Goal: Information Seeking & Learning: Learn about a topic

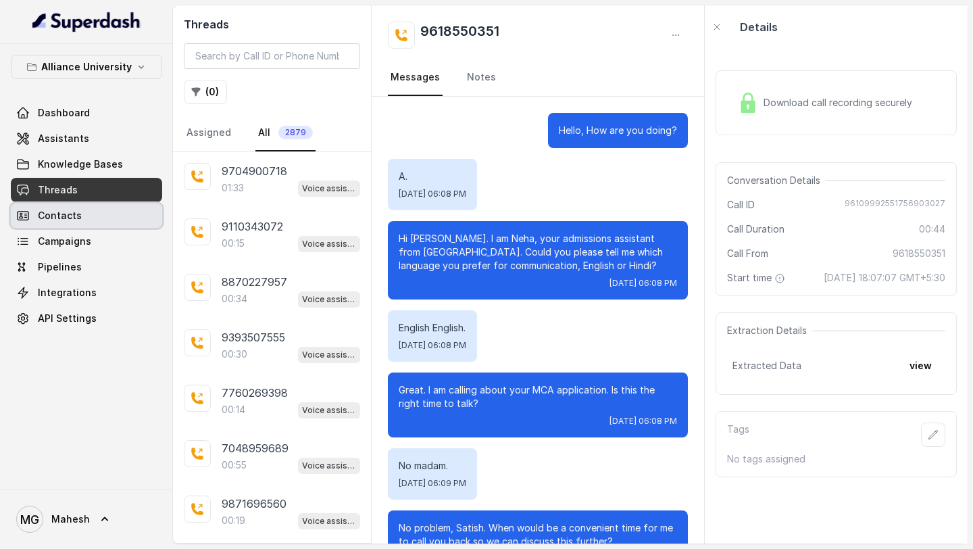
scroll to position [48, 0]
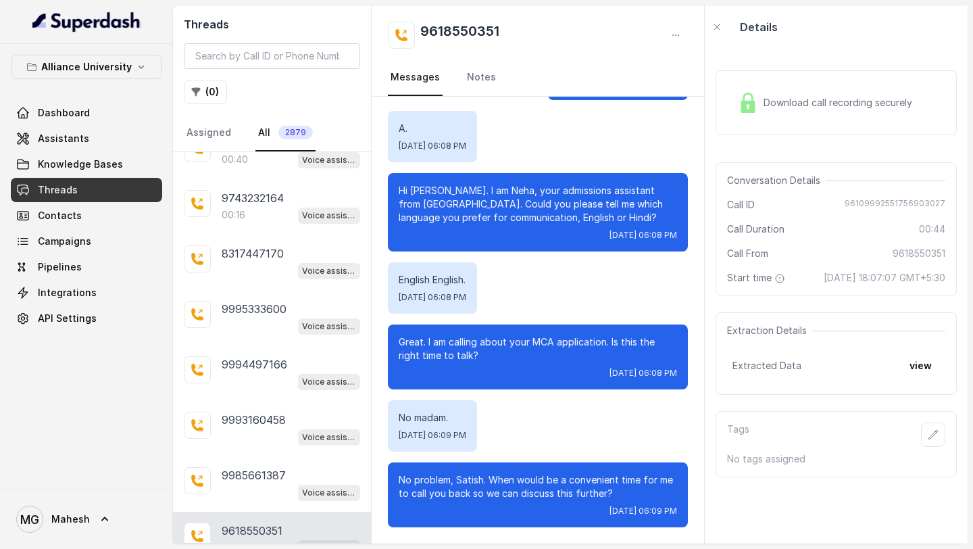
click at [109, 184] on link "Threads" at bounding box center [86, 190] width 151 height 24
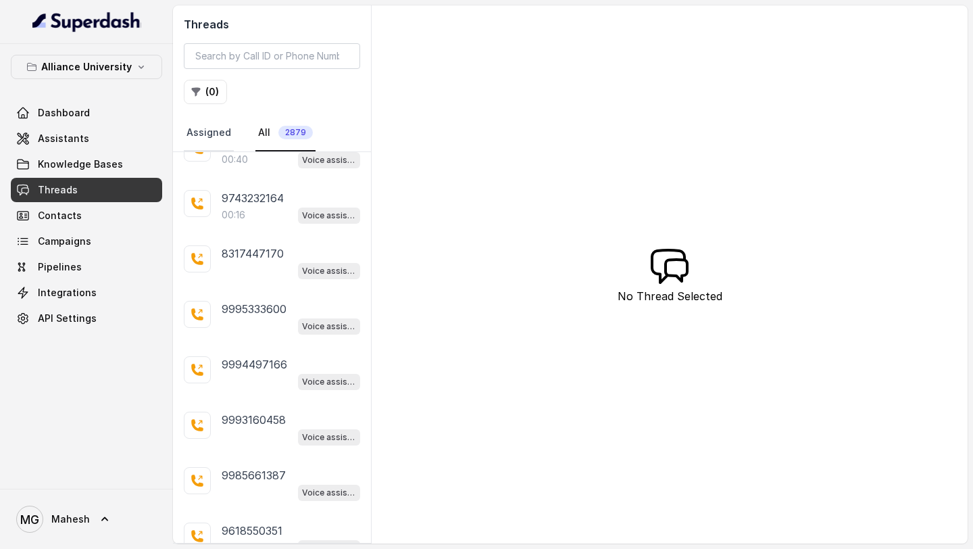
click at [218, 142] on link "Assigned" at bounding box center [209, 133] width 50 height 36
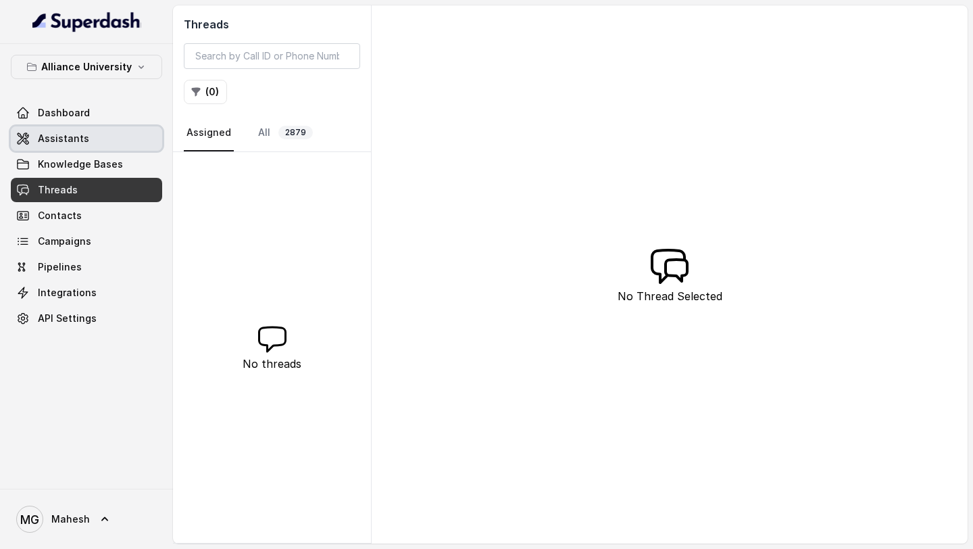
click at [114, 142] on link "Assistants" at bounding box center [86, 138] width 151 height 24
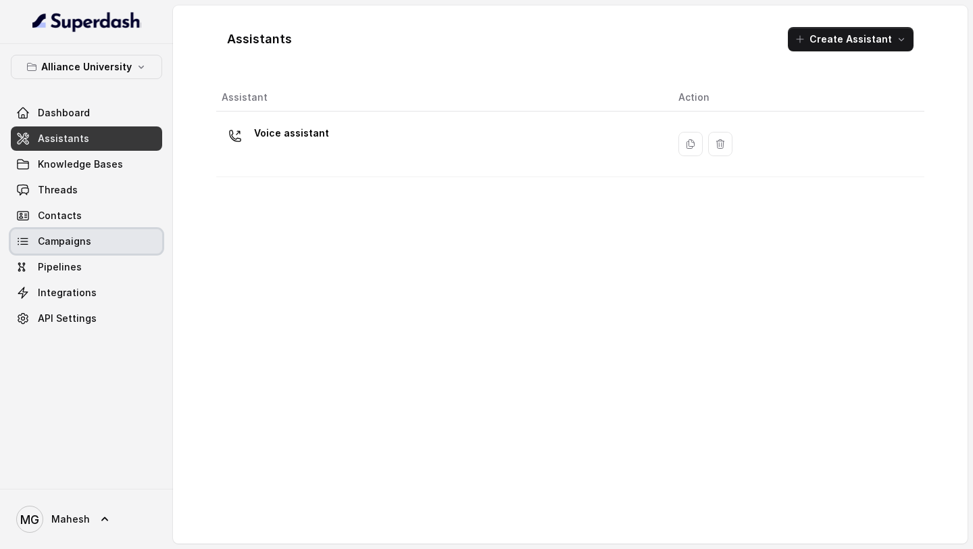
click at [85, 241] on span "Campaigns" at bounding box center [64, 241] width 53 height 14
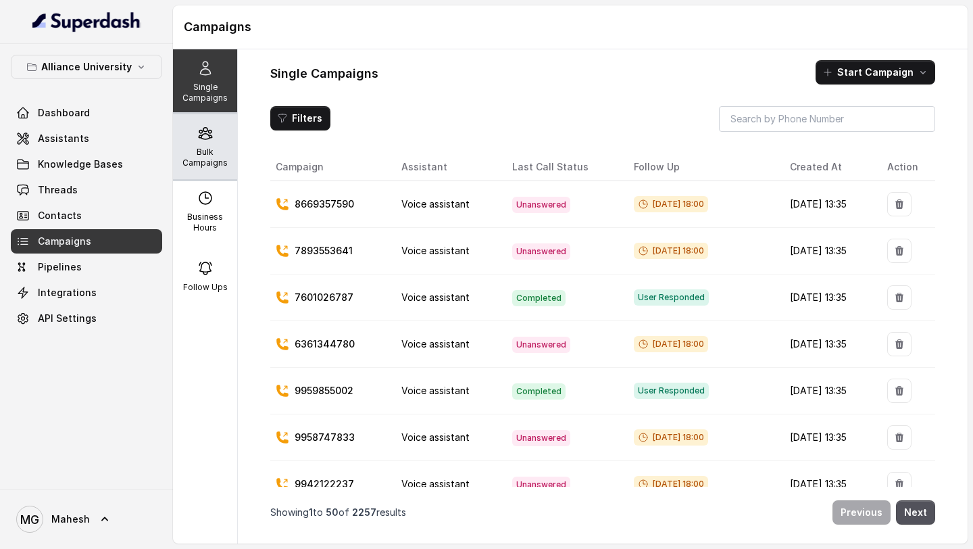
click at [203, 152] on p "Bulk Campaigns" at bounding box center [204, 158] width 53 height 22
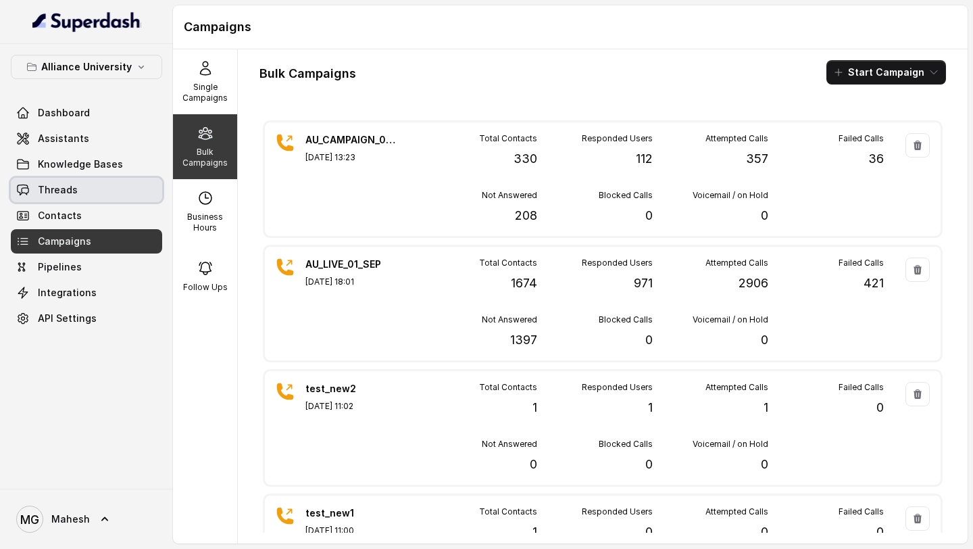
click at [109, 181] on link "Threads" at bounding box center [86, 190] width 151 height 24
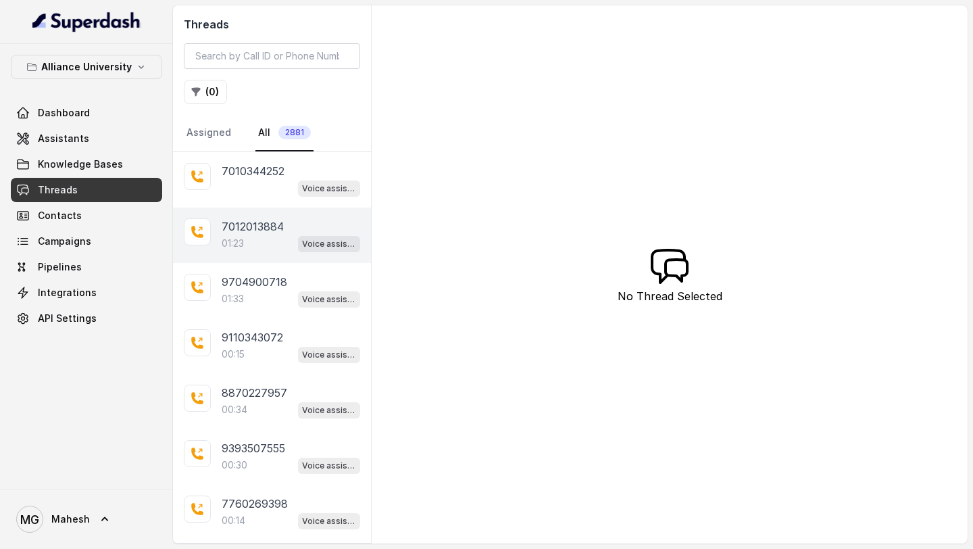
click at [293, 243] on div "01:23 Voice assistant" at bounding box center [291, 243] width 138 height 18
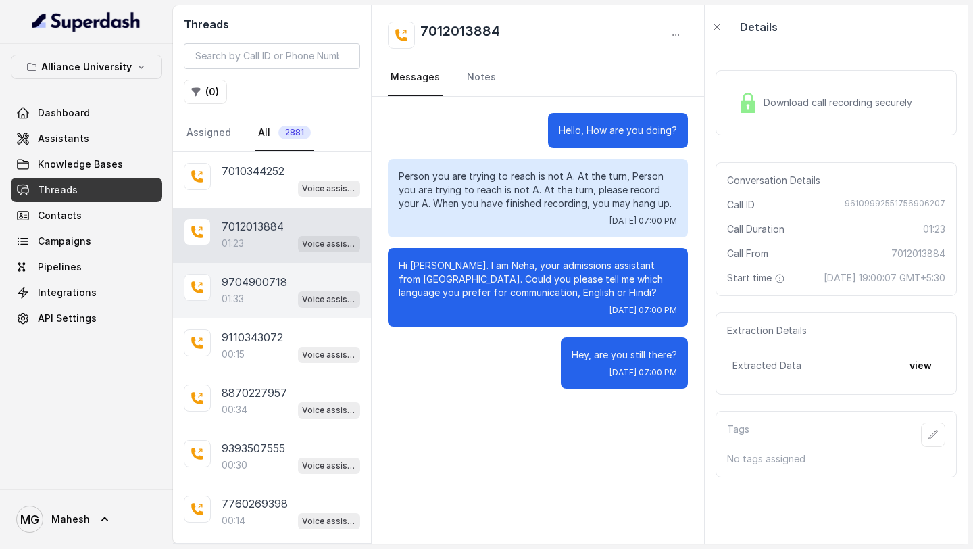
click at [274, 311] on div "9704900718 01:33 Voice assistant" at bounding box center [272, 290] width 198 height 55
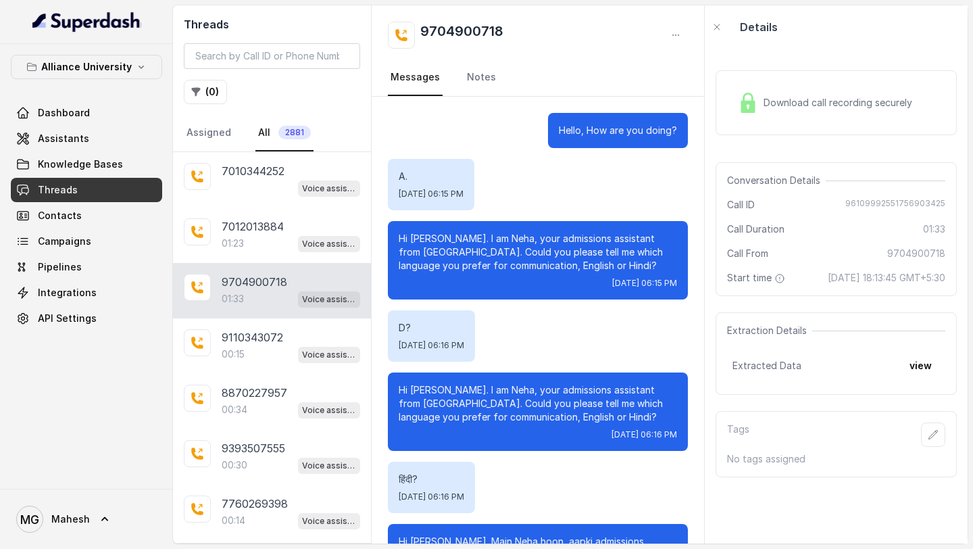
scroll to position [556, 0]
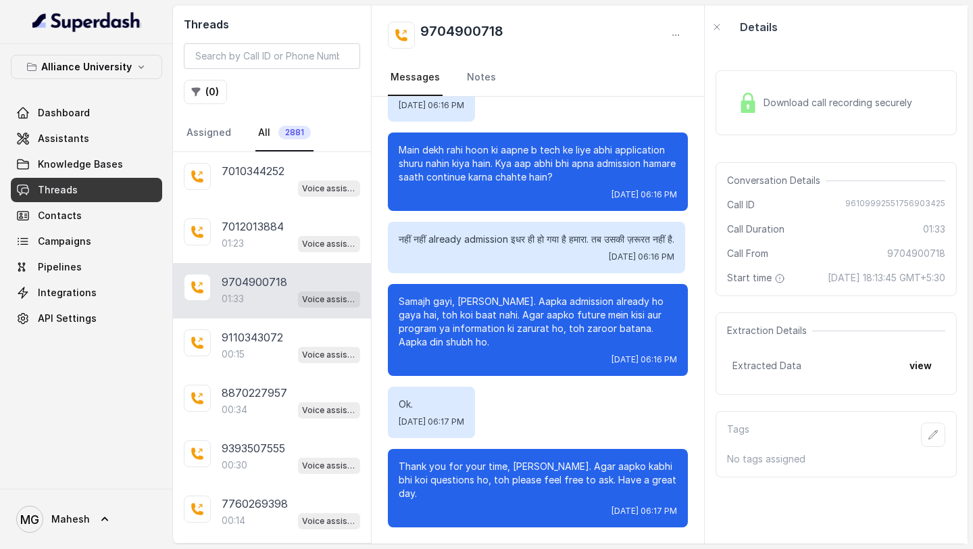
click at [287, 307] on div "9704900718 01:33 Voice assistant" at bounding box center [272, 290] width 198 height 55
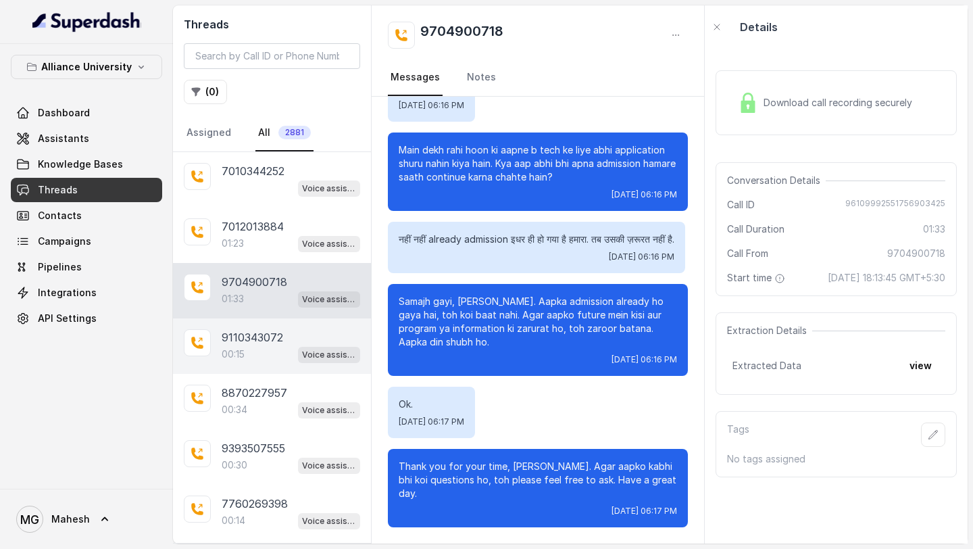
click at [280, 345] on div "00:15 Voice assistant" at bounding box center [291, 354] width 138 height 18
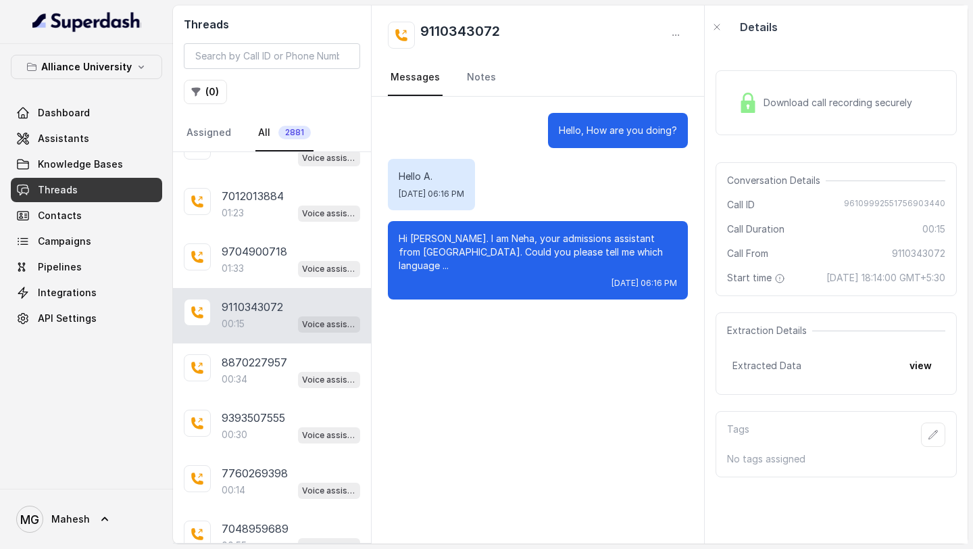
scroll to position [43, 0]
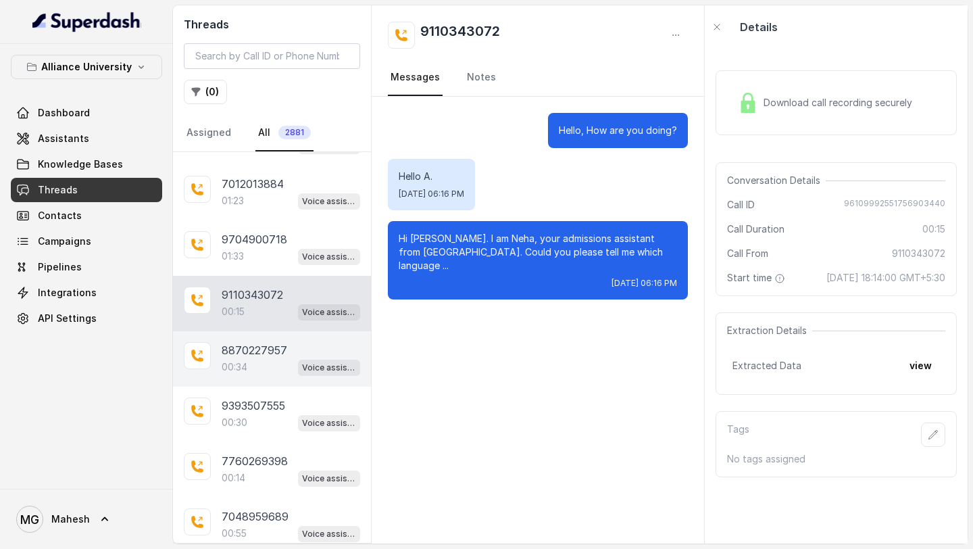
click at [270, 358] on div "00:34 Voice assistant" at bounding box center [291, 367] width 138 height 18
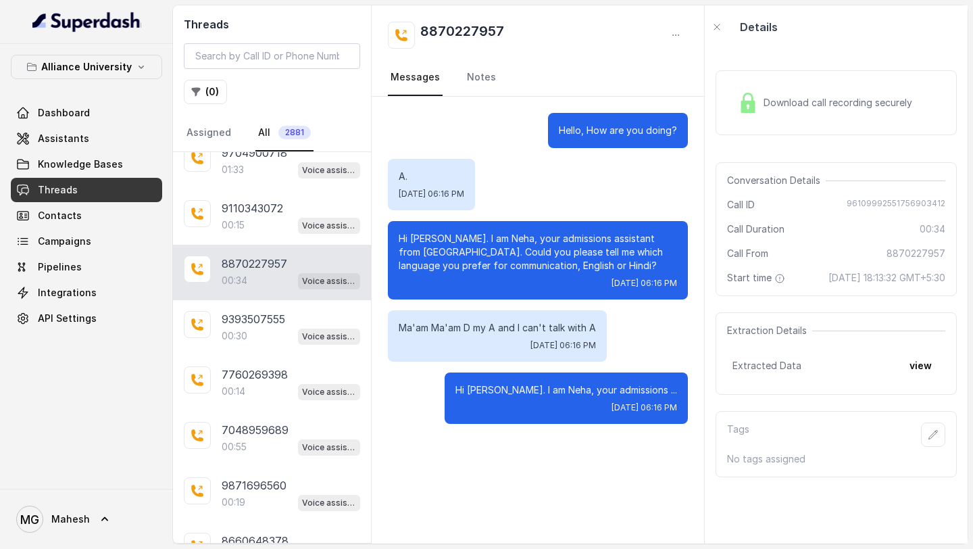
scroll to position [159, 0]
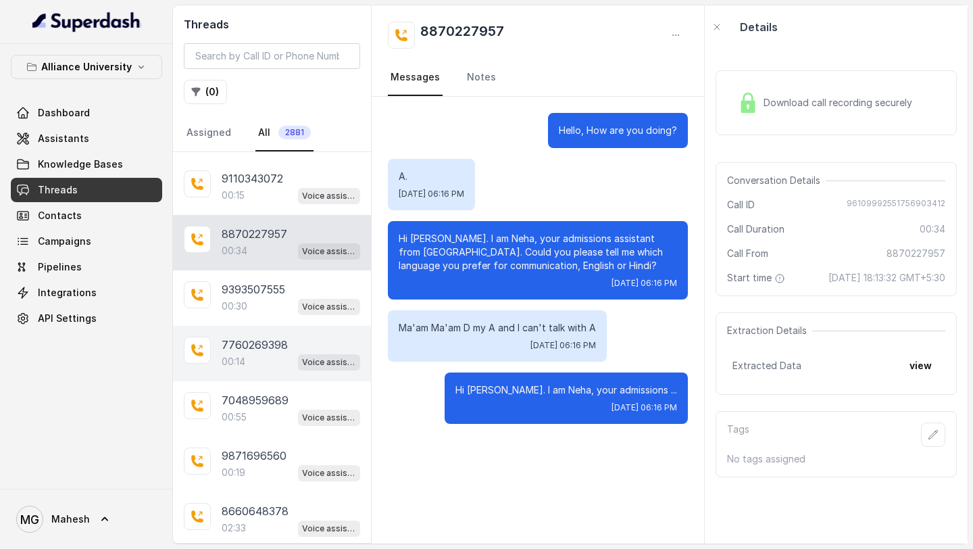
click at [265, 369] on div "7760269398 00:14 Voice assistant" at bounding box center [272, 353] width 198 height 55
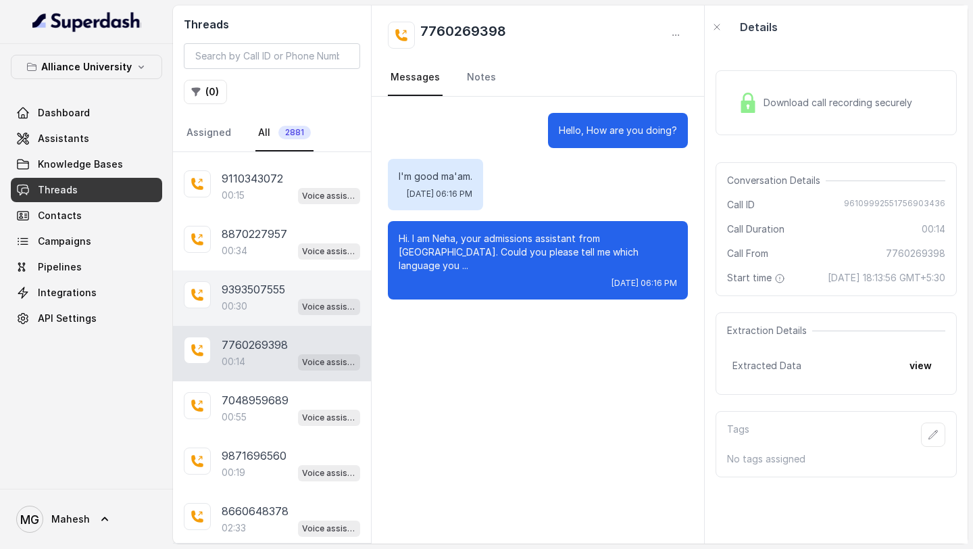
click at [265, 315] on div "9393507555 00:30 Voice assistant" at bounding box center [272, 297] width 198 height 55
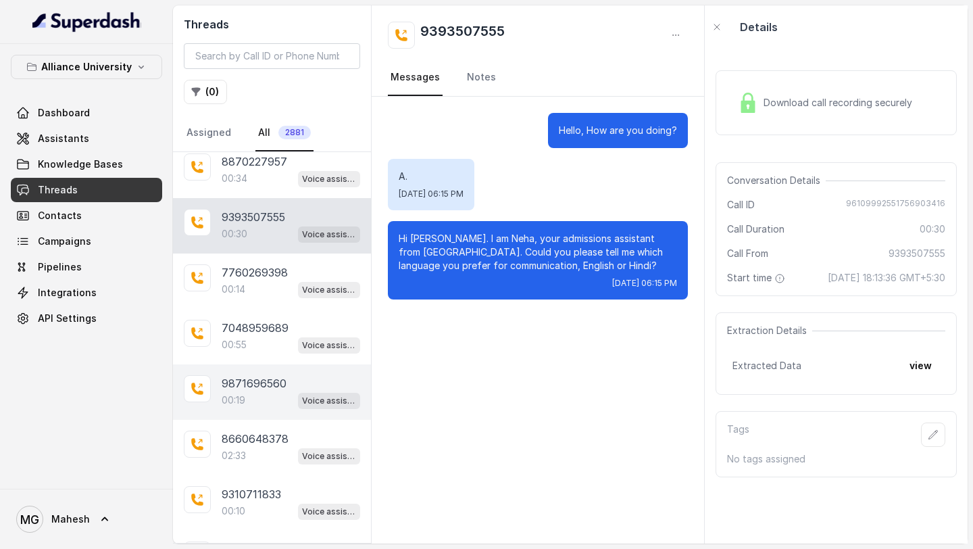
scroll to position [232, 0]
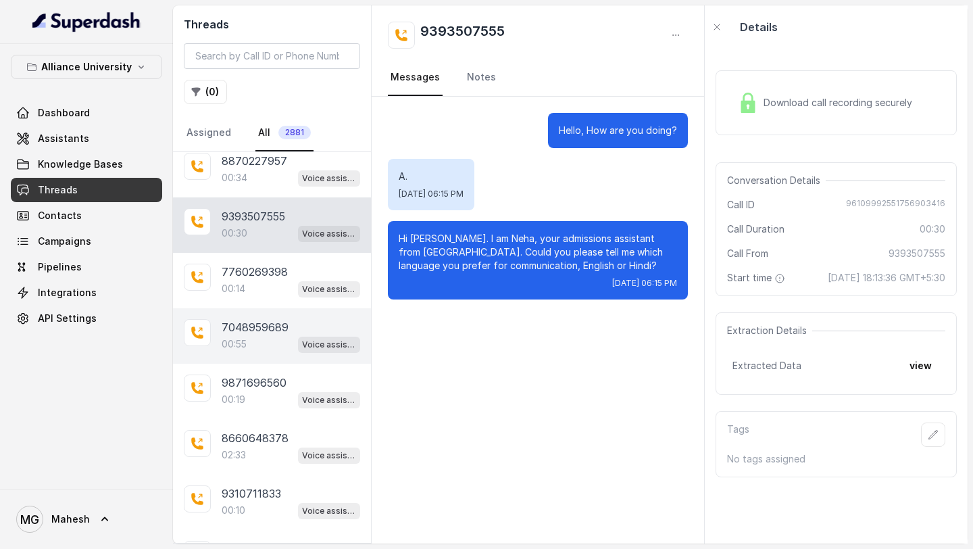
click at [275, 342] on div "00:55 Voice assistant" at bounding box center [291, 344] width 138 height 18
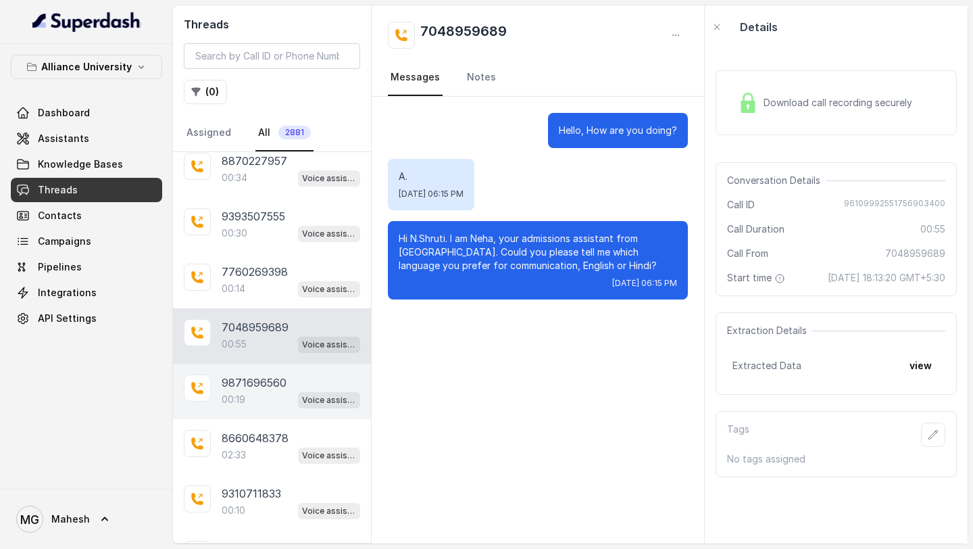
click at [271, 399] on div "00:19 Voice assistant" at bounding box center [291, 399] width 138 height 18
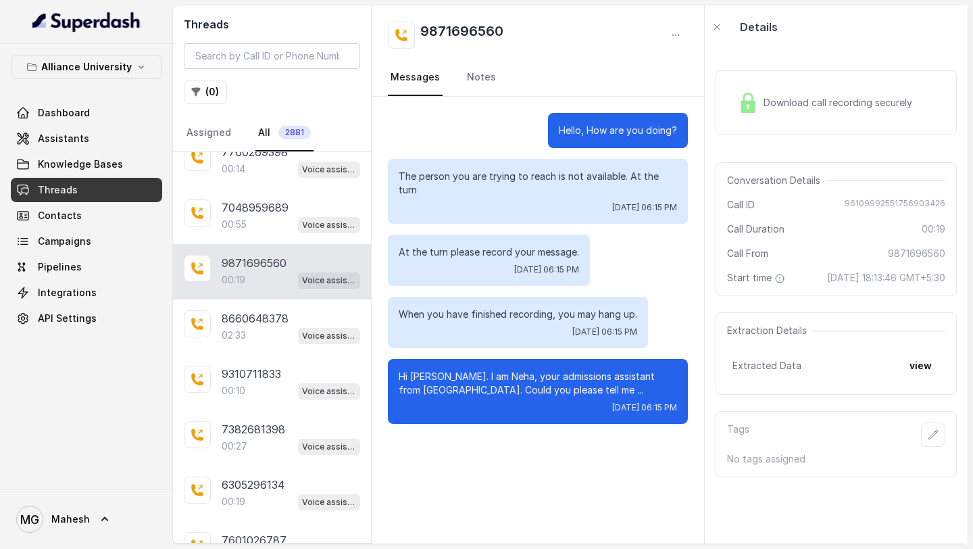
scroll to position [359, 0]
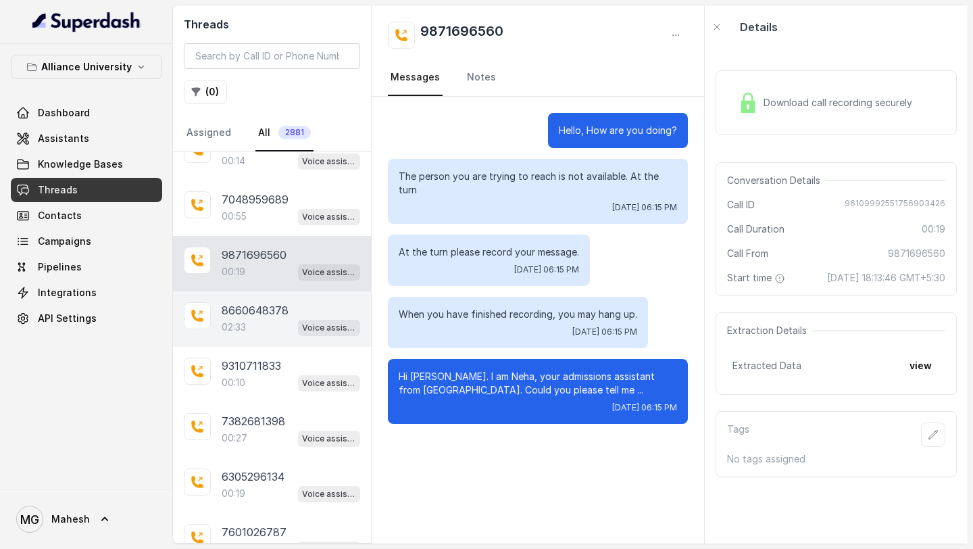
click at [261, 325] on div "02:33 Voice assistant" at bounding box center [291, 327] width 138 height 18
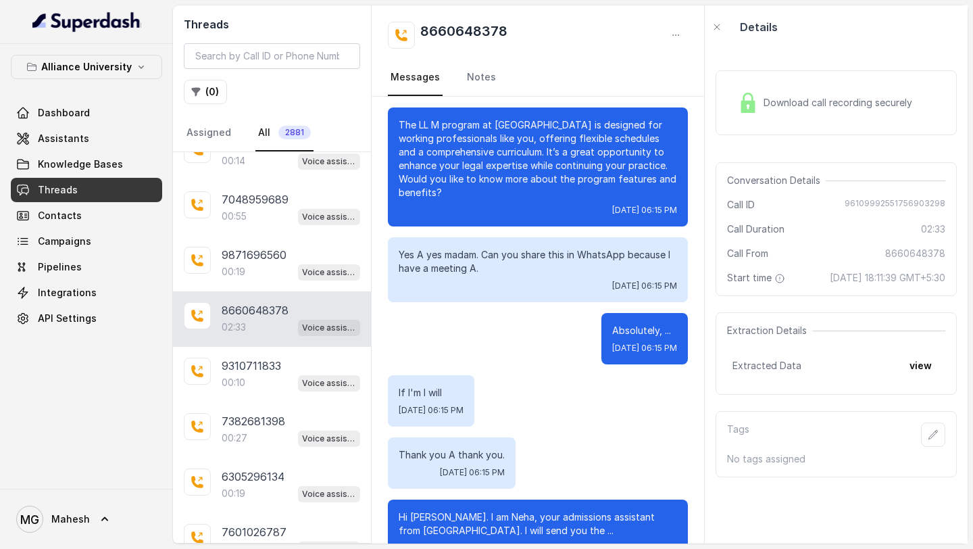
scroll to position [1165, 0]
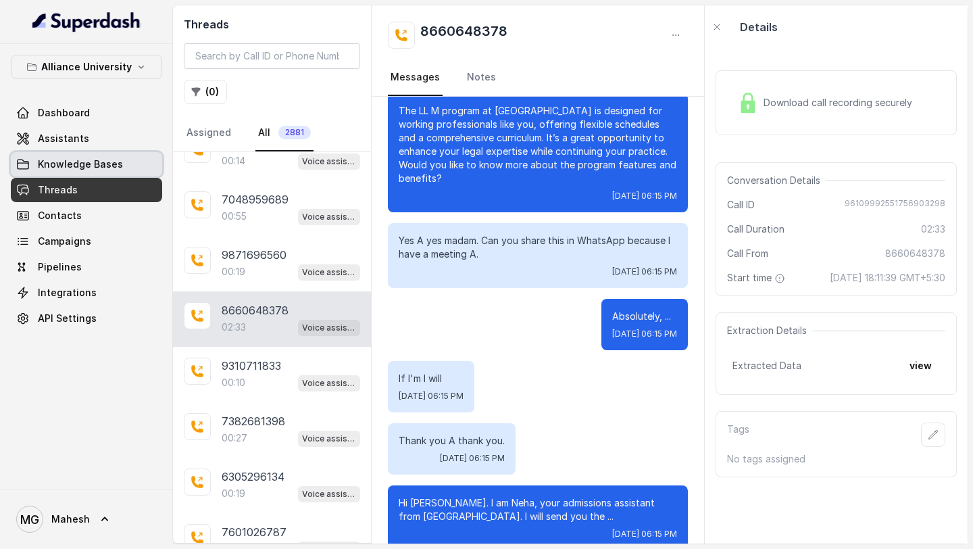
click at [83, 167] on span "Knowledge Bases" at bounding box center [80, 164] width 85 height 14
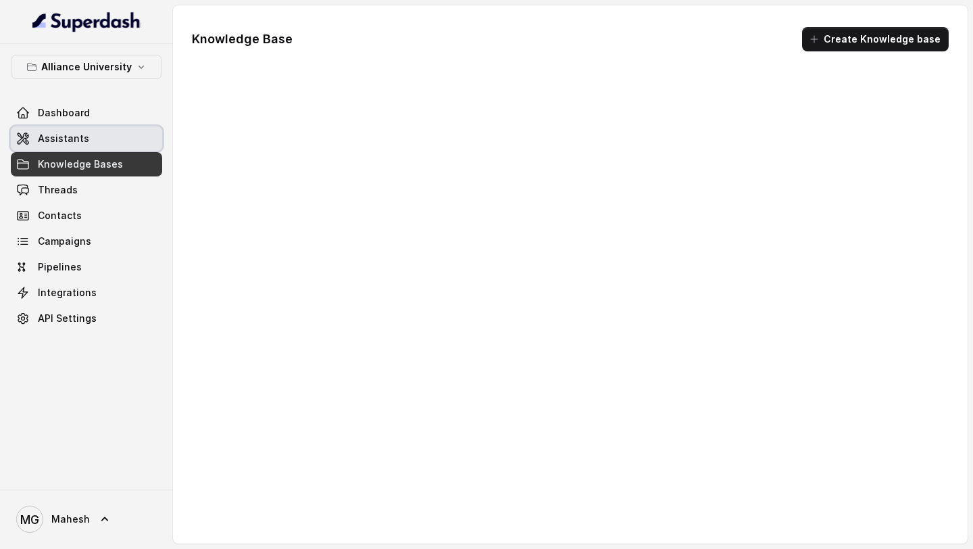
click at [79, 140] on span "Assistants" at bounding box center [63, 139] width 51 height 14
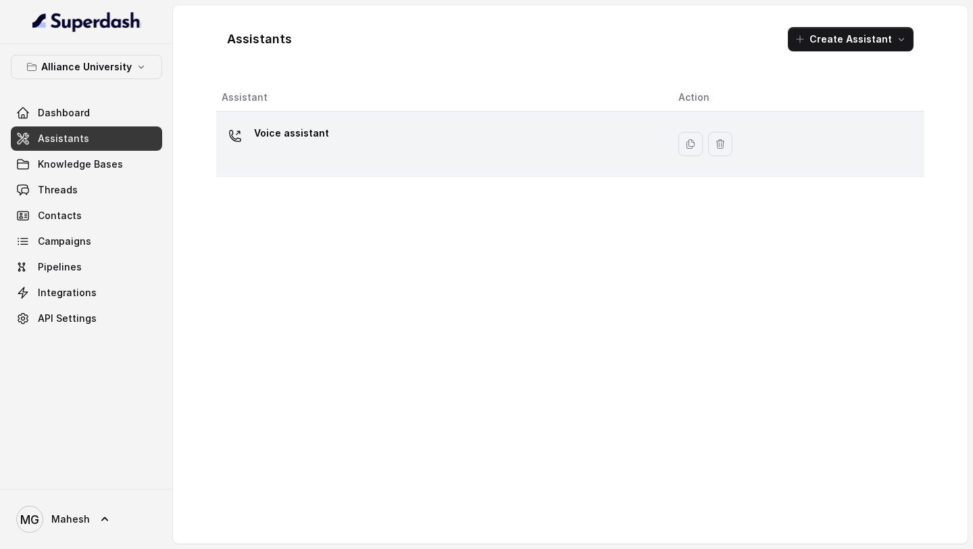
click at [225, 127] on div at bounding box center [235, 135] width 27 height 27
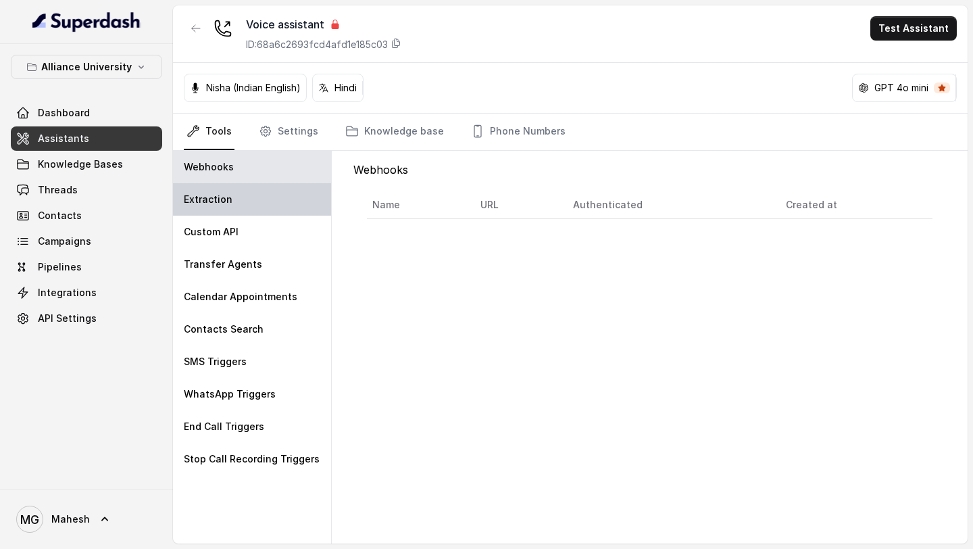
click at [254, 193] on div "Extraction" at bounding box center [252, 199] width 158 height 32
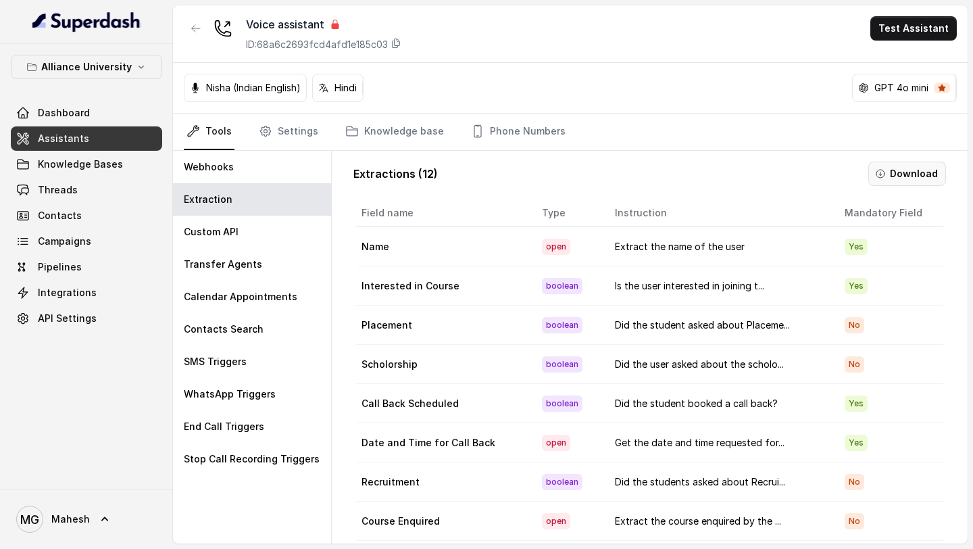
click at [902, 178] on button "Download" at bounding box center [907, 173] width 78 height 24
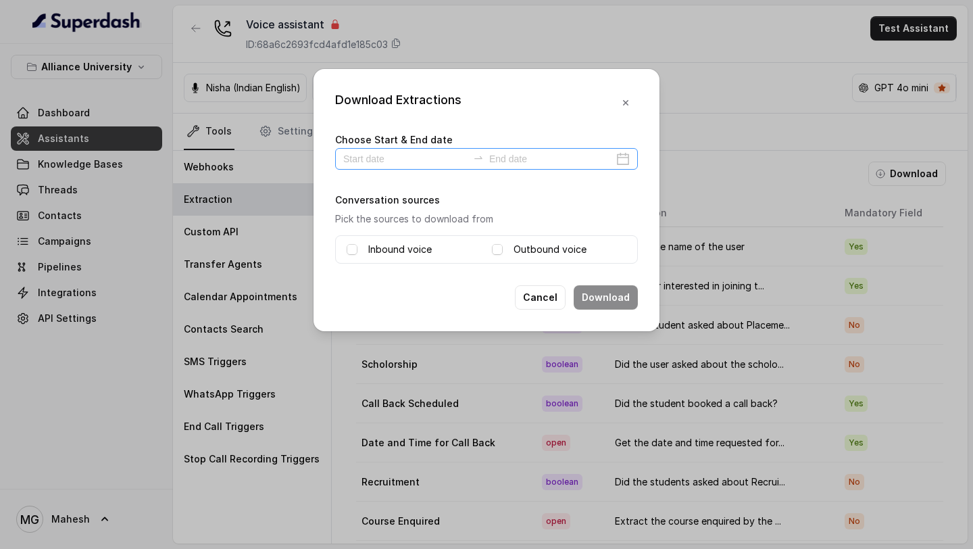
click at [631, 154] on div at bounding box center [486, 159] width 303 height 22
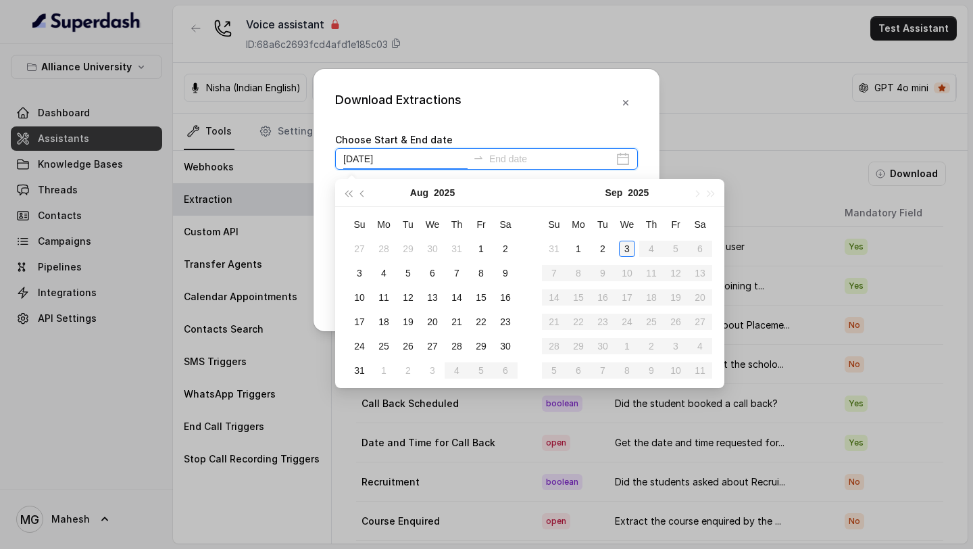
type input "[DATE]"
click at [624, 248] on div "3" at bounding box center [627, 249] width 16 height 16
type input "[DATE]"
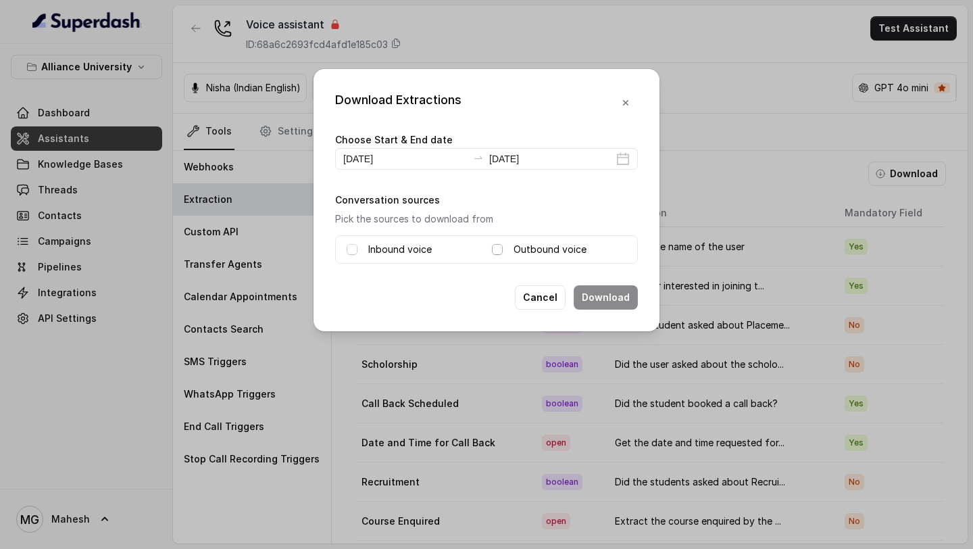
click at [498, 249] on span at bounding box center [497, 249] width 11 height 11
click at [594, 303] on button "Download" at bounding box center [606, 297] width 64 height 24
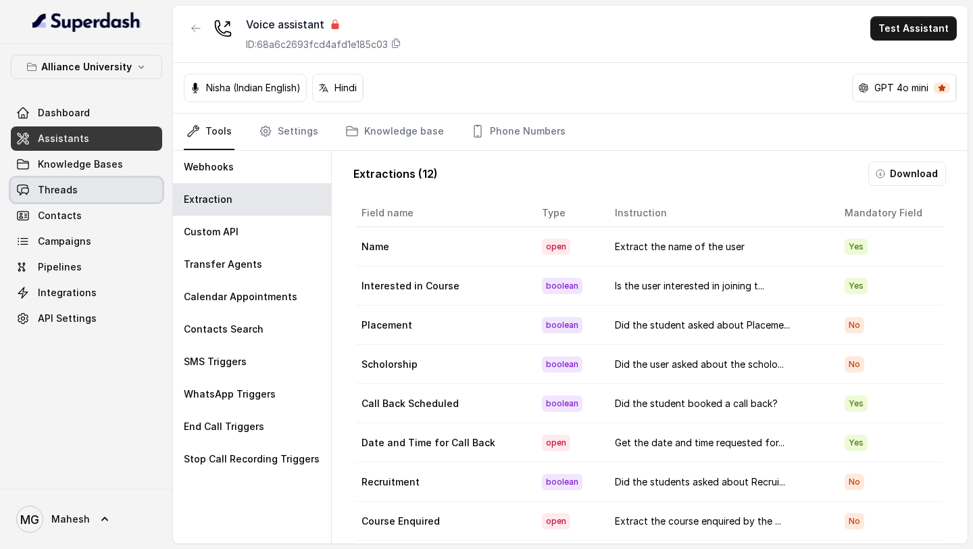
click at [93, 184] on link "Threads" at bounding box center [86, 190] width 151 height 24
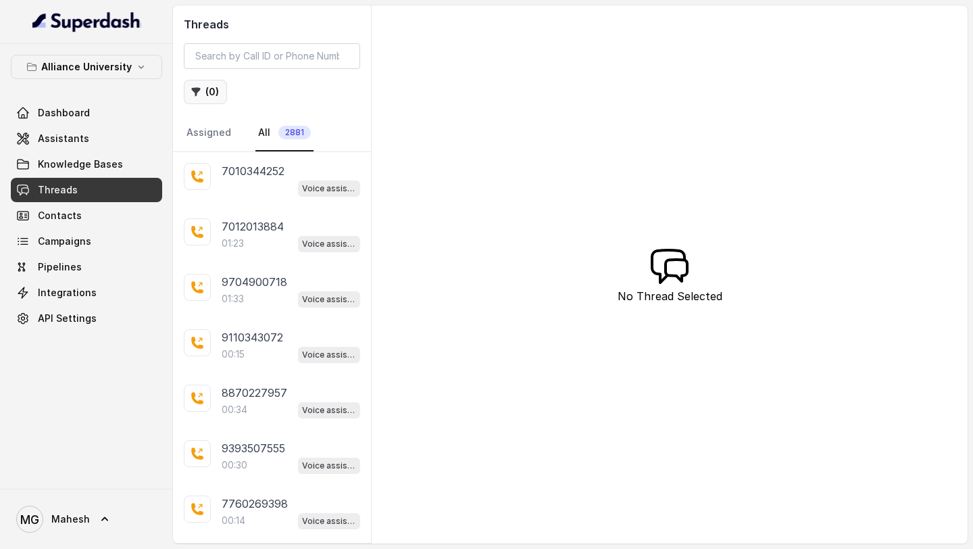
click at [209, 99] on button "( 0 )" at bounding box center [205, 92] width 43 height 24
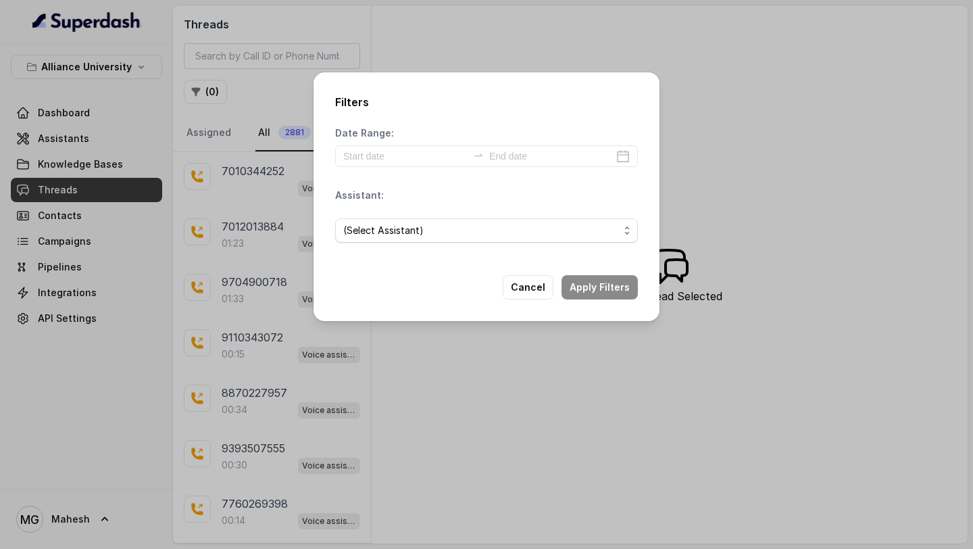
click at [411, 141] on div "Date Range:" at bounding box center [486, 146] width 303 height 41
click at [407, 155] on input at bounding box center [405, 156] width 124 height 15
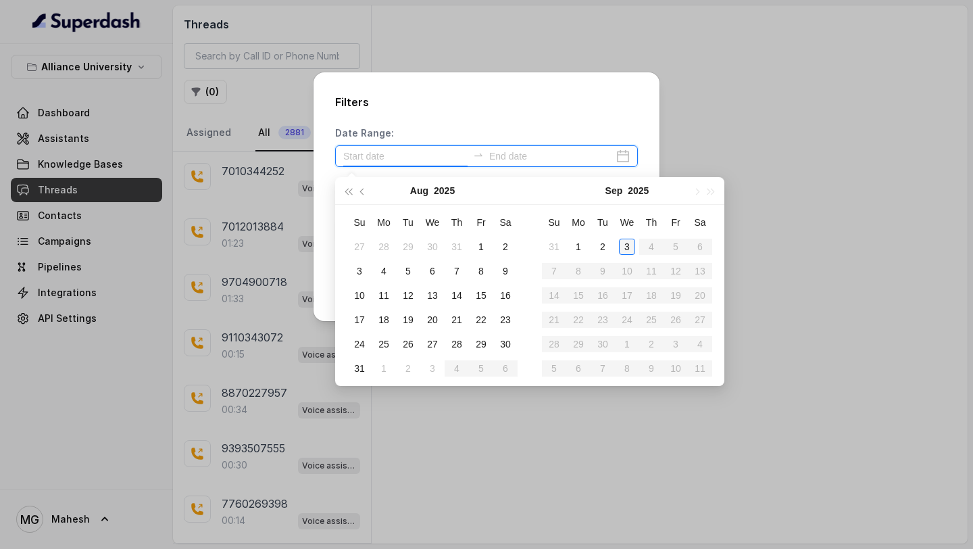
type input "[DATE]"
click at [632, 243] on div "3" at bounding box center [627, 246] width 16 height 16
type input "[DATE]"
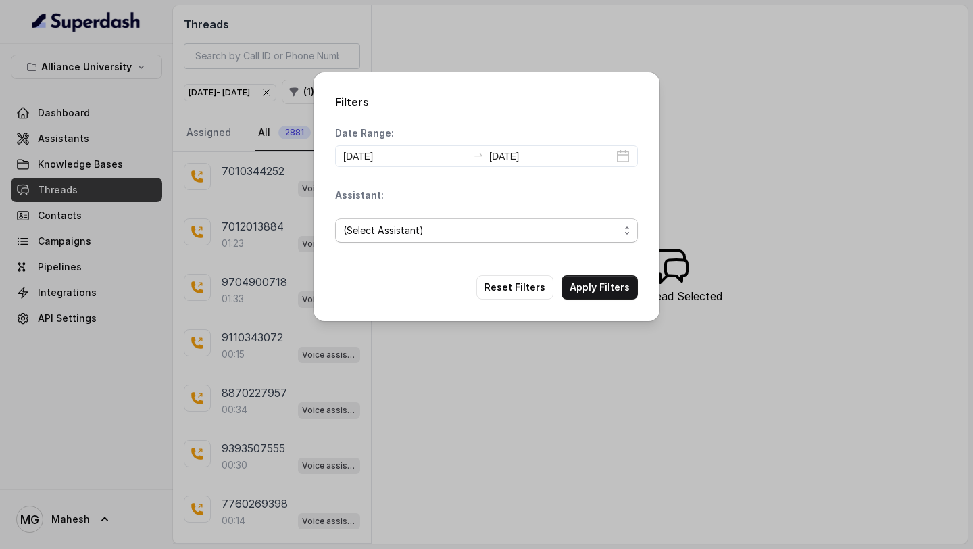
click at [538, 234] on span "(Select Assistant)" at bounding box center [481, 230] width 276 height 16
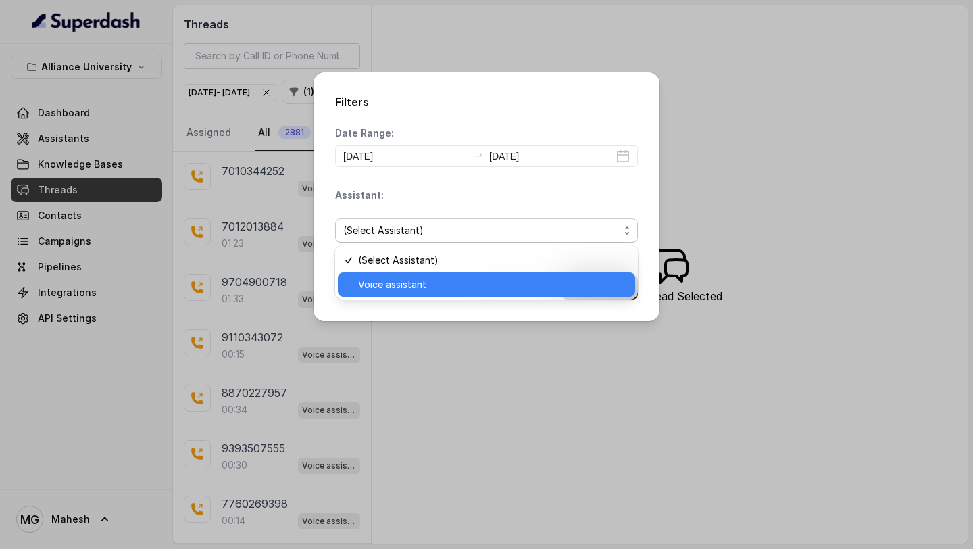
click at [449, 283] on span "Voice assistant" at bounding box center [492, 284] width 269 height 16
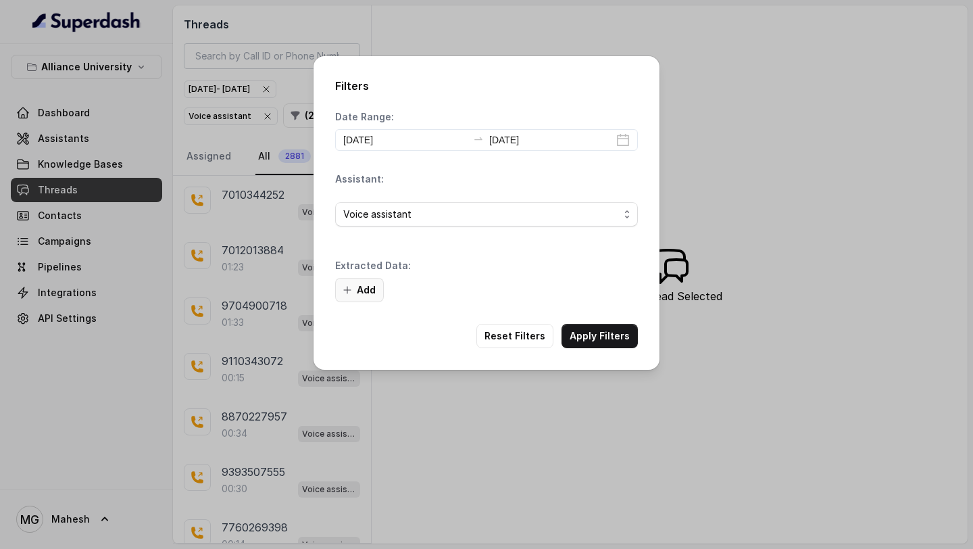
click at [362, 285] on button "Add" at bounding box center [359, 290] width 49 height 24
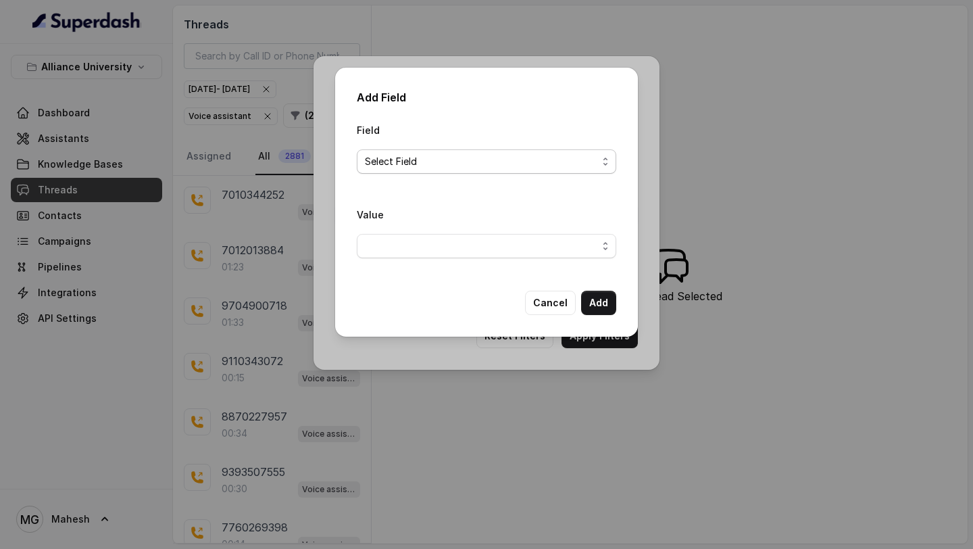
click at [474, 156] on span "Select Field" at bounding box center [481, 161] width 232 height 16
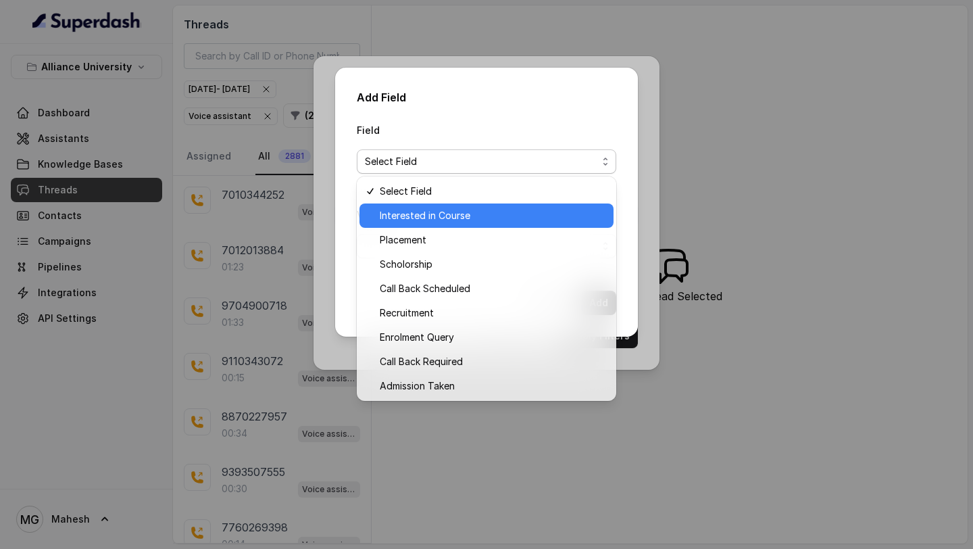
click at [442, 218] on span "Interested in Course" at bounding box center [493, 215] width 226 height 16
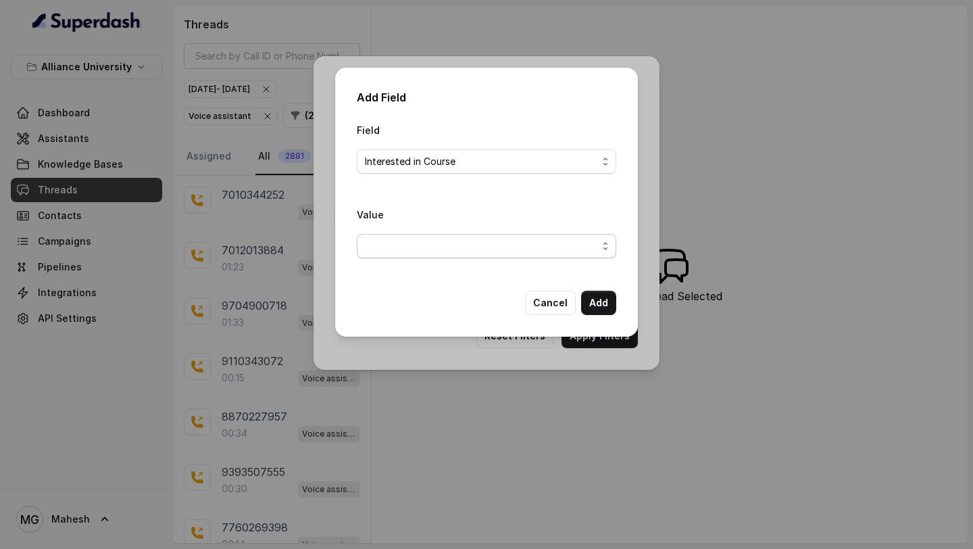
click at [582, 249] on span "button" at bounding box center [486, 246] width 259 height 24
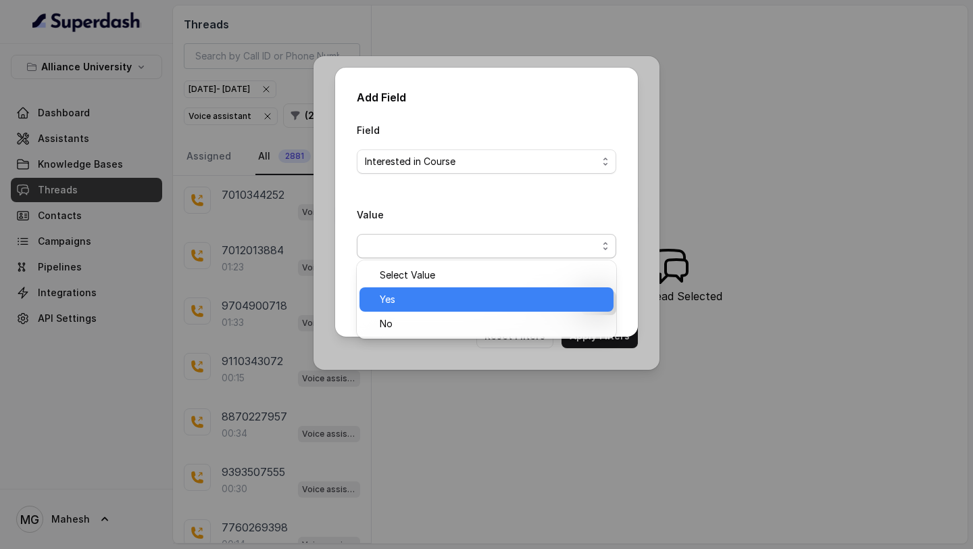
click at [457, 309] on div "Yes" at bounding box center [486, 299] width 254 height 24
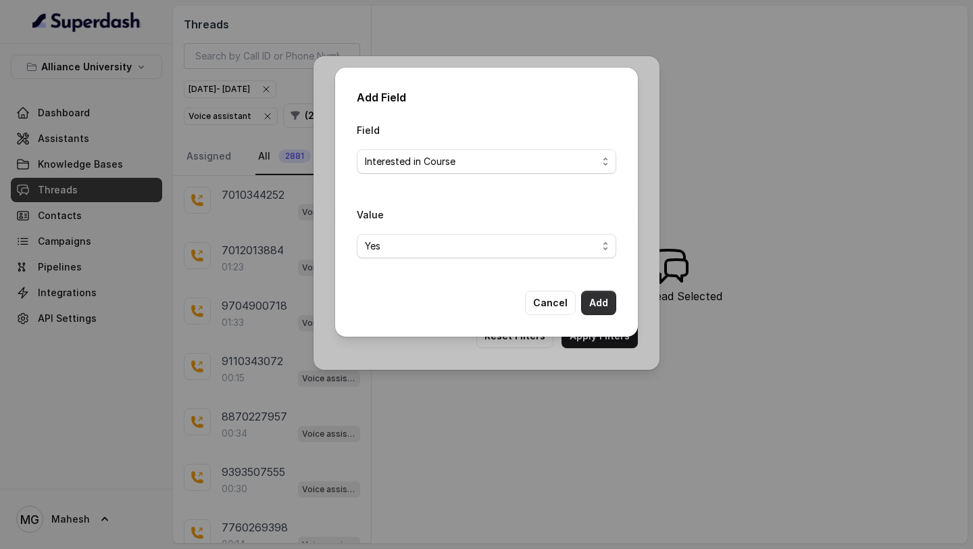
click at [588, 302] on button "Add" at bounding box center [598, 302] width 35 height 24
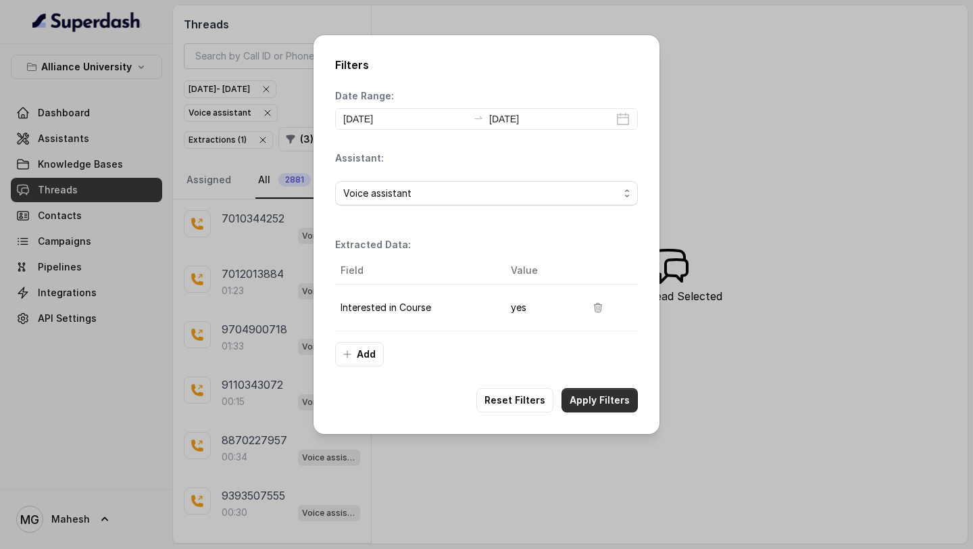
click at [602, 402] on button "Apply Filters" at bounding box center [599, 400] width 76 height 24
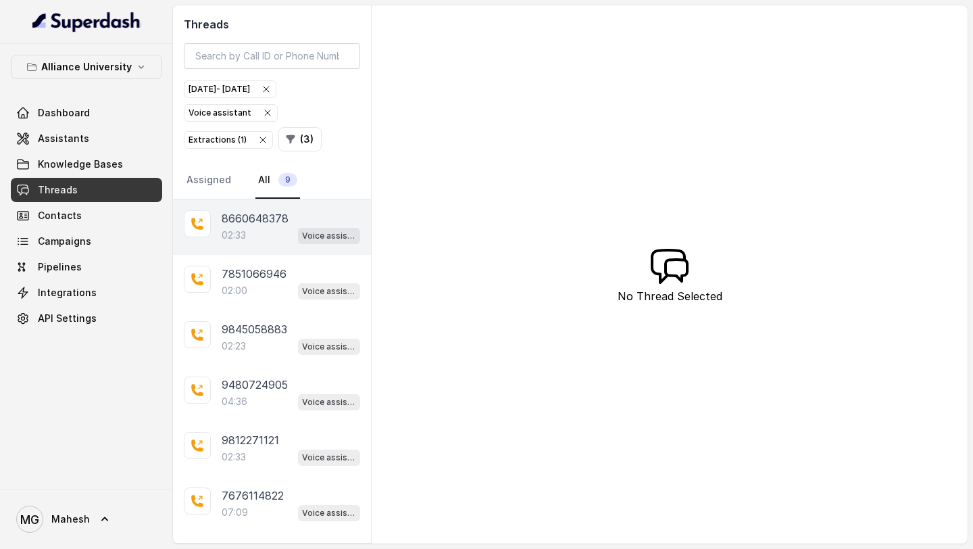
click at [292, 239] on div "02:33 Voice assistant" at bounding box center [291, 235] width 138 height 18
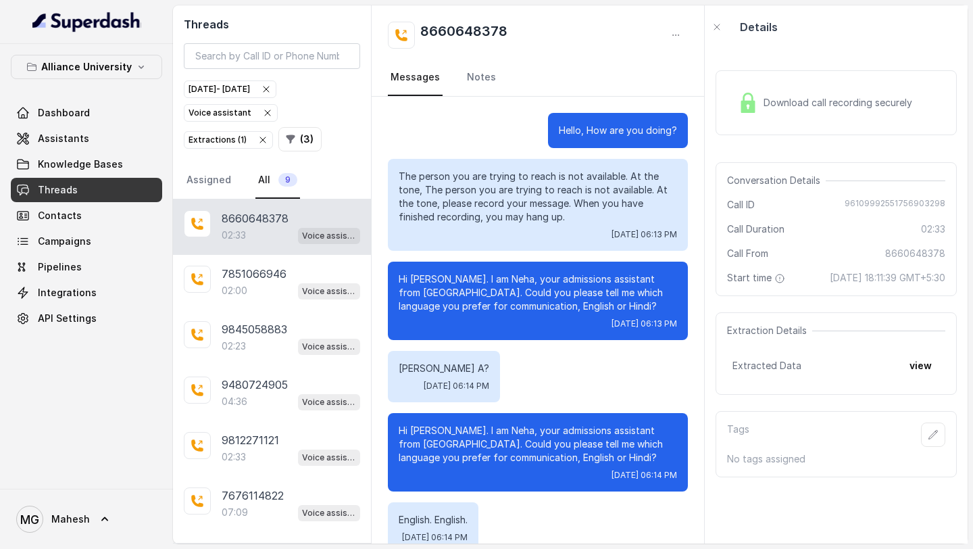
scroll to position [1188, 0]
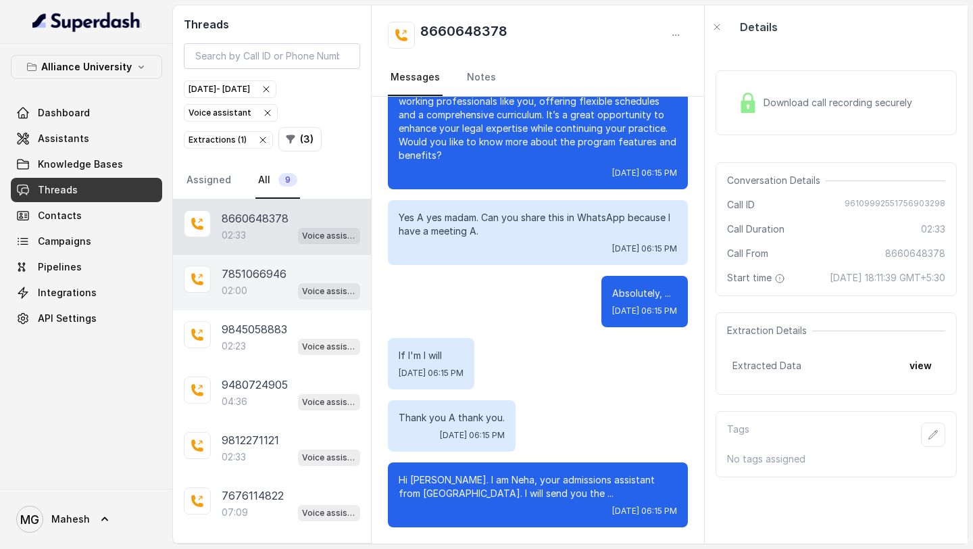
click at [281, 299] on div "7851066946 02:00 Voice assistant" at bounding box center [272, 282] width 198 height 55
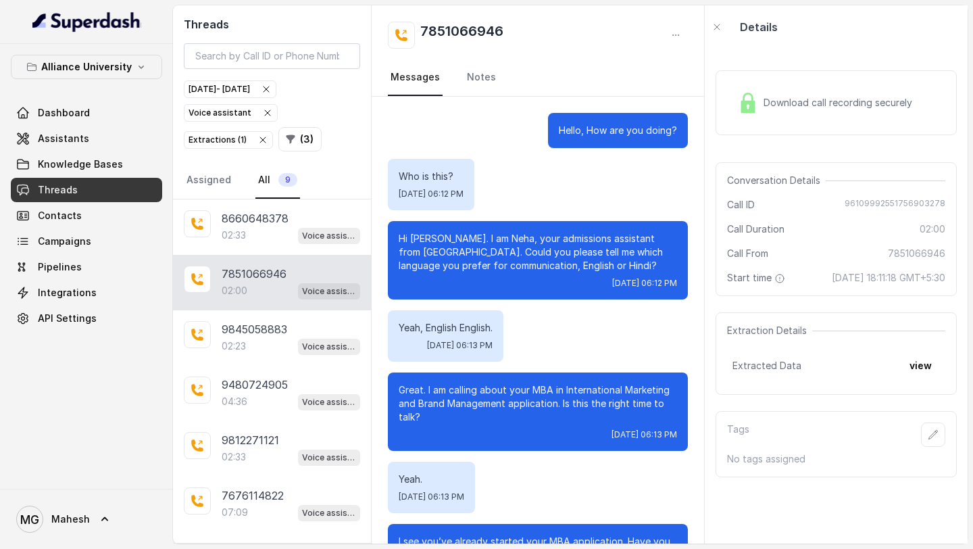
scroll to position [810, 0]
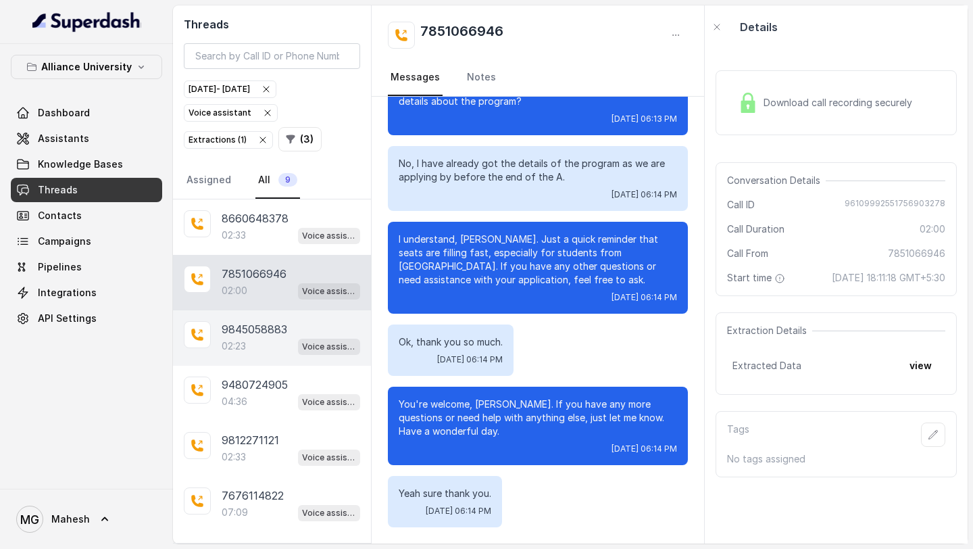
click at [257, 361] on div "9845058883 02:23 Voice assistant" at bounding box center [272, 337] width 198 height 55
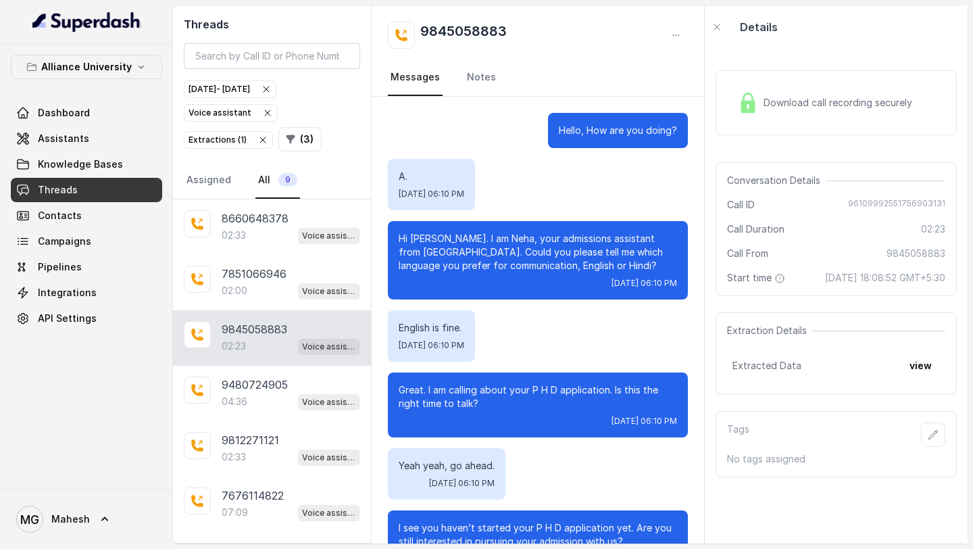
scroll to position [1107, 0]
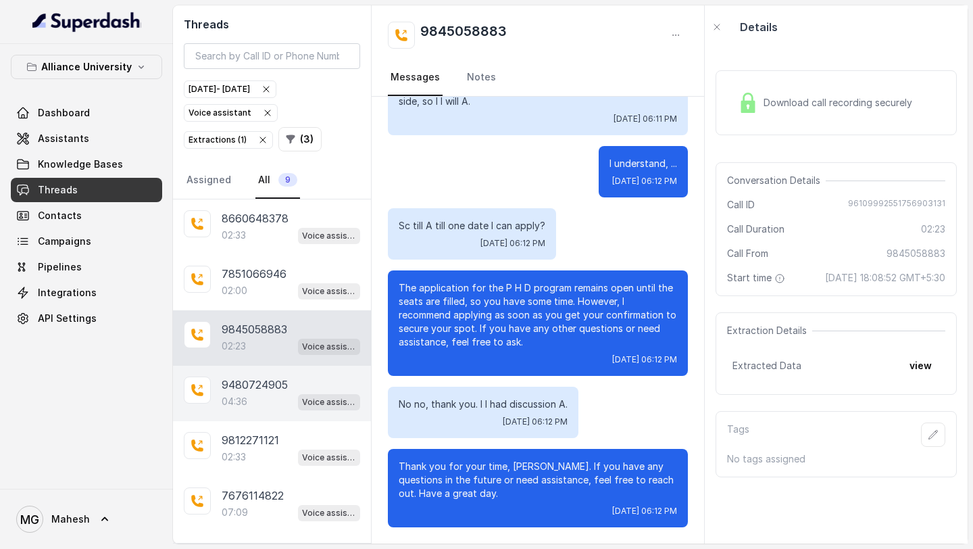
click at [269, 409] on div "9480724905 04:36 Voice assistant" at bounding box center [272, 392] width 198 height 55
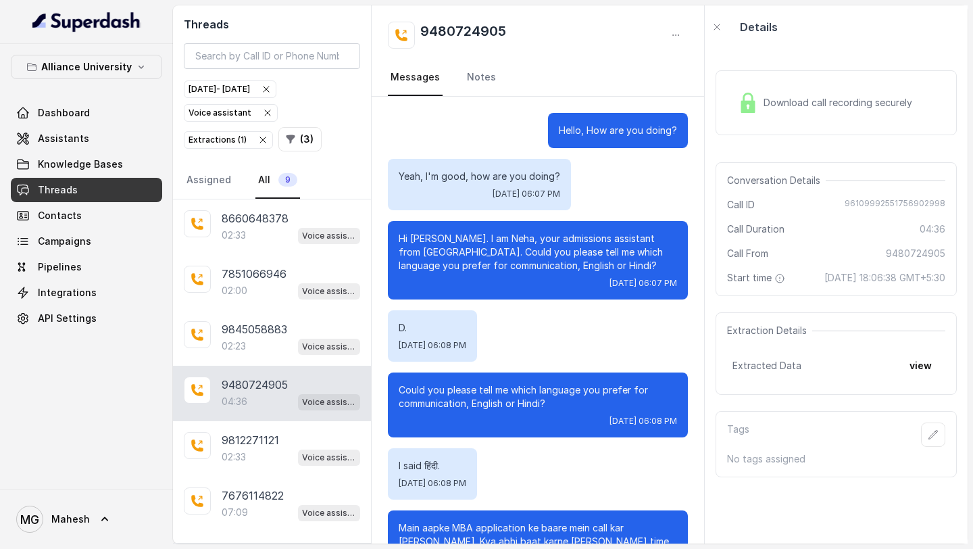
scroll to position [2545, 0]
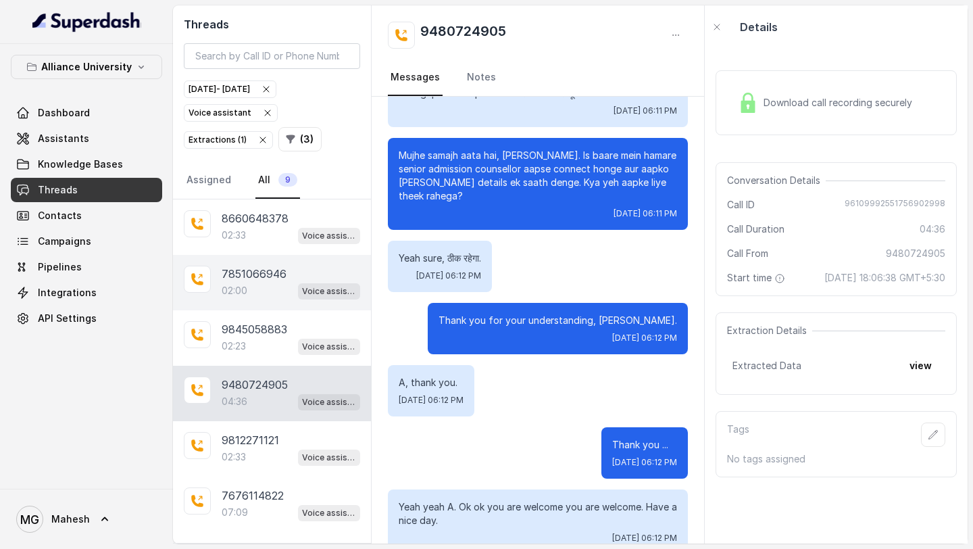
click at [257, 259] on div "7851066946 02:00 Voice assistant" at bounding box center [272, 282] width 198 height 55
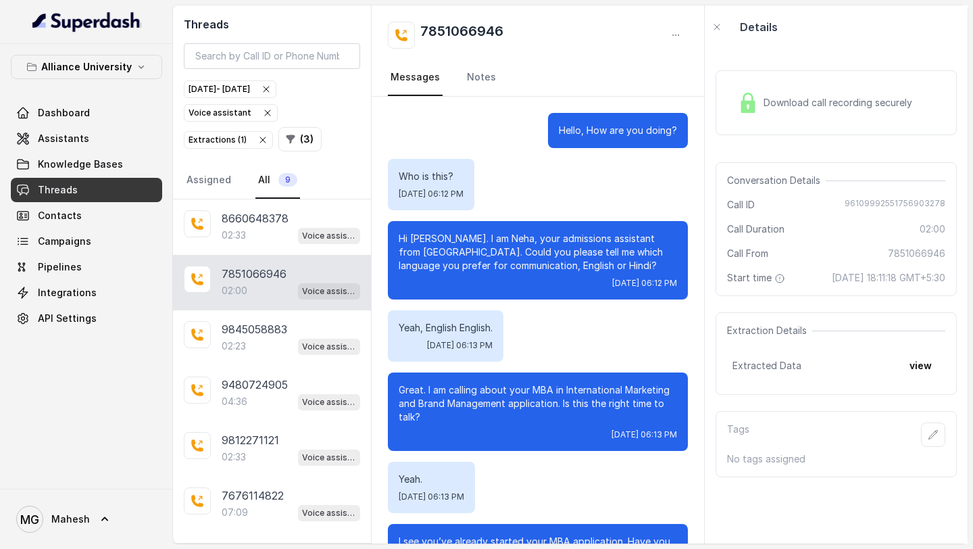
scroll to position [810, 0]
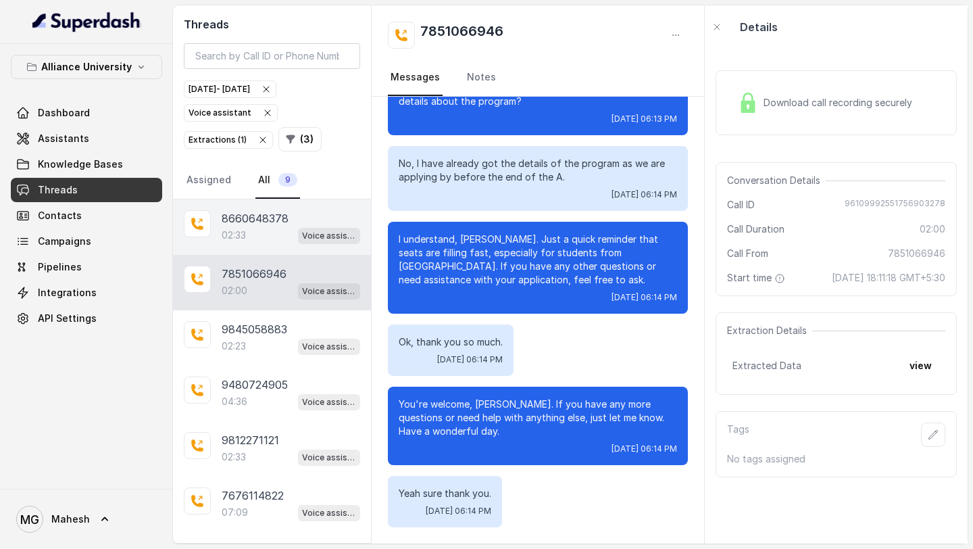
click at [276, 230] on div "02:33 Voice assistant" at bounding box center [291, 235] width 138 height 18
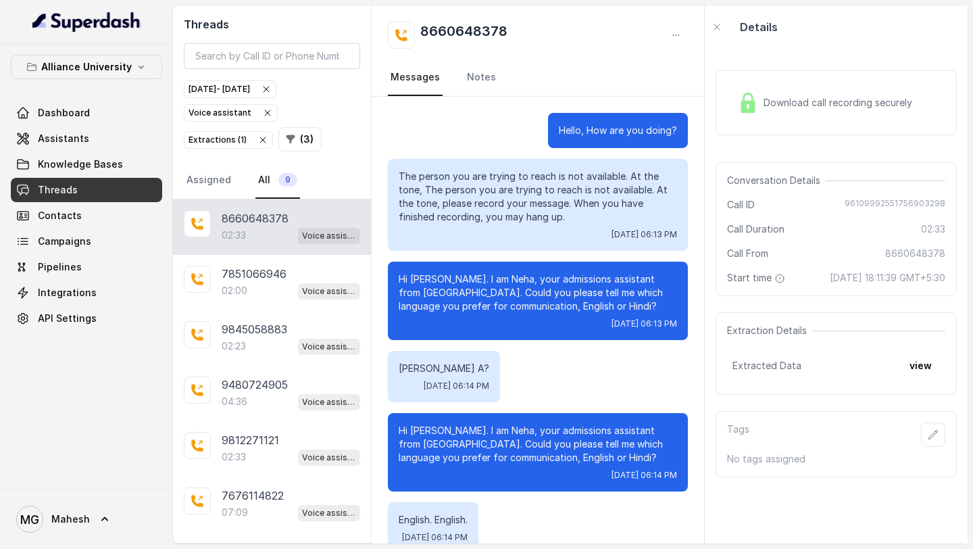
scroll to position [1188, 0]
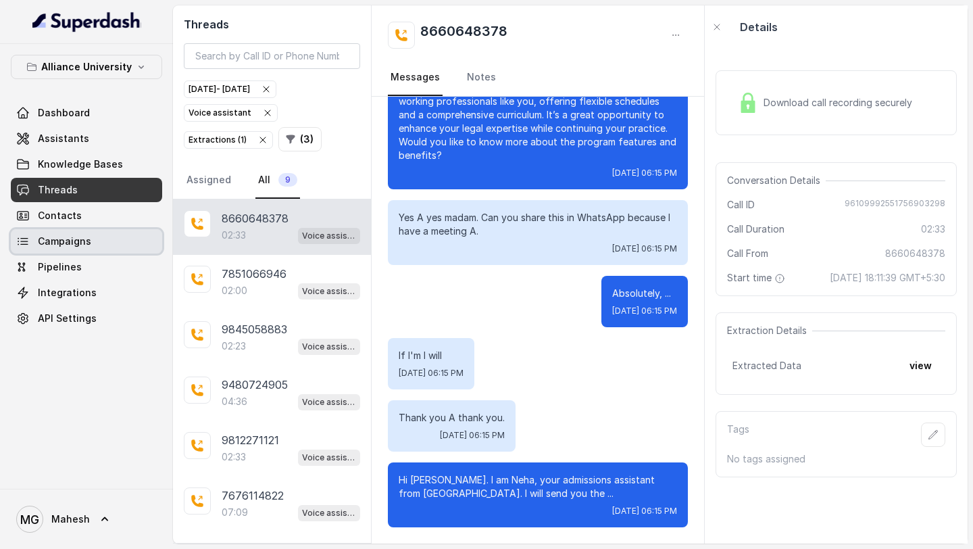
click at [91, 238] on link "Campaigns" at bounding box center [86, 241] width 151 height 24
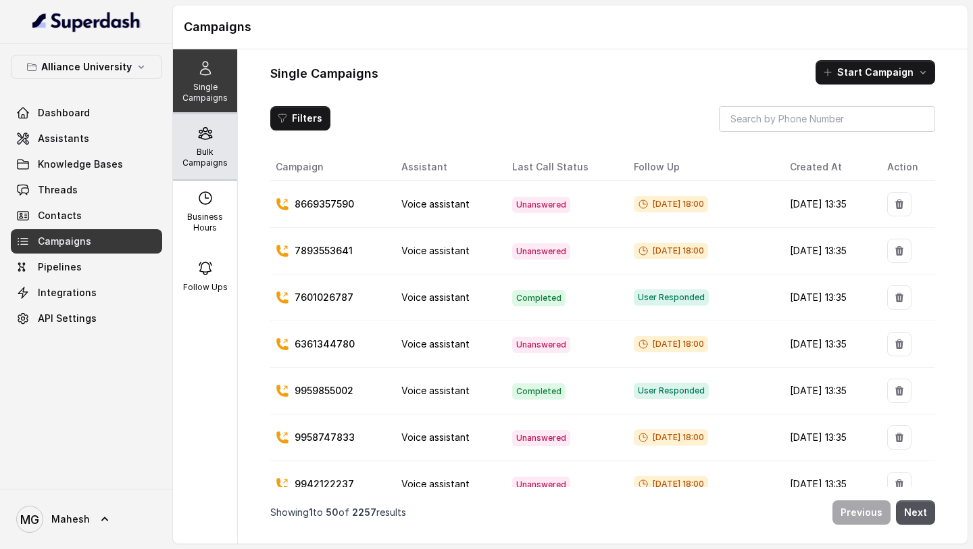
click at [212, 168] on div "Bulk Campaigns" at bounding box center [205, 146] width 64 height 65
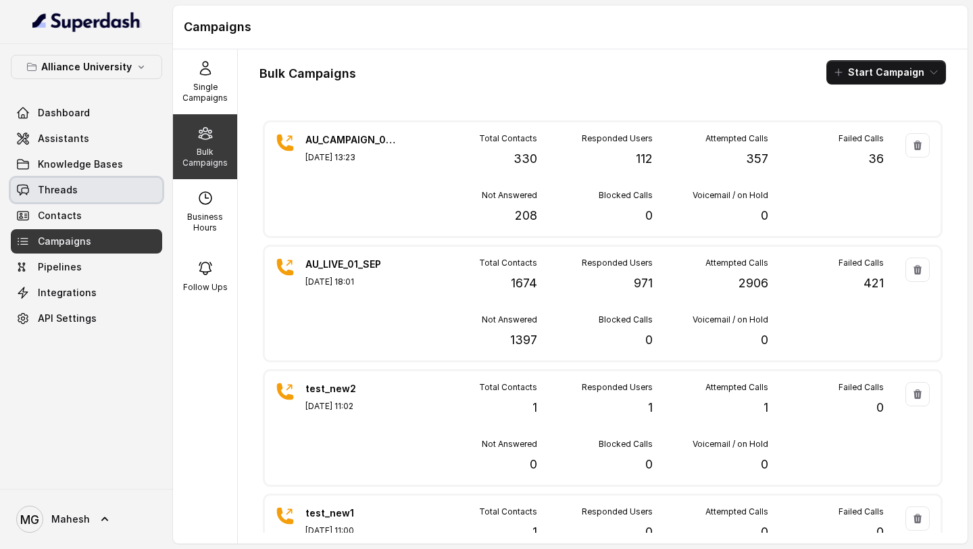
click at [103, 193] on link "Threads" at bounding box center [86, 190] width 151 height 24
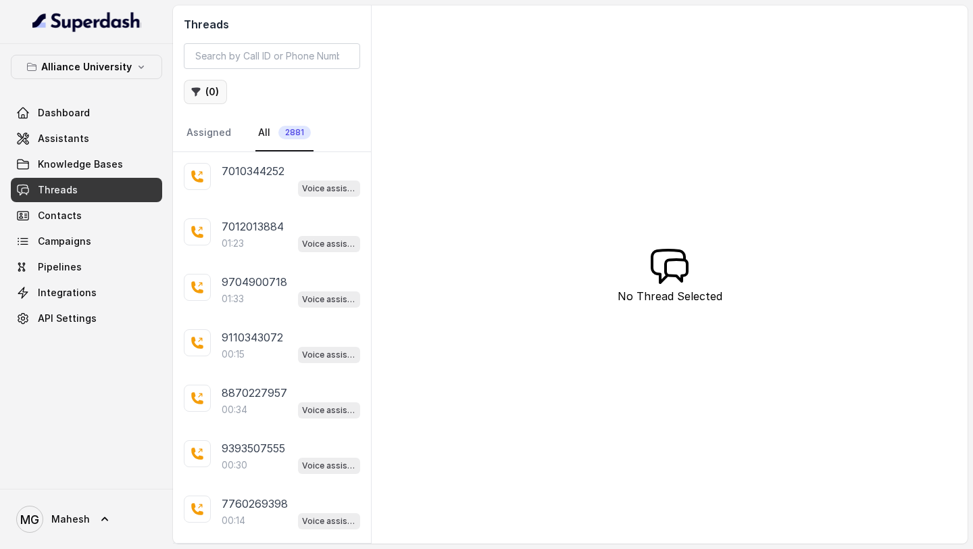
click at [216, 85] on button "( 0 )" at bounding box center [205, 92] width 43 height 24
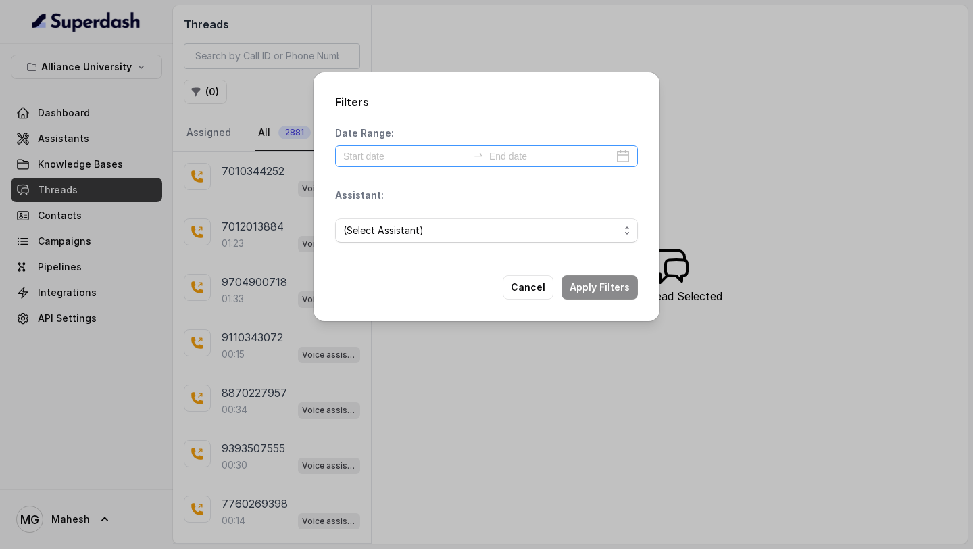
click at [631, 157] on div at bounding box center [486, 156] width 303 height 22
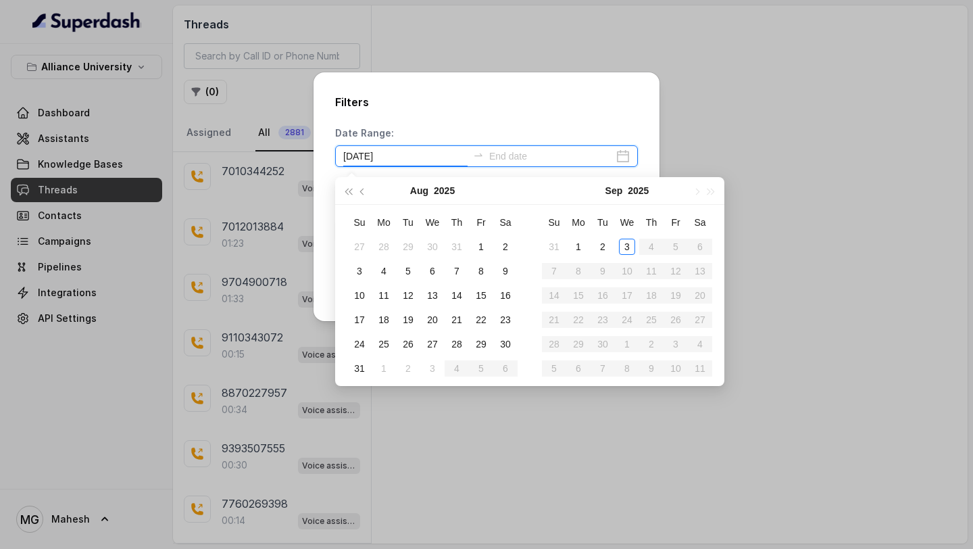
type input "[DATE]"
click at [625, 240] on div "3" at bounding box center [627, 246] width 16 height 16
type input "[DATE]"
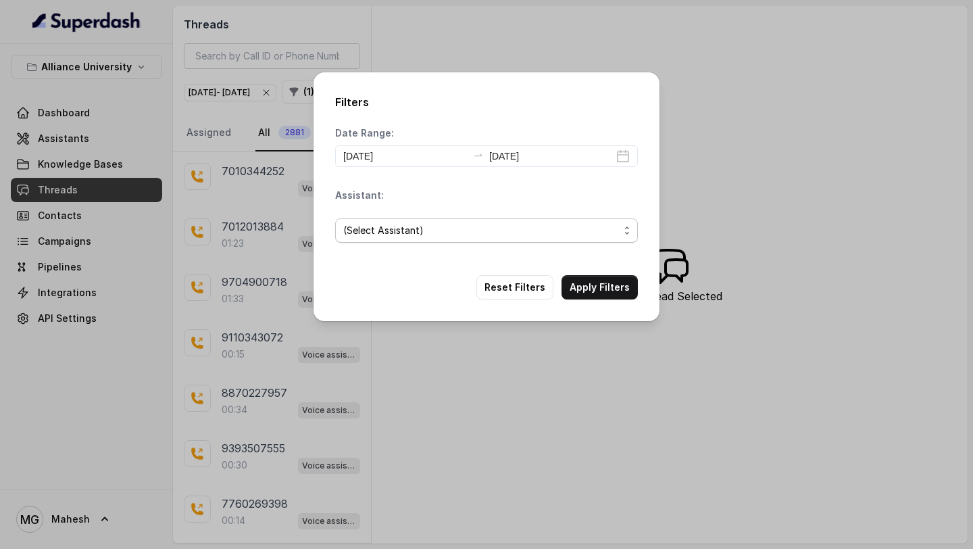
click at [553, 230] on span "(Select Assistant)" at bounding box center [481, 230] width 276 height 16
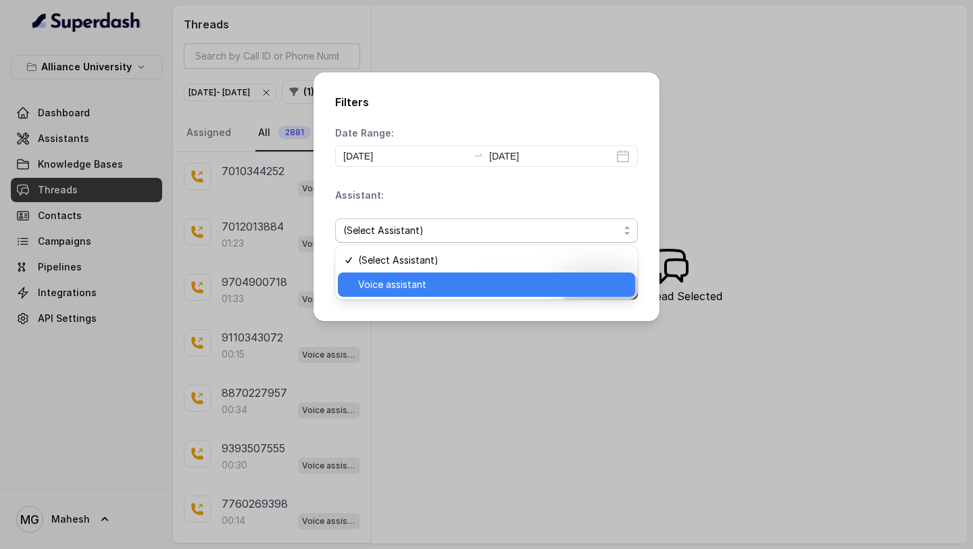
click at [413, 284] on span "Voice assistant" at bounding box center [492, 284] width 269 height 16
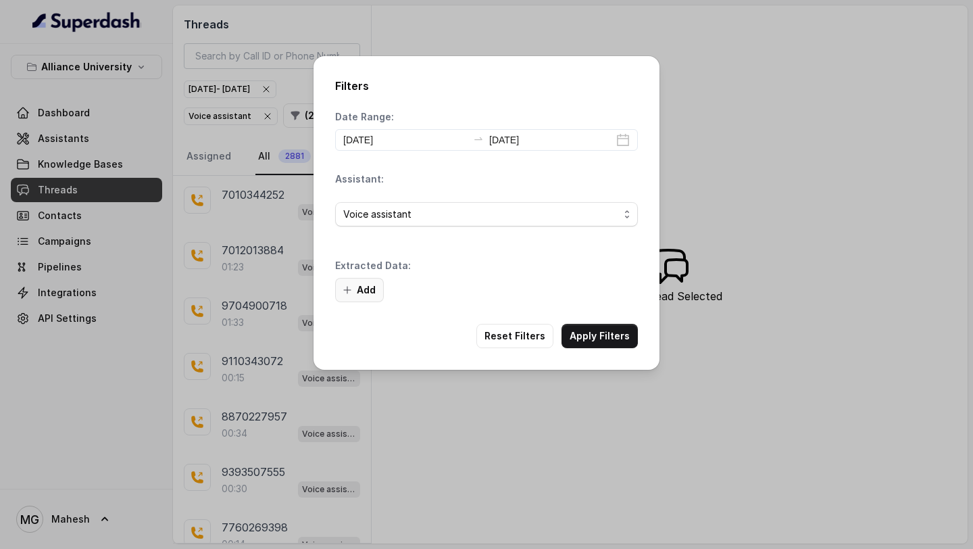
click at [363, 284] on button "Add" at bounding box center [359, 290] width 49 height 24
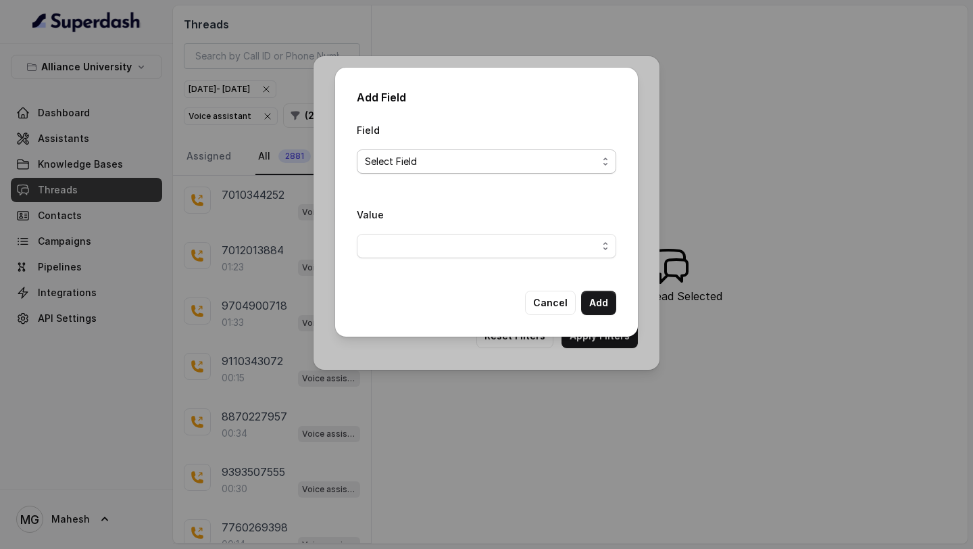
click at [488, 155] on span "Select Field" at bounding box center [481, 161] width 232 height 16
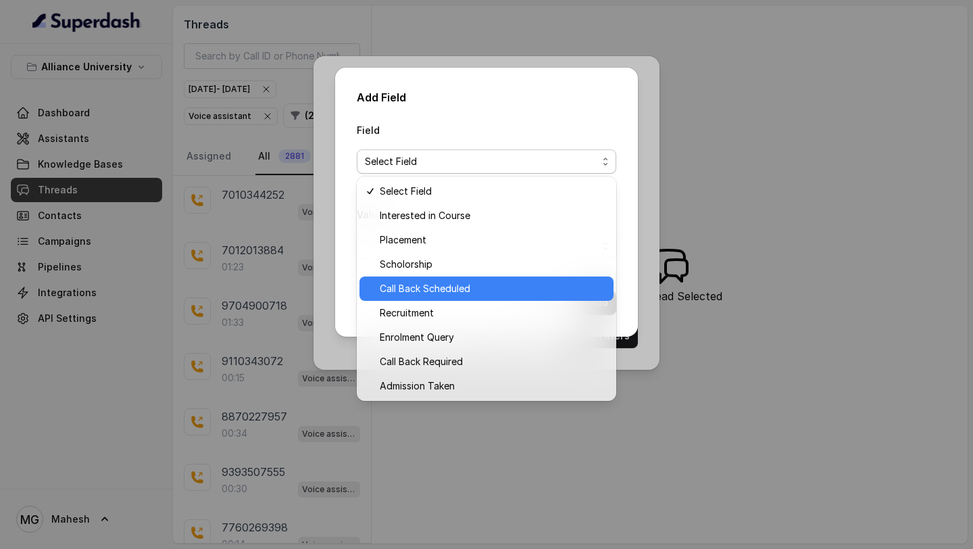
click at [456, 284] on span "Call Back Scheduled" at bounding box center [493, 288] width 226 height 16
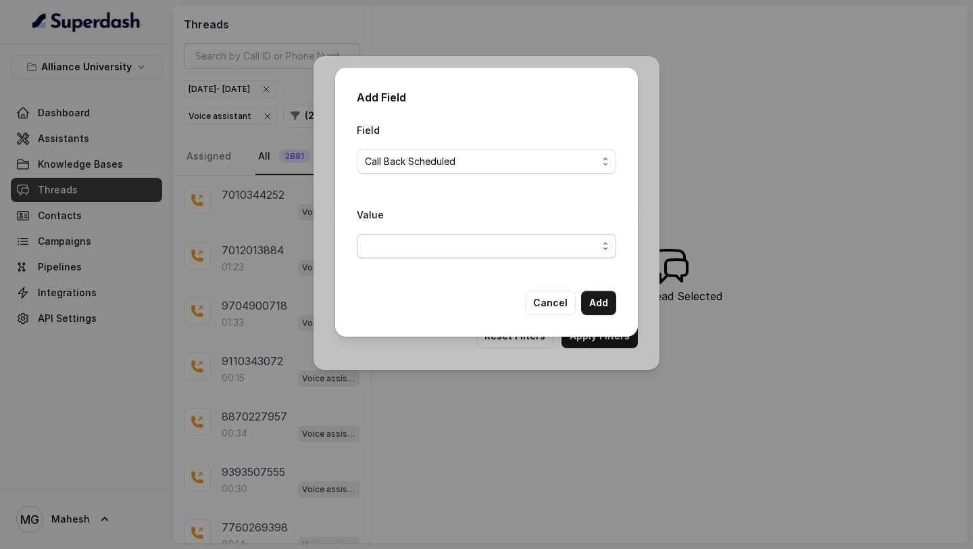
click at [552, 246] on span "button" at bounding box center [486, 246] width 259 height 24
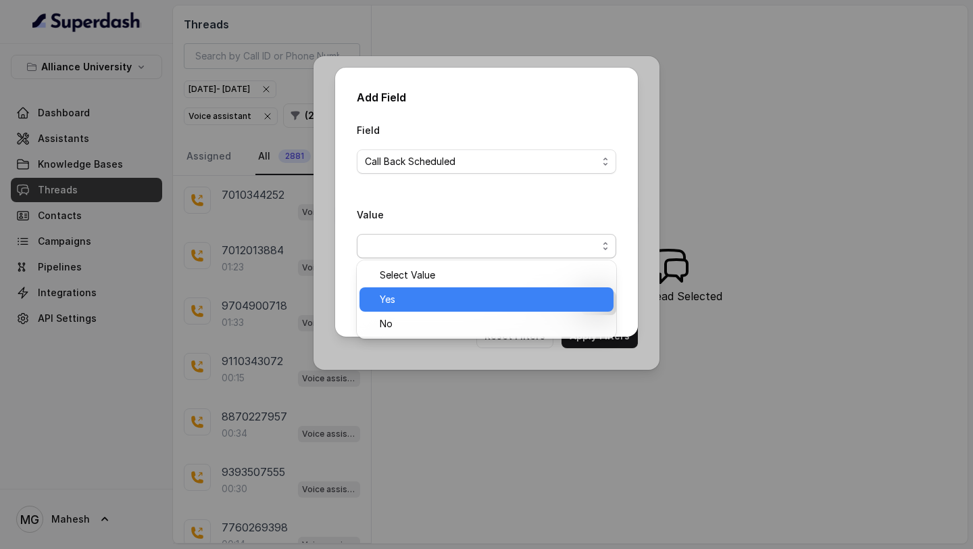
click at [428, 303] on span "Yes" at bounding box center [493, 299] width 226 height 16
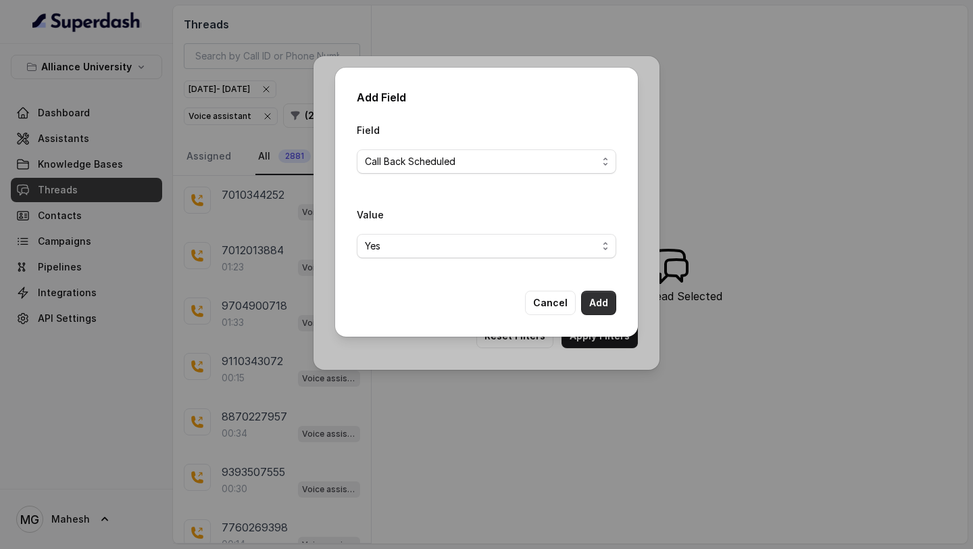
click at [589, 301] on button "Add" at bounding box center [598, 302] width 35 height 24
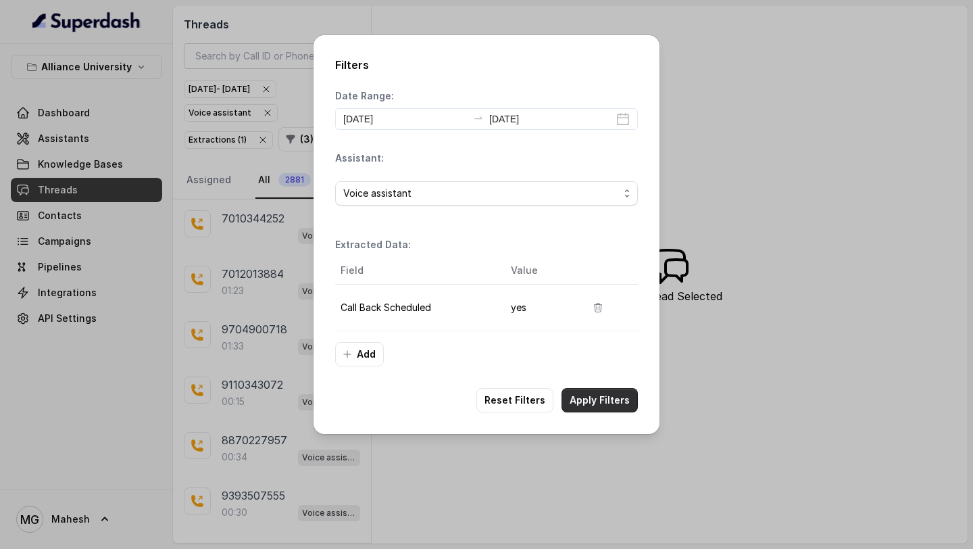
click at [592, 397] on button "Apply Filters" at bounding box center [599, 400] width 76 height 24
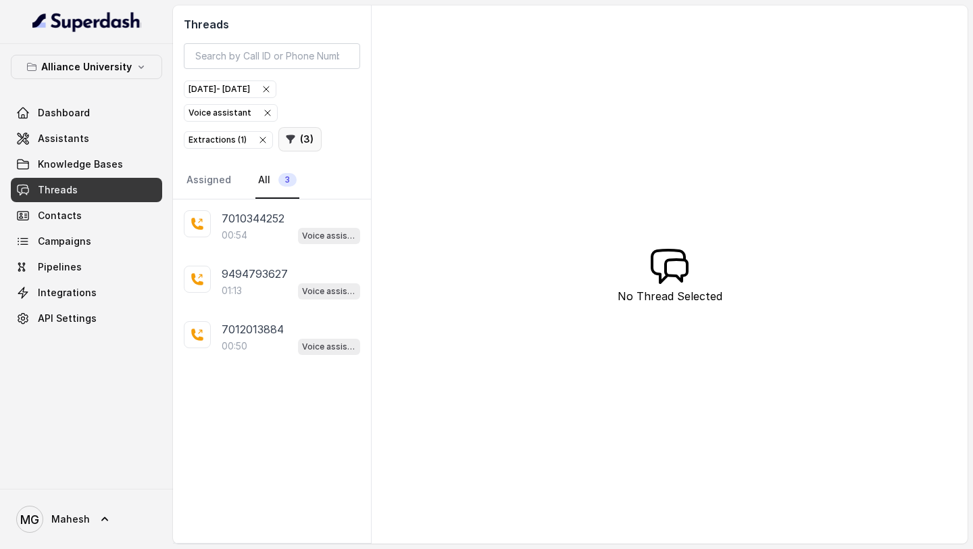
click at [294, 140] on button "( 3 )" at bounding box center [299, 139] width 43 height 24
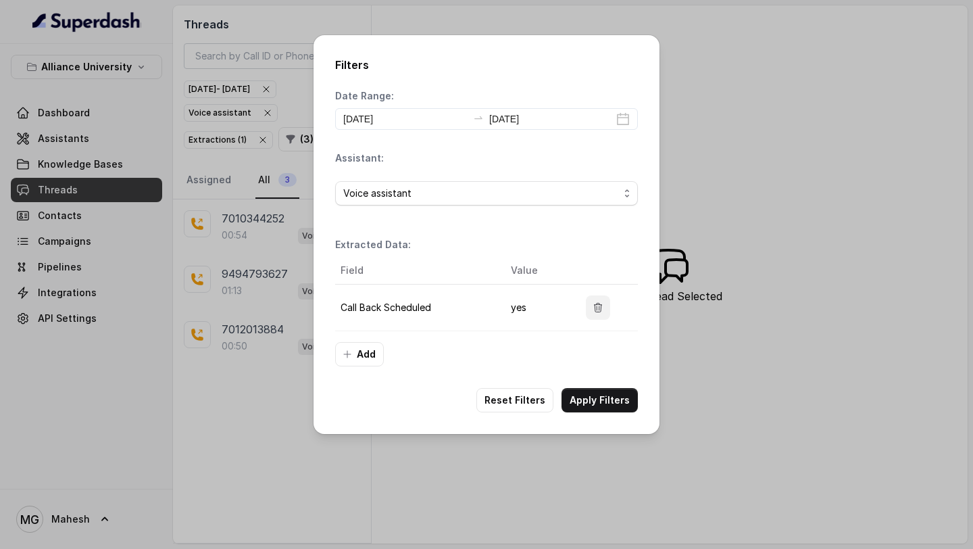
click at [601, 303] on icon "button" at bounding box center [597, 307] width 11 height 11
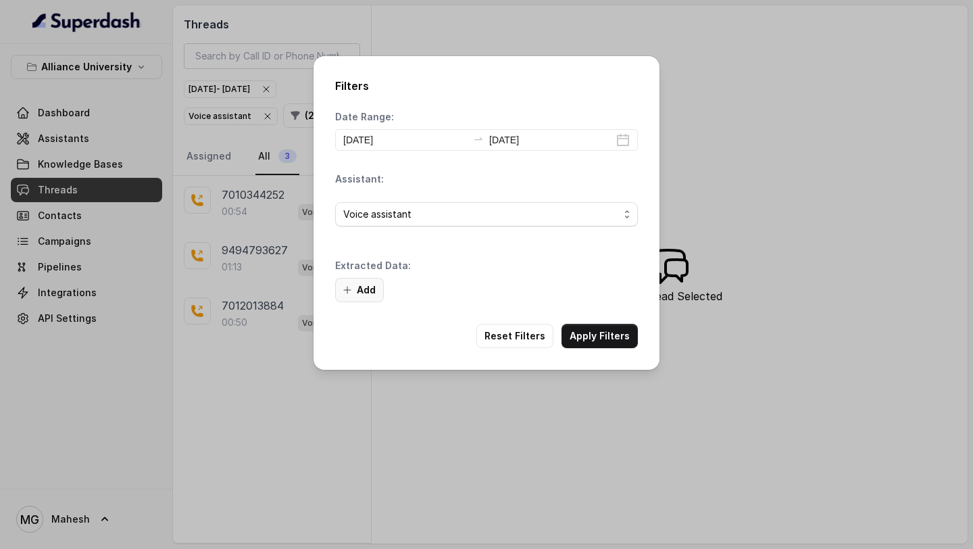
click at [374, 295] on button "Add" at bounding box center [359, 290] width 49 height 24
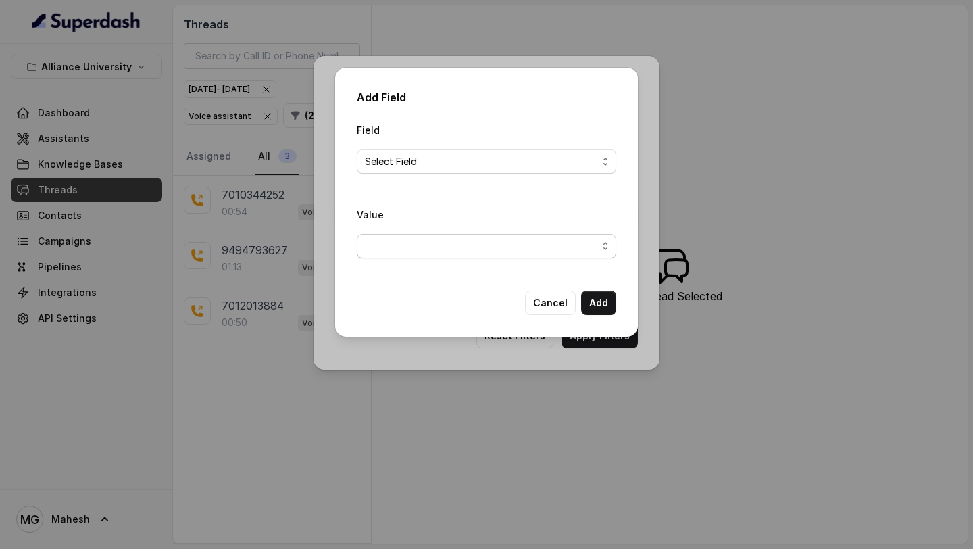
click at [469, 252] on span "button" at bounding box center [486, 246] width 259 height 24
click at [484, 165] on div "Field Select Field Value" at bounding box center [486, 195] width 259 height 147
click at [484, 165] on span "Select Field" at bounding box center [481, 161] width 232 height 16
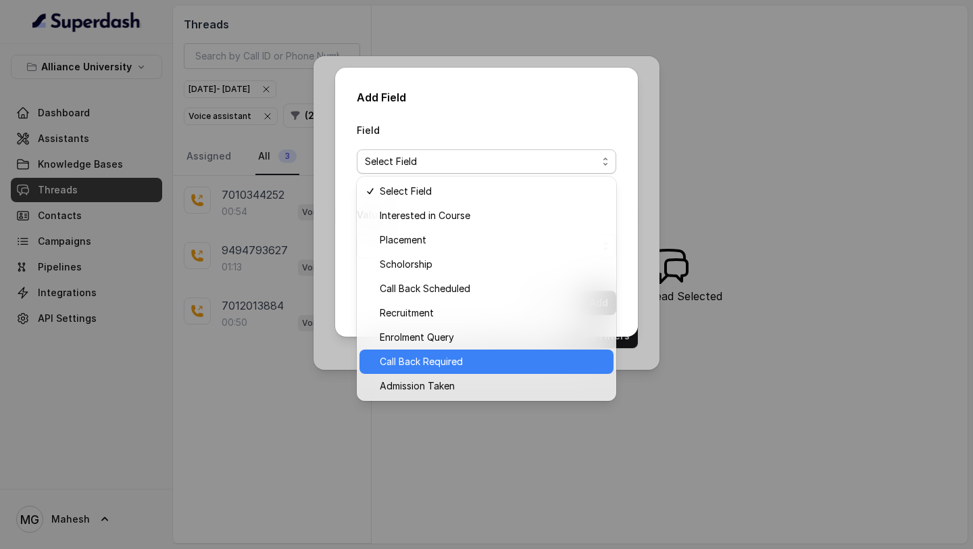
click at [451, 365] on span "Call Back Required" at bounding box center [493, 361] width 226 height 16
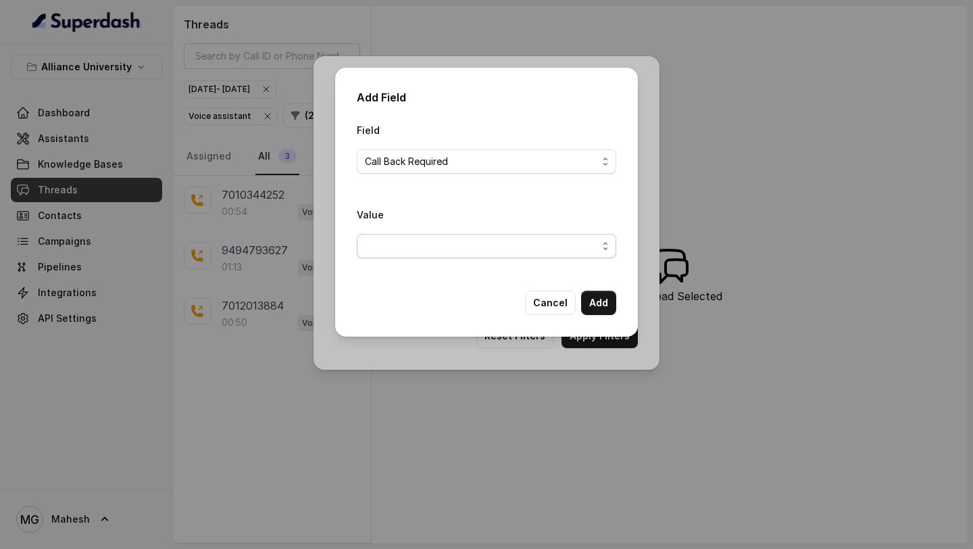
click at [472, 241] on span "button" at bounding box center [486, 246] width 259 height 24
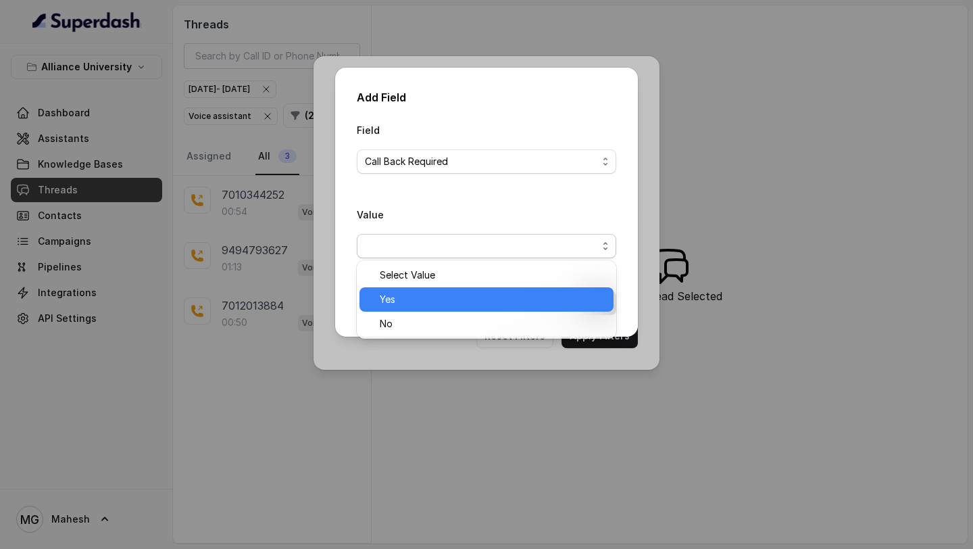
click at [418, 302] on span "Yes" at bounding box center [493, 299] width 226 height 16
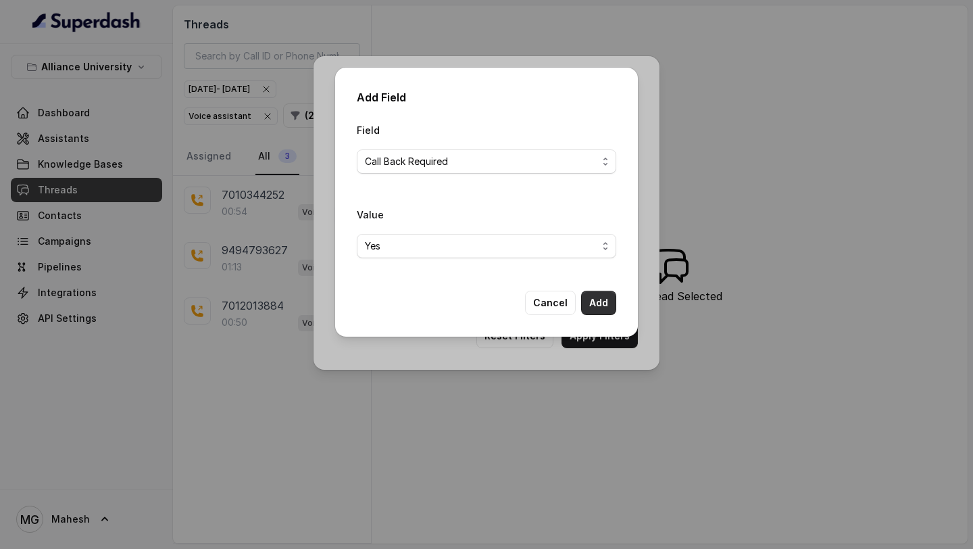
click at [594, 307] on button "Add" at bounding box center [598, 302] width 35 height 24
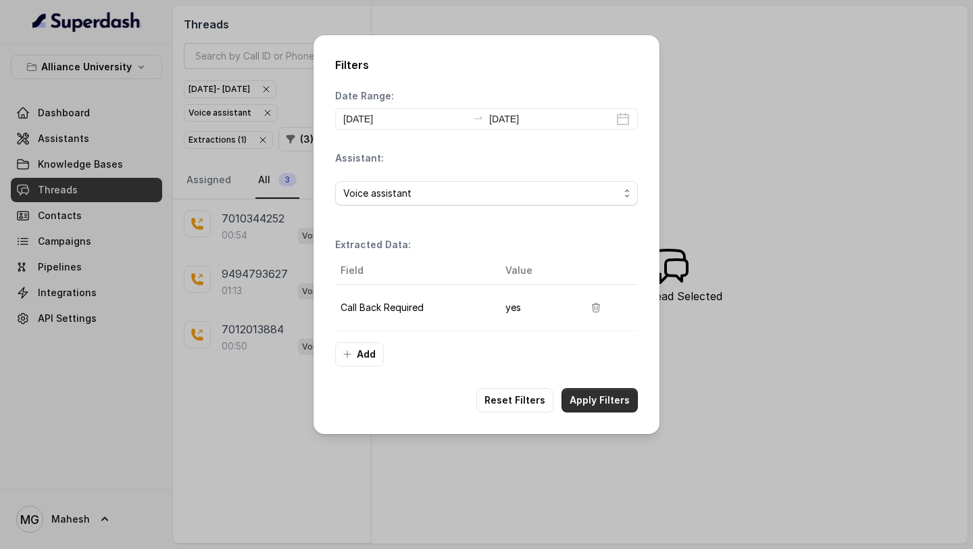
click at [603, 394] on button "Apply Filters" at bounding box center [599, 400] width 76 height 24
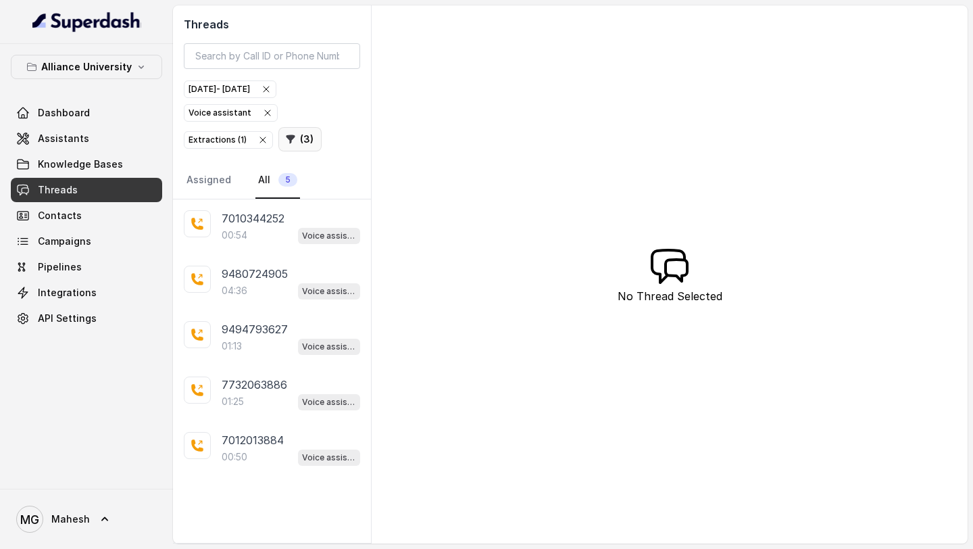
click at [299, 134] on button "( 3 )" at bounding box center [299, 139] width 43 height 24
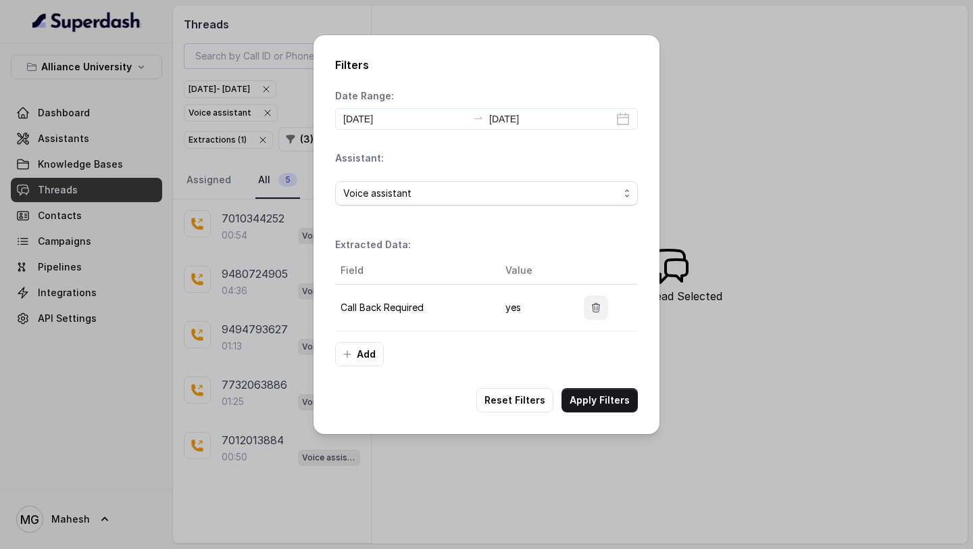
click at [590, 305] on icon "button" at bounding box center [595, 307] width 11 height 11
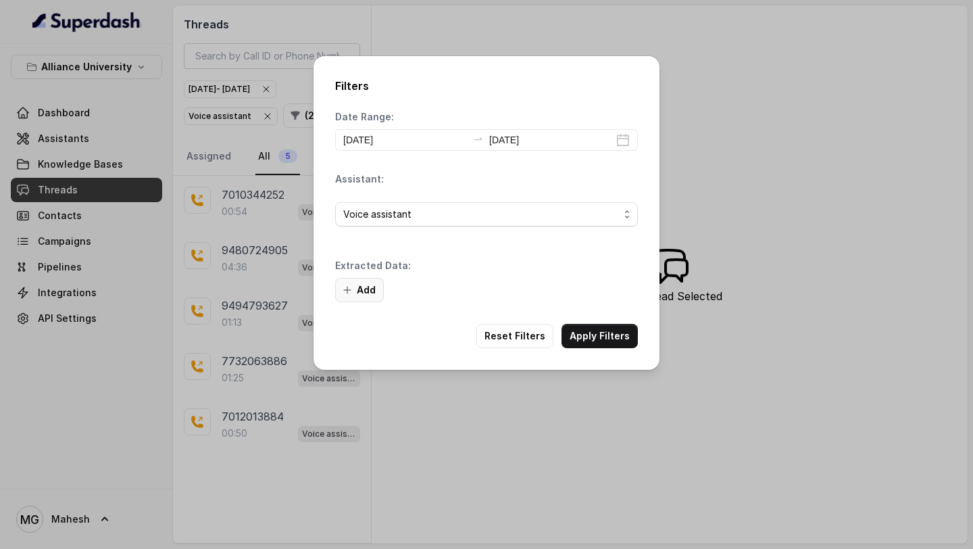
click at [349, 295] on icon "button" at bounding box center [347, 289] width 11 height 11
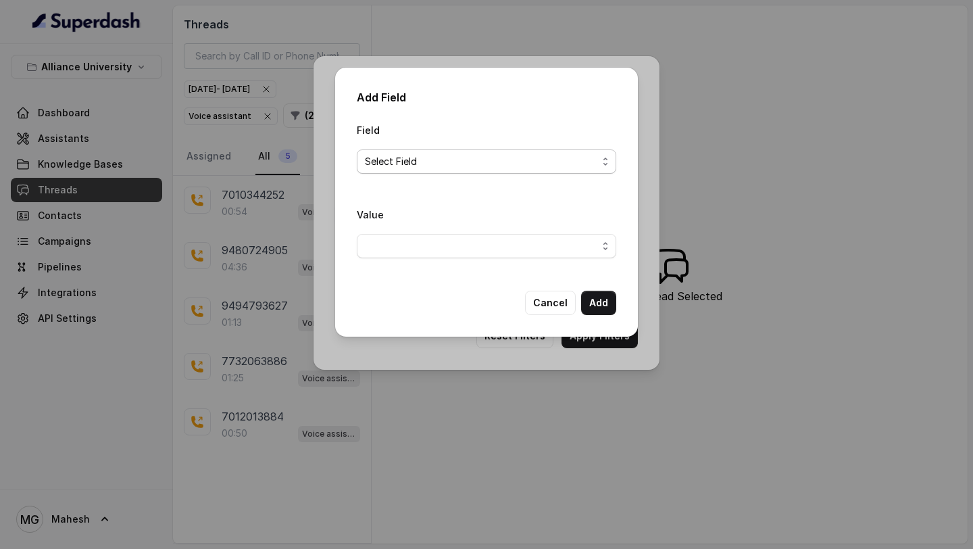
click at [546, 163] on span "Select Field" at bounding box center [481, 161] width 232 height 16
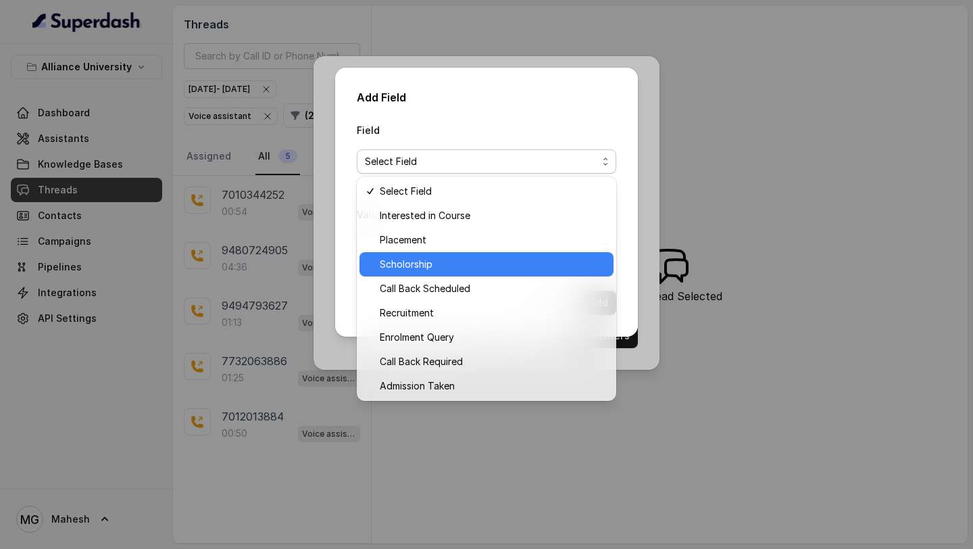
click at [430, 256] on span "Scholorship" at bounding box center [493, 264] width 226 height 16
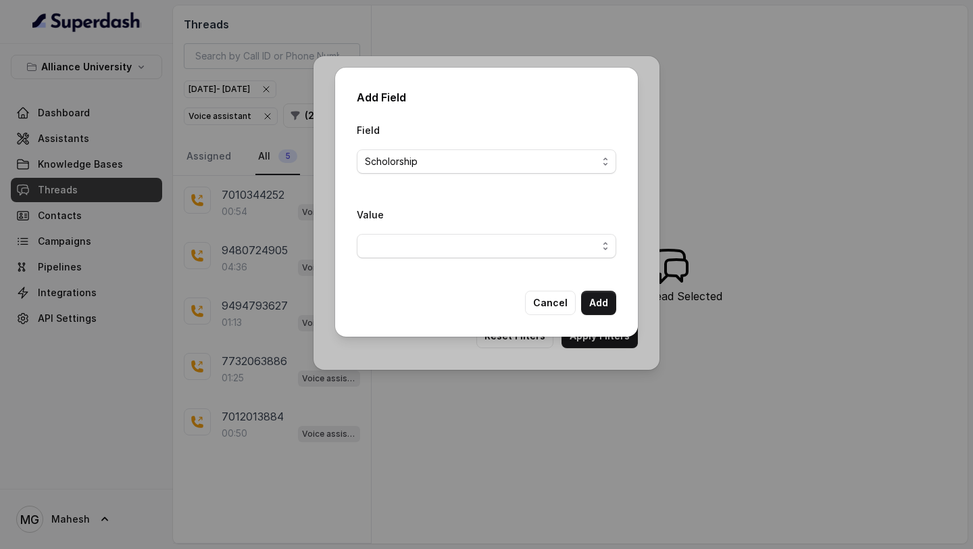
click at [467, 234] on button "Value" at bounding box center [486, 246] width 259 height 24
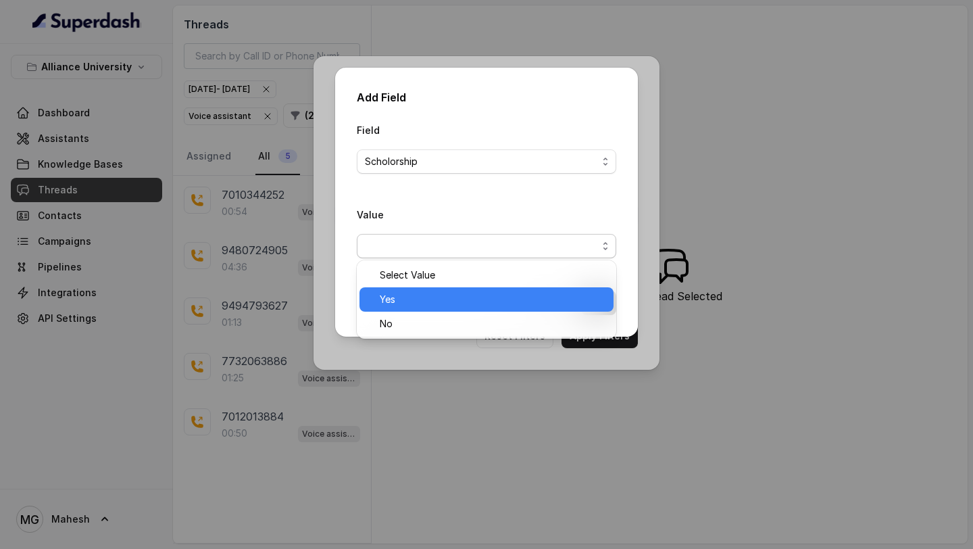
click at [398, 301] on span "Yes" at bounding box center [493, 299] width 226 height 16
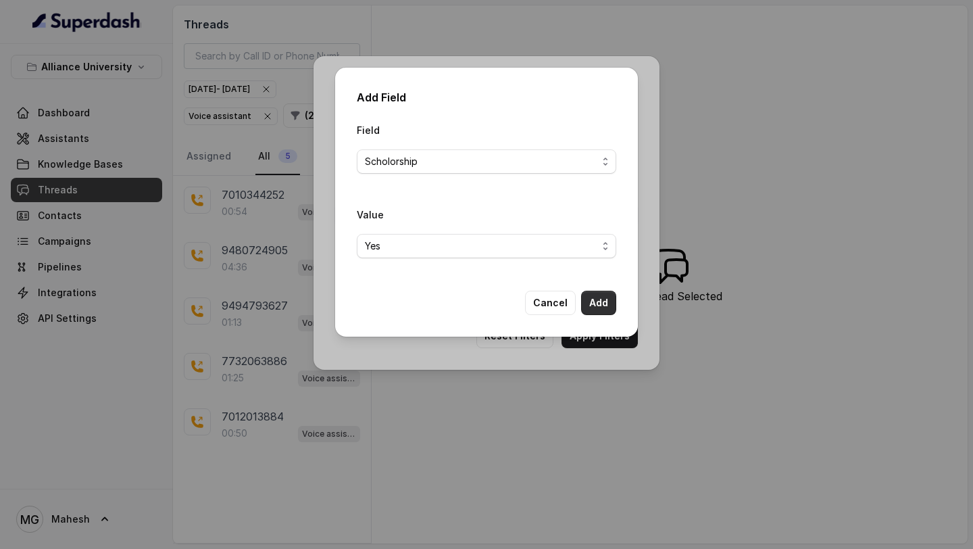
click at [594, 290] on button "Add" at bounding box center [598, 302] width 35 height 24
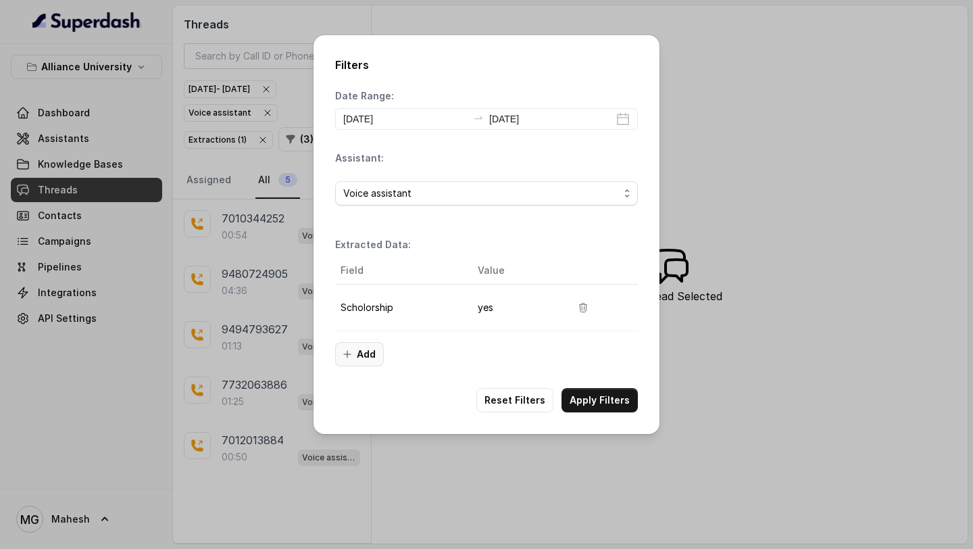
click at [369, 361] on button "Add" at bounding box center [359, 354] width 49 height 24
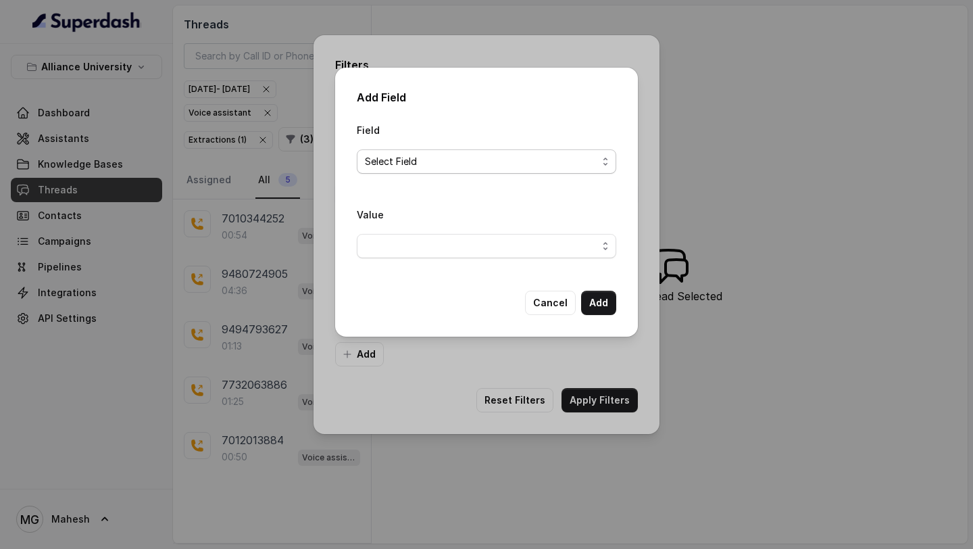
click at [465, 153] on span "Select Field" at bounding box center [481, 161] width 232 height 16
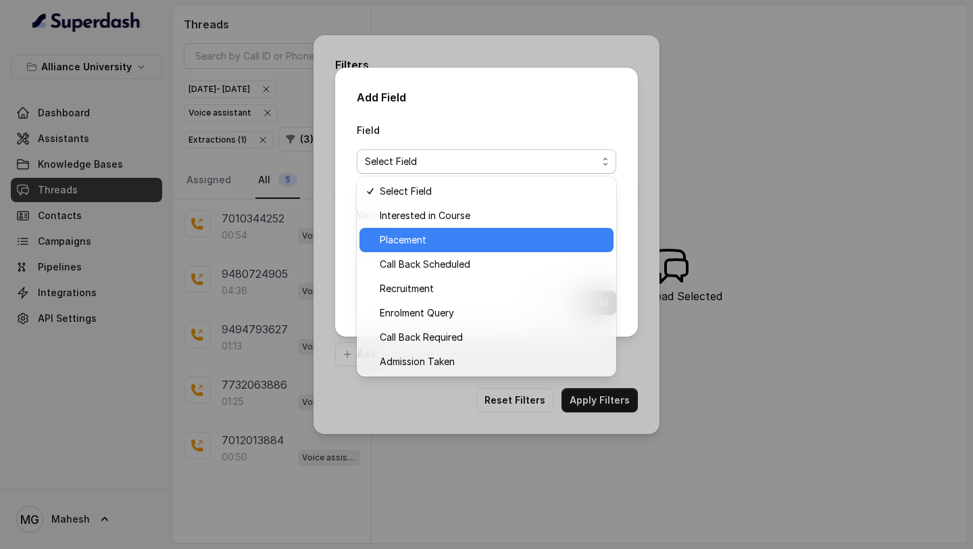
click at [420, 232] on span "Placement" at bounding box center [493, 240] width 226 height 16
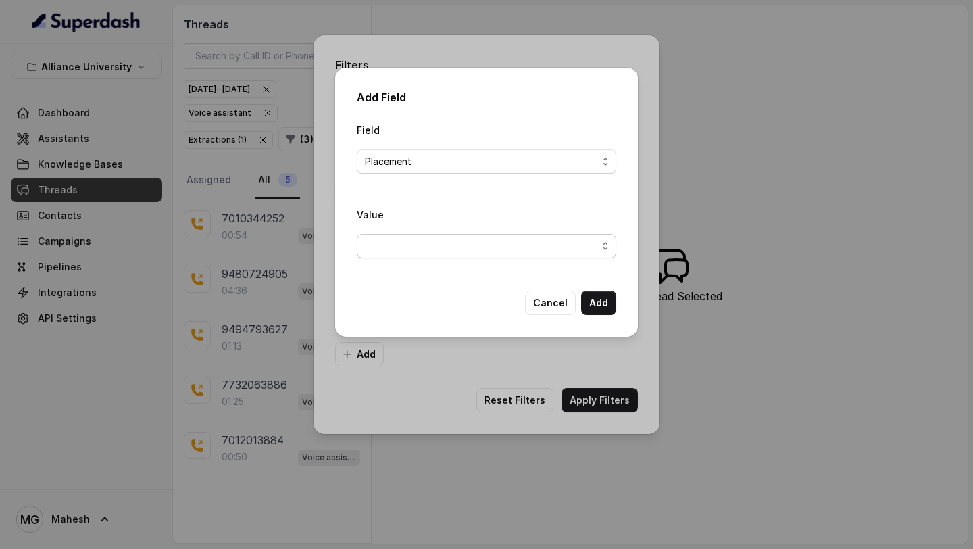
click at [500, 239] on span "button" at bounding box center [486, 246] width 259 height 24
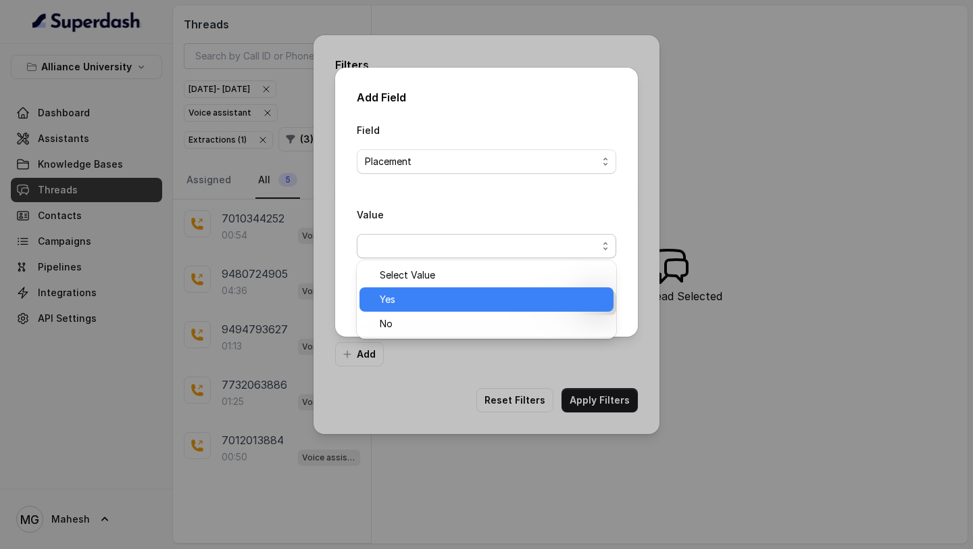
click at [413, 293] on span "Yes" at bounding box center [493, 299] width 226 height 16
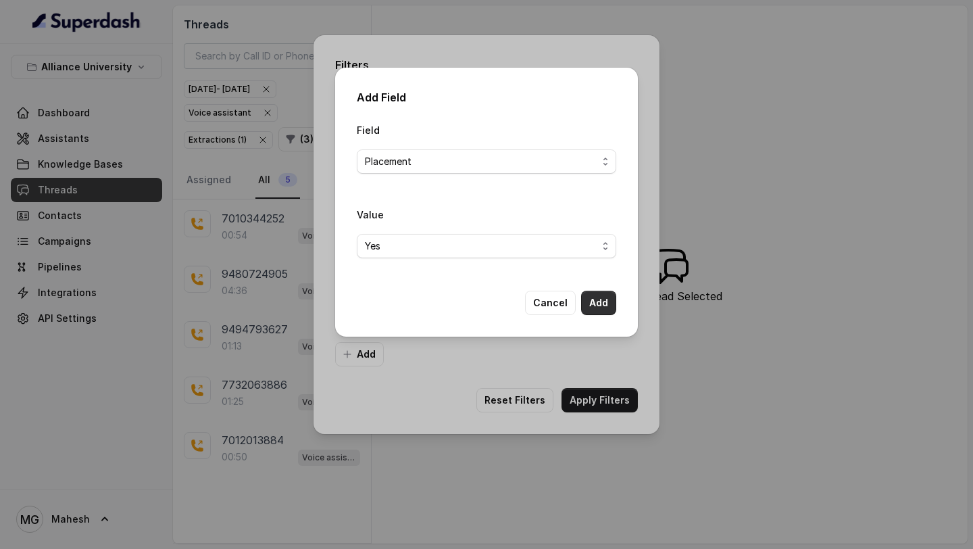
click at [590, 301] on button "Add" at bounding box center [598, 302] width 35 height 24
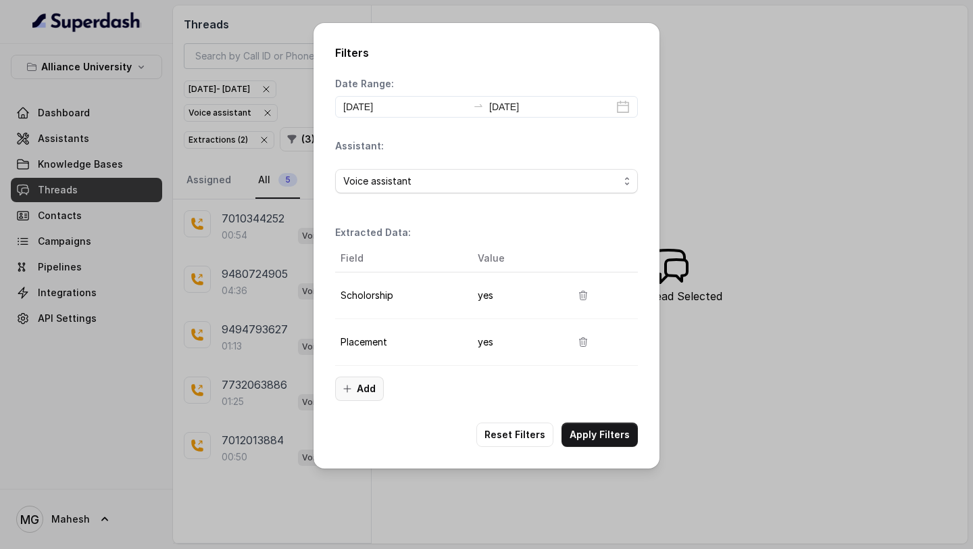
click at [351, 390] on icon "button" at bounding box center [347, 388] width 11 height 11
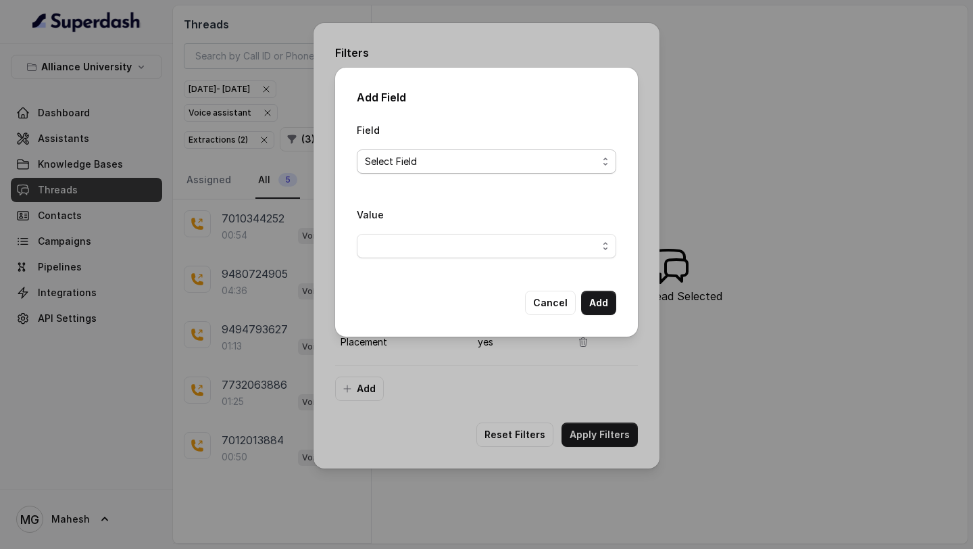
click at [509, 168] on span "Select Field" at bounding box center [481, 161] width 232 height 16
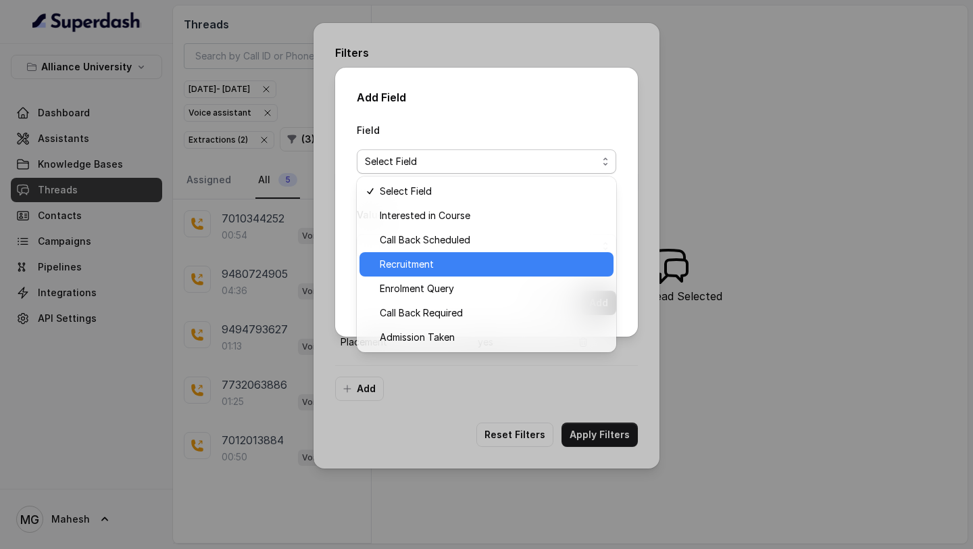
click at [451, 261] on span "Recruitment" at bounding box center [493, 264] width 226 height 16
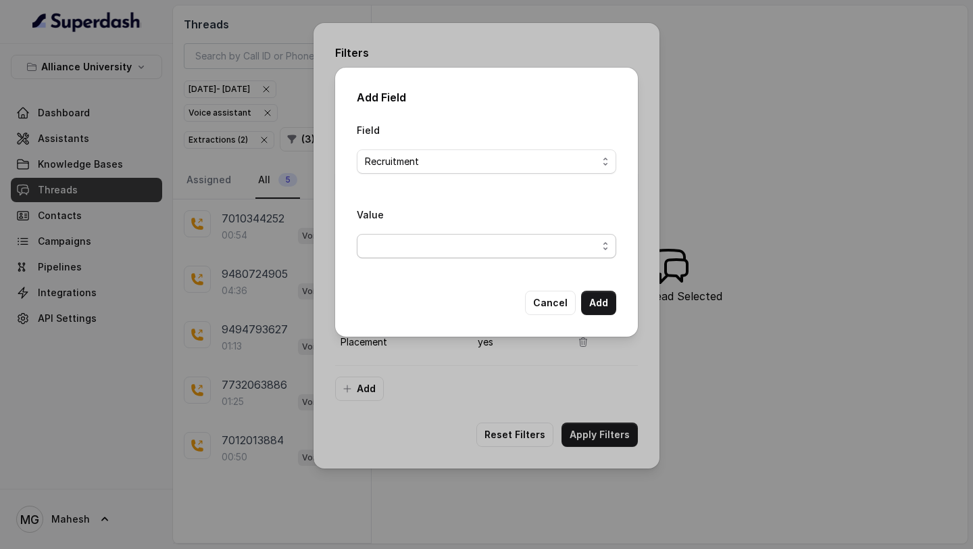
click at [523, 238] on span "button" at bounding box center [486, 246] width 259 height 24
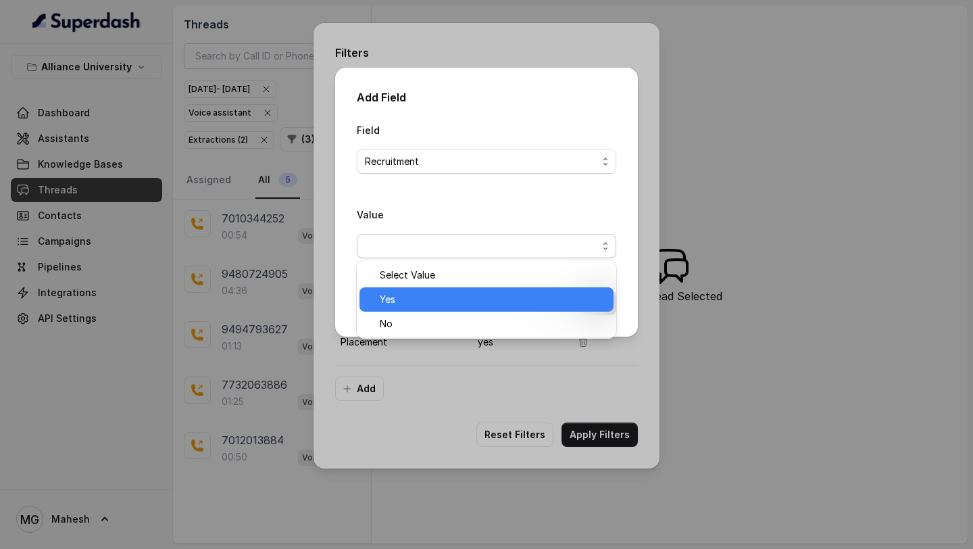
click at [436, 297] on span "Yes" at bounding box center [493, 299] width 226 height 16
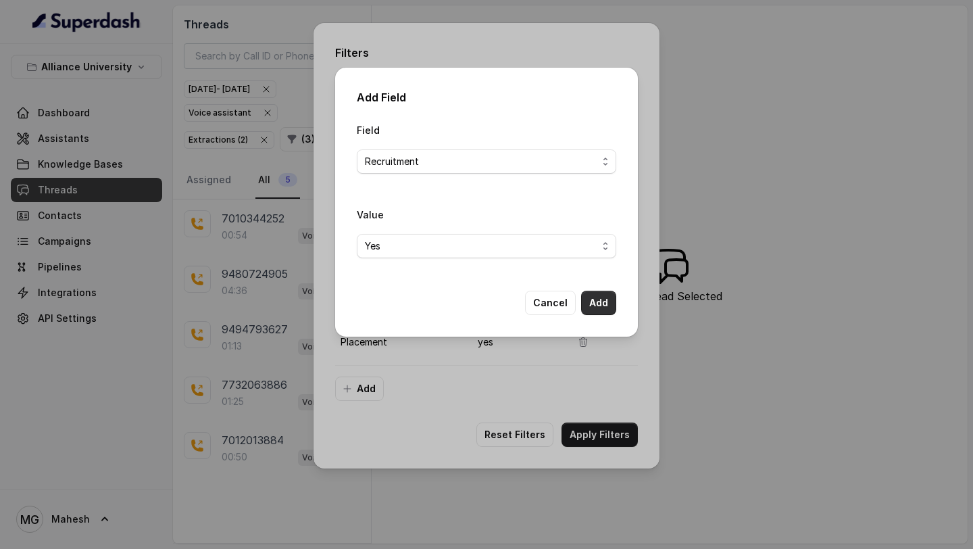
click at [603, 302] on button "Add" at bounding box center [598, 302] width 35 height 24
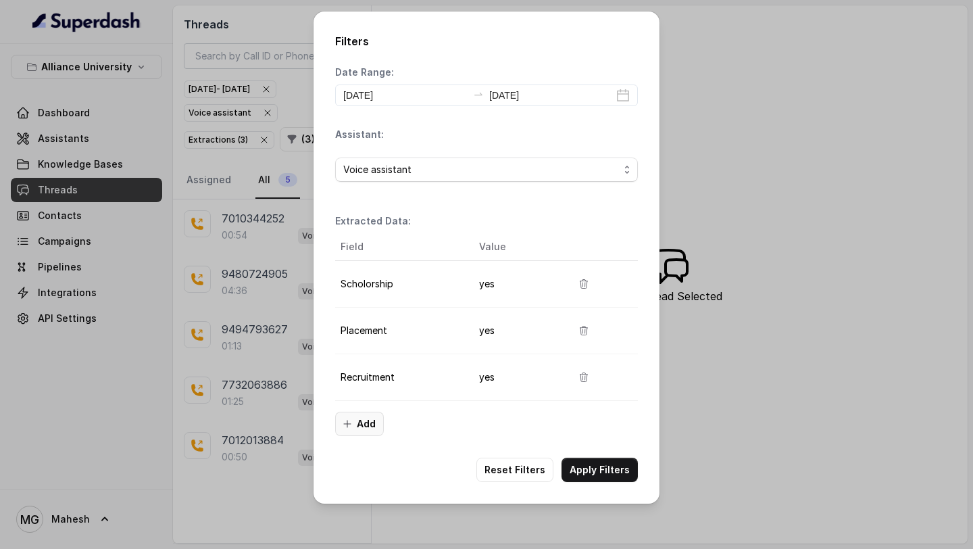
click at [361, 429] on button "Add" at bounding box center [359, 423] width 49 height 24
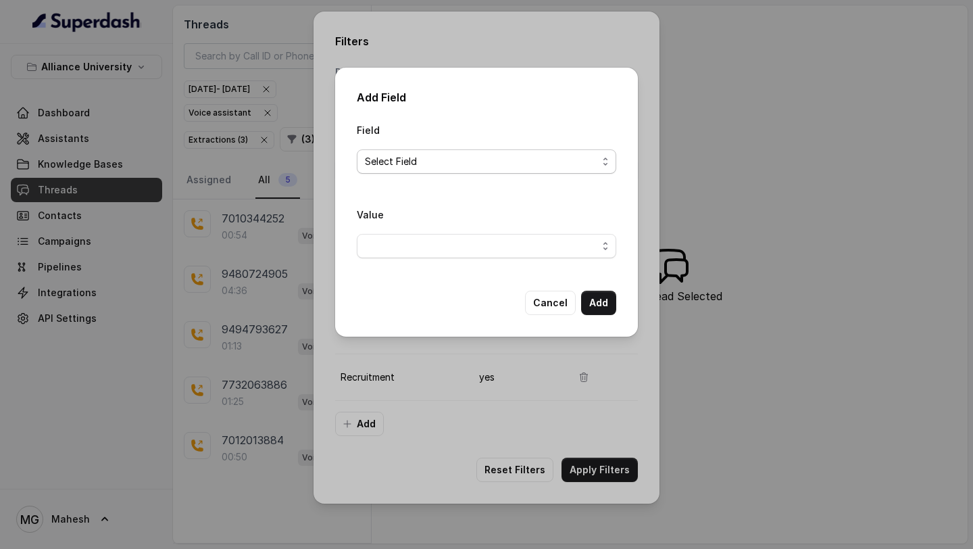
click at [541, 168] on span "Select Field" at bounding box center [481, 161] width 232 height 16
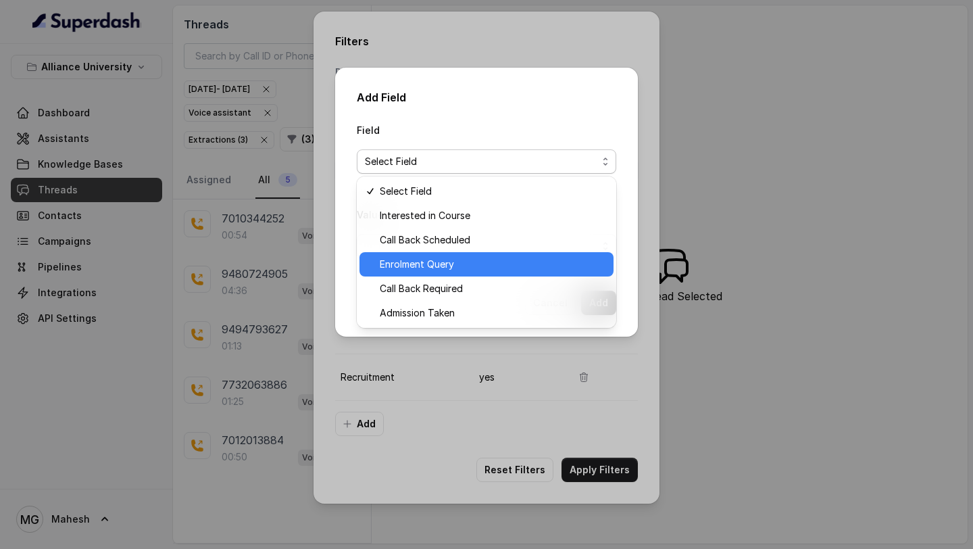
click at [460, 260] on span "Enrolment Query" at bounding box center [493, 264] width 226 height 16
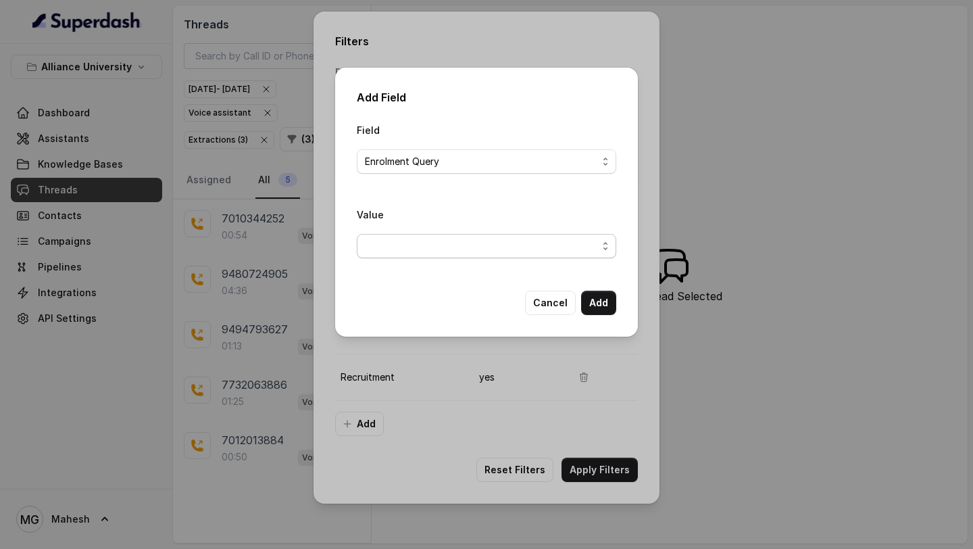
click at [513, 243] on span "button" at bounding box center [486, 246] width 259 height 24
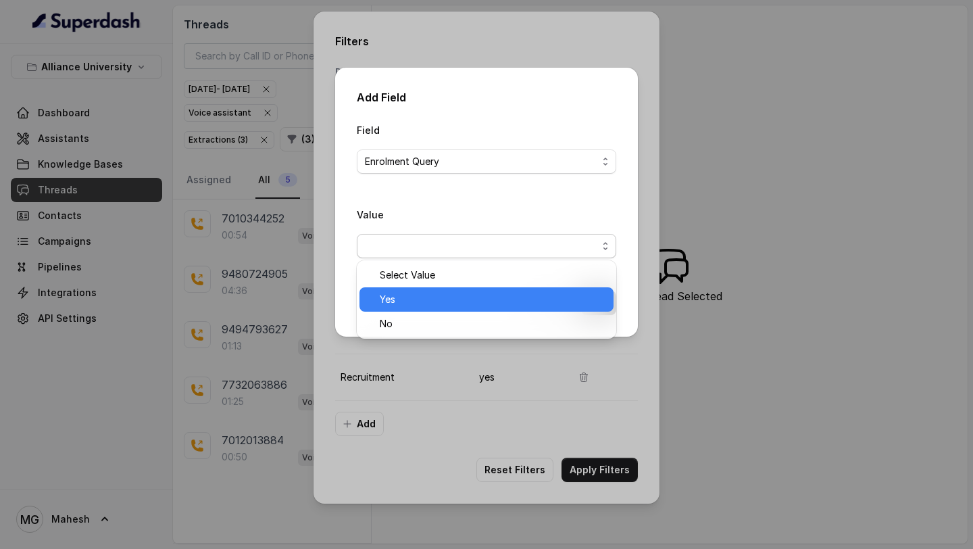
click at [440, 295] on span "Yes" at bounding box center [493, 299] width 226 height 16
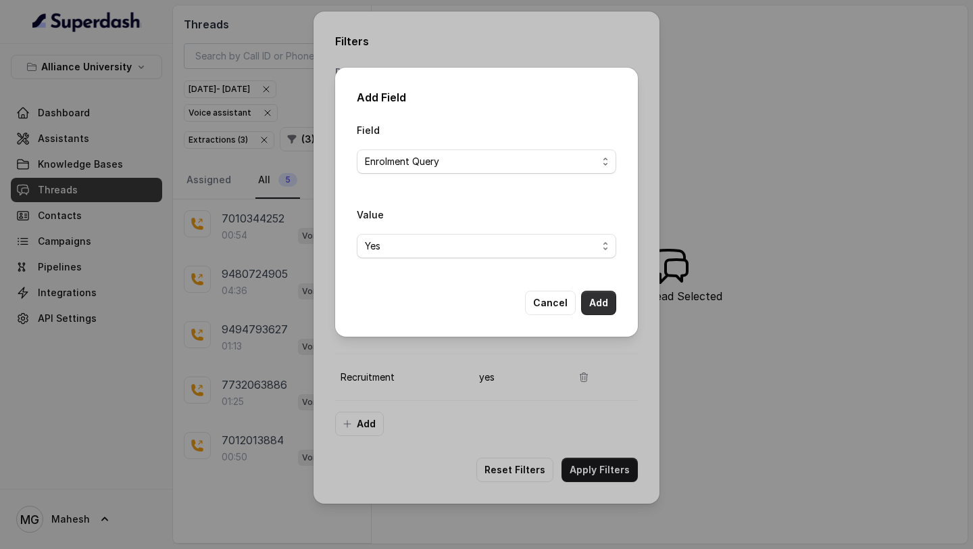
click at [593, 297] on button "Add" at bounding box center [598, 302] width 35 height 24
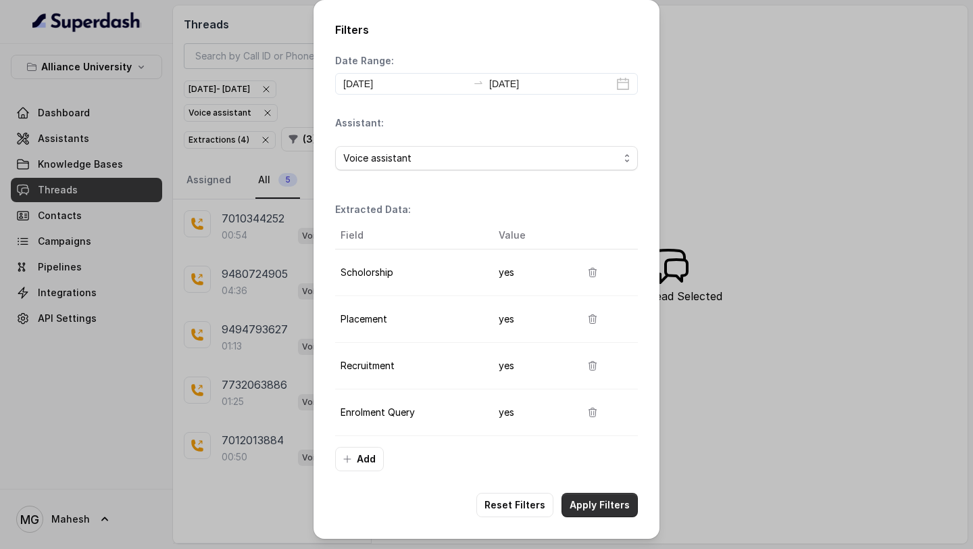
click at [602, 511] on button "Apply Filters" at bounding box center [599, 504] width 76 height 24
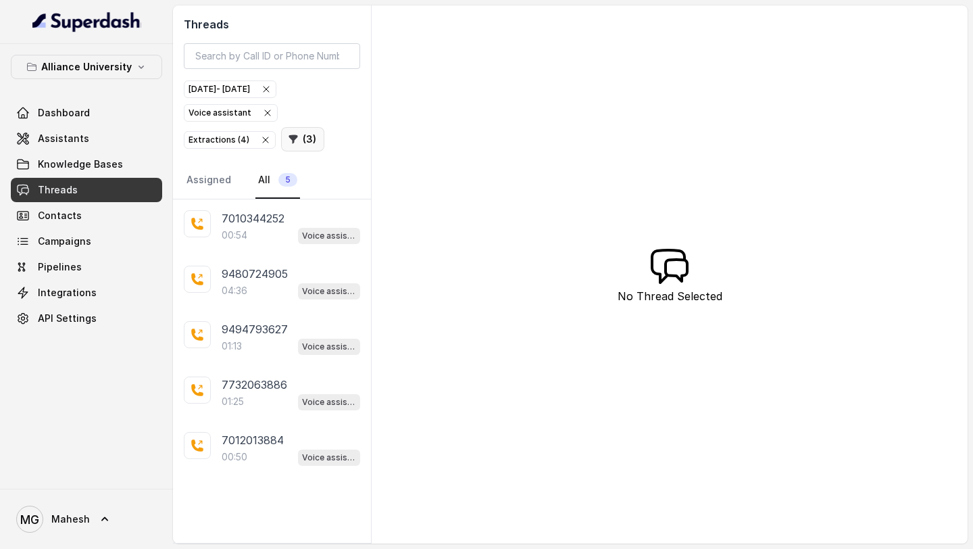
click at [305, 142] on button "( 3 )" at bounding box center [302, 139] width 43 height 24
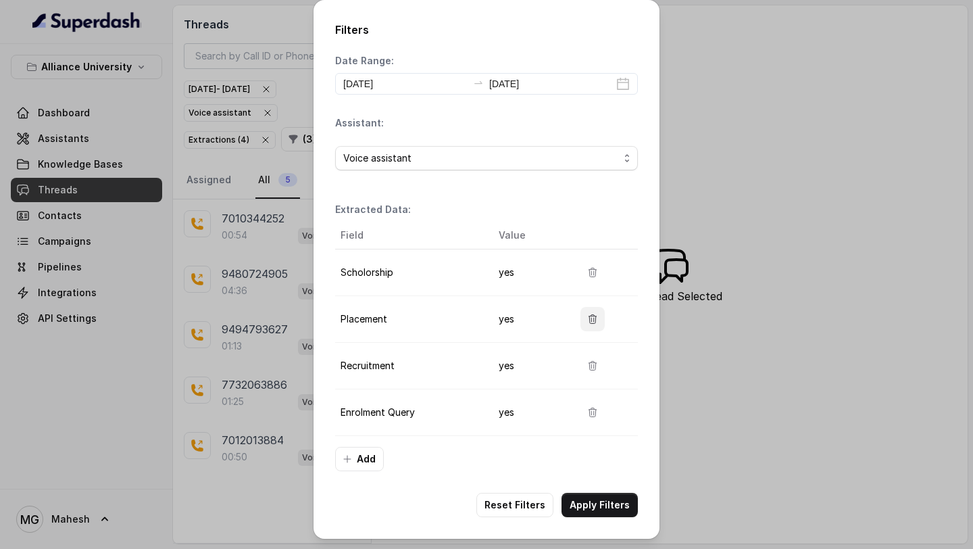
click at [588, 313] on icon "button" at bounding box center [592, 318] width 11 height 11
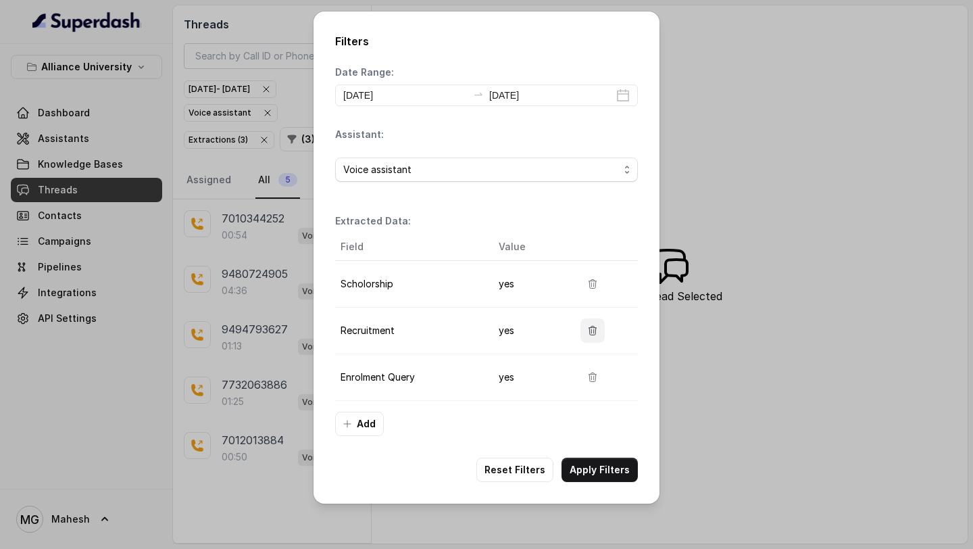
click at [599, 341] on button "button" at bounding box center [592, 330] width 24 height 24
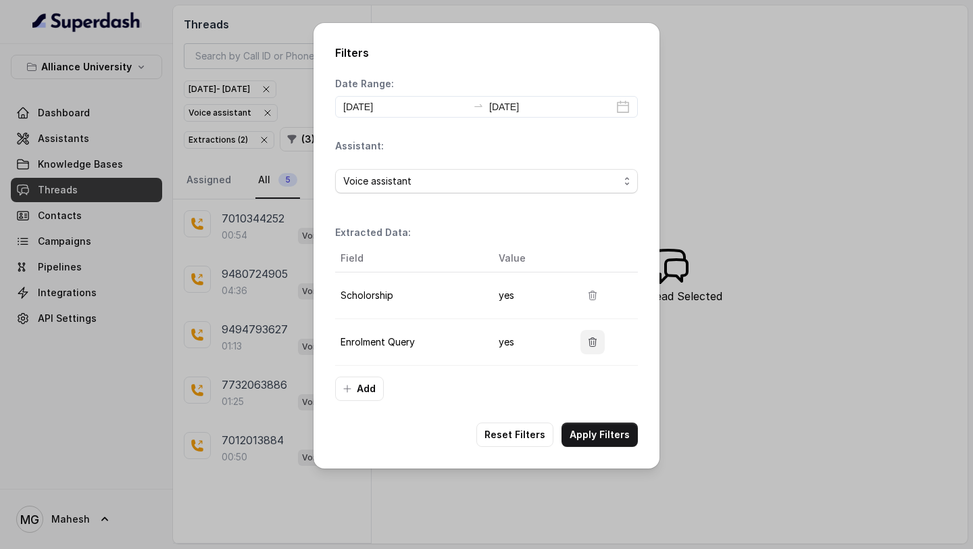
click at [596, 338] on icon "button" at bounding box center [592, 341] width 11 height 11
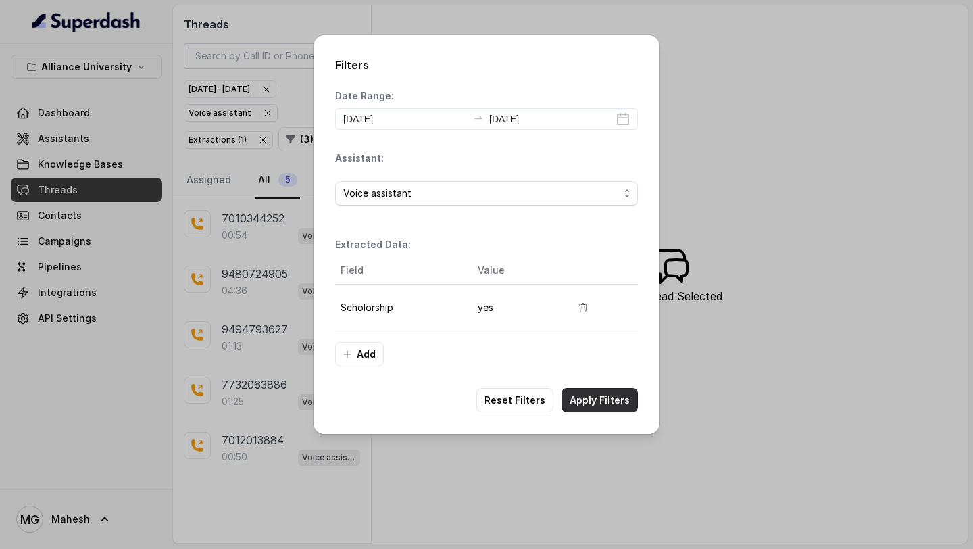
click at [613, 395] on button "Apply Filters" at bounding box center [599, 400] width 76 height 24
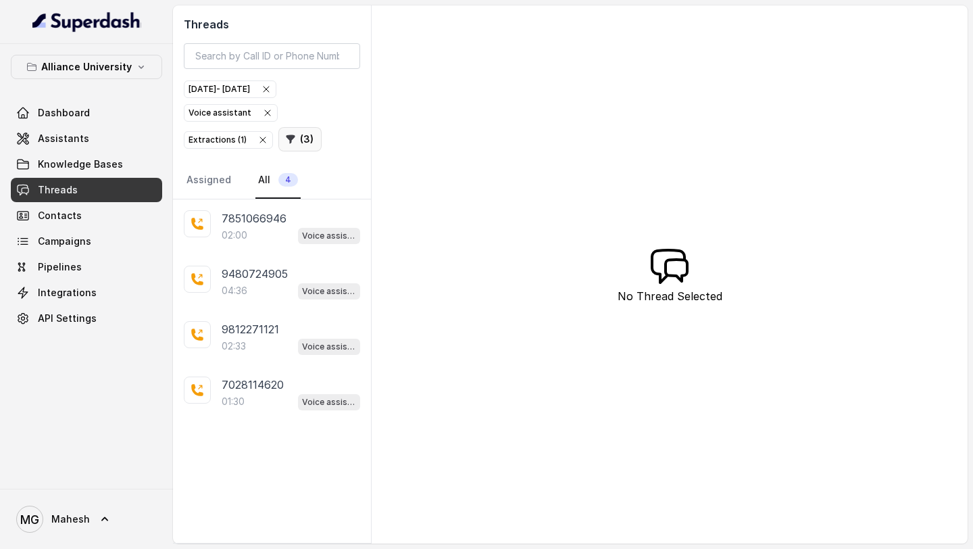
click at [293, 138] on button "( 3 )" at bounding box center [299, 139] width 43 height 24
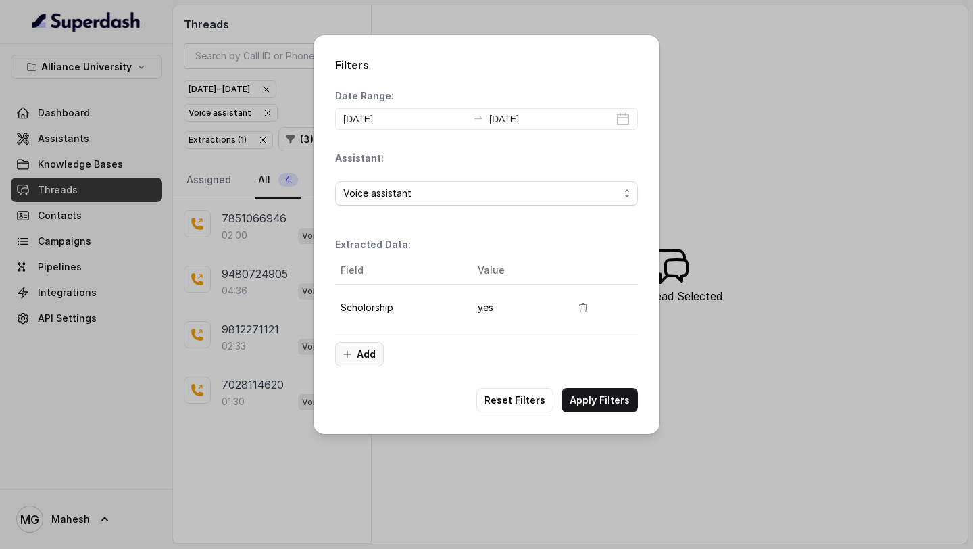
click at [361, 363] on button "Add" at bounding box center [359, 354] width 49 height 24
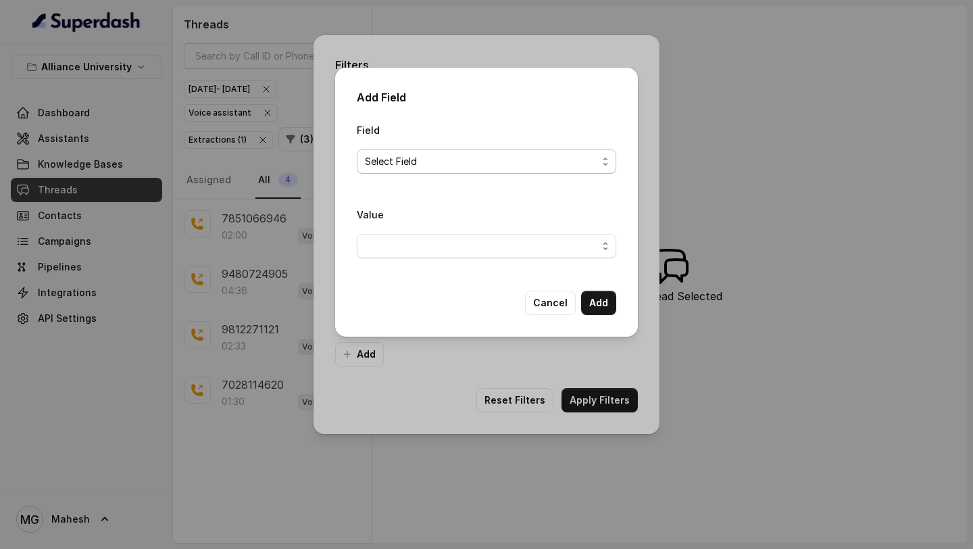
click at [436, 157] on span "Select Field" at bounding box center [481, 161] width 232 height 16
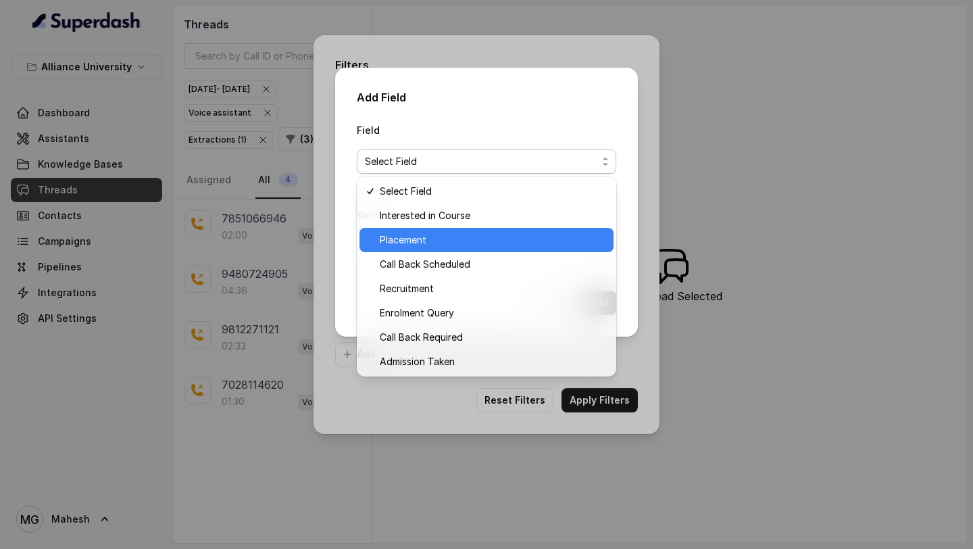
click at [422, 234] on span "Placement" at bounding box center [493, 240] width 226 height 16
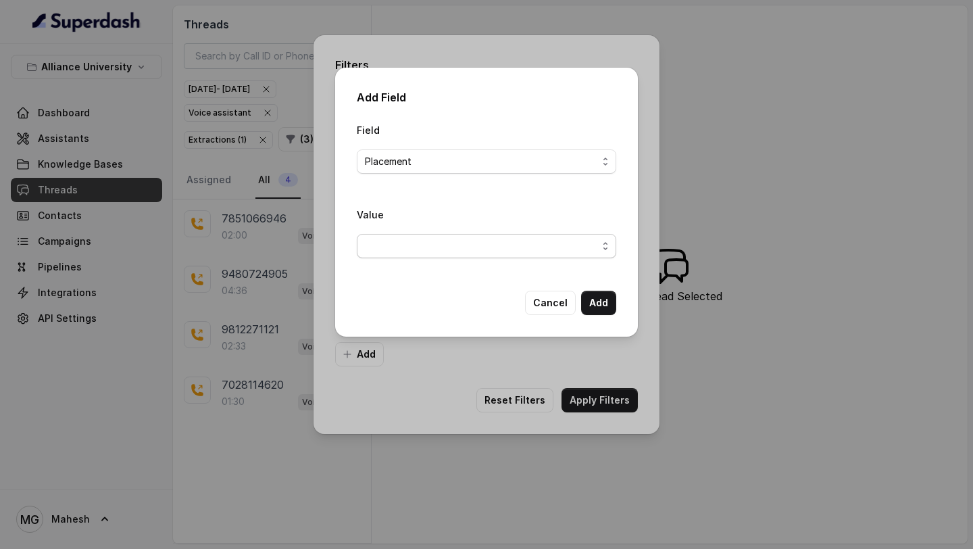
click at [476, 239] on span "button" at bounding box center [486, 246] width 259 height 24
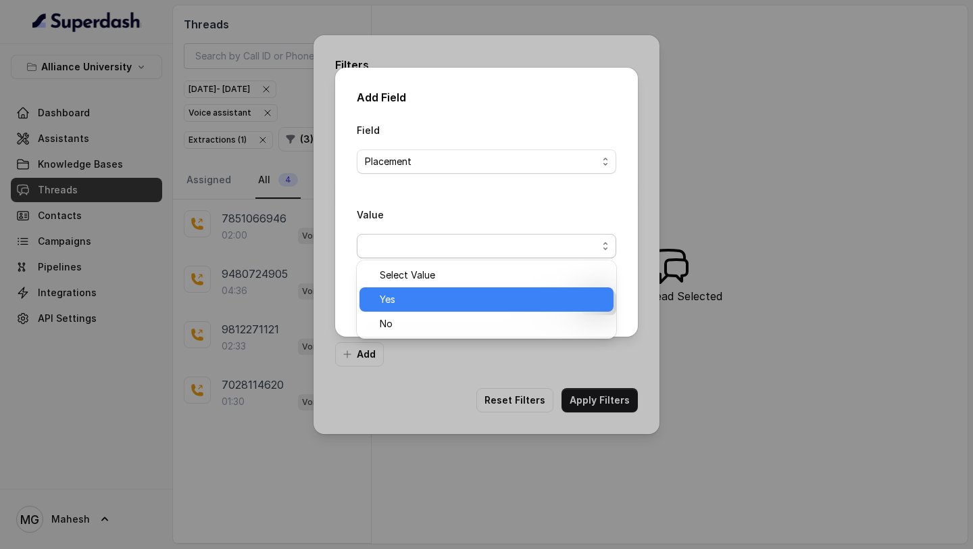
click at [415, 295] on span "Yes" at bounding box center [493, 299] width 226 height 16
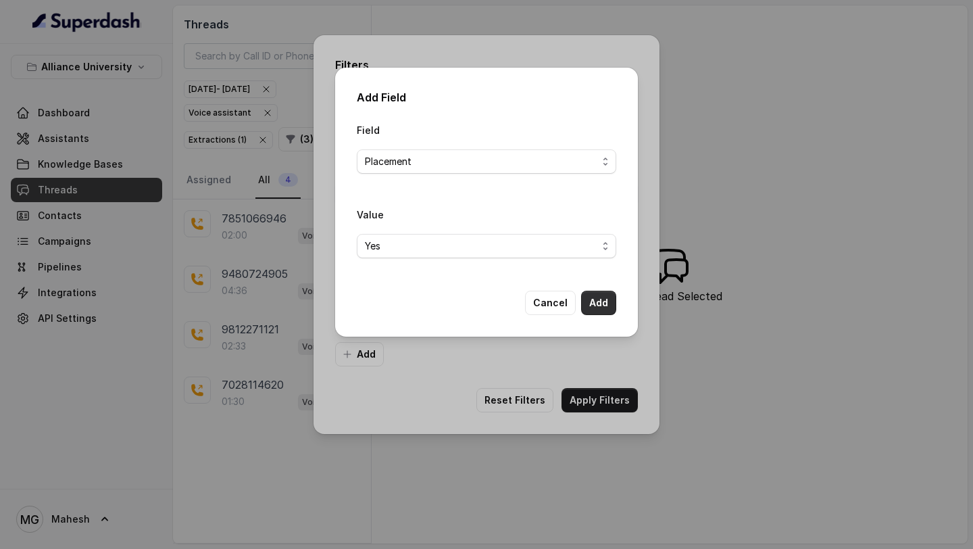
click at [600, 297] on button "Add" at bounding box center [598, 302] width 35 height 24
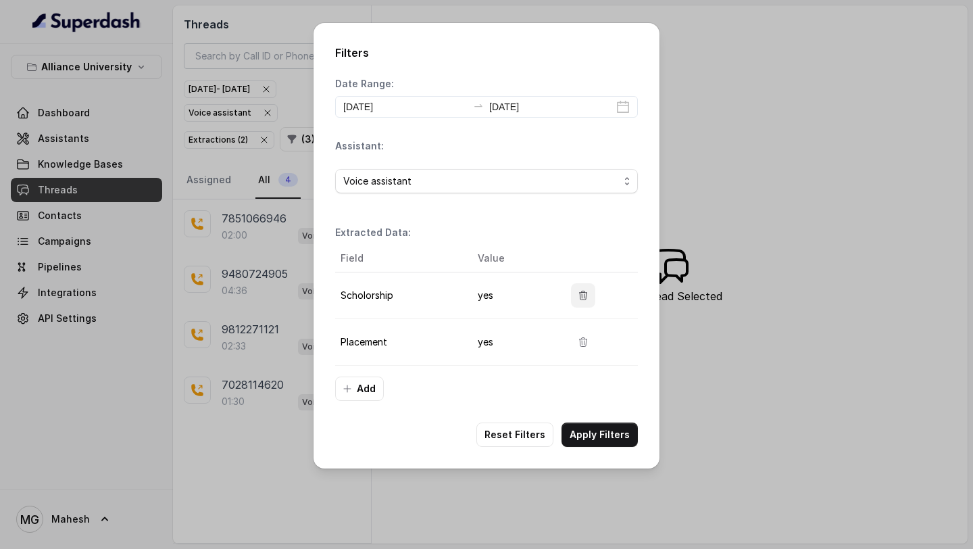
click at [585, 295] on icon "button" at bounding box center [583, 295] width 7 height 9
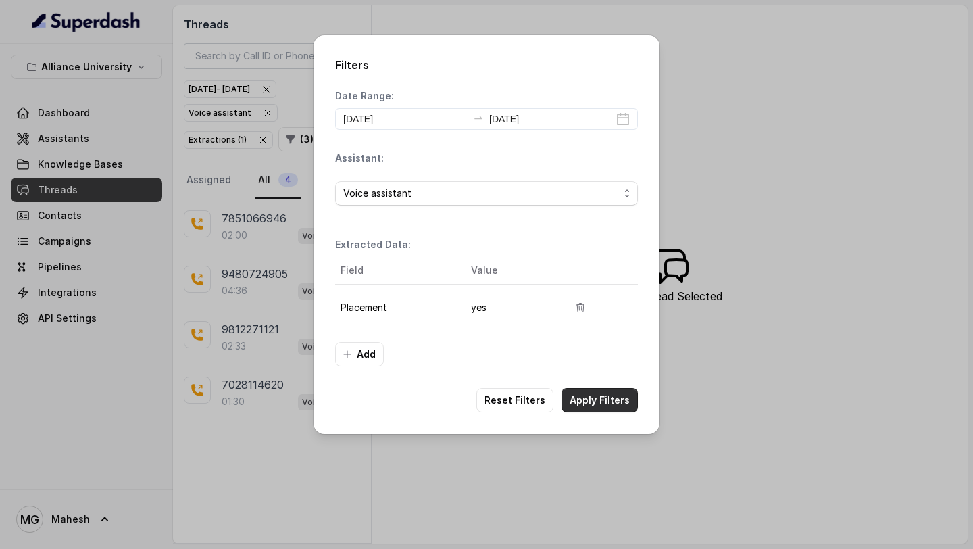
click at [603, 398] on button "Apply Filters" at bounding box center [599, 400] width 76 height 24
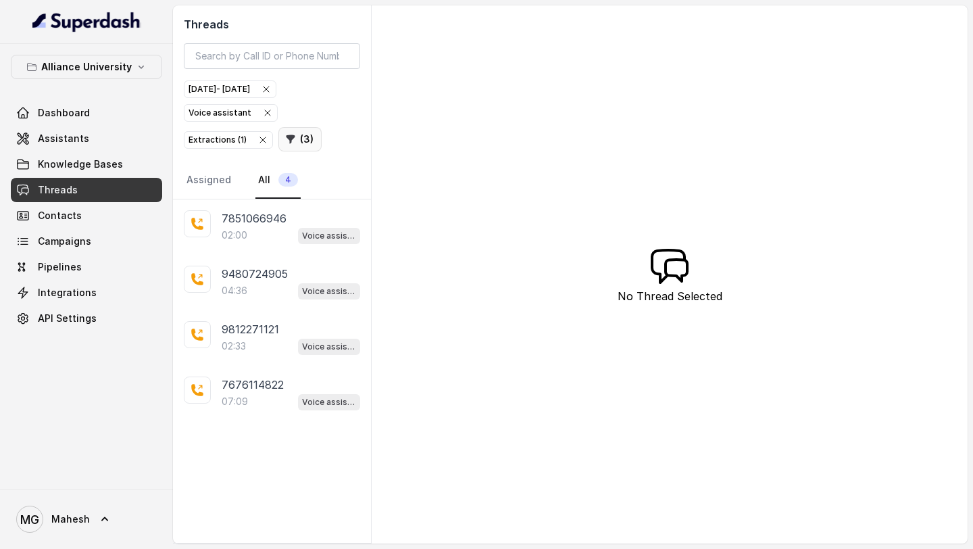
click at [282, 144] on button "( 3 )" at bounding box center [299, 139] width 43 height 24
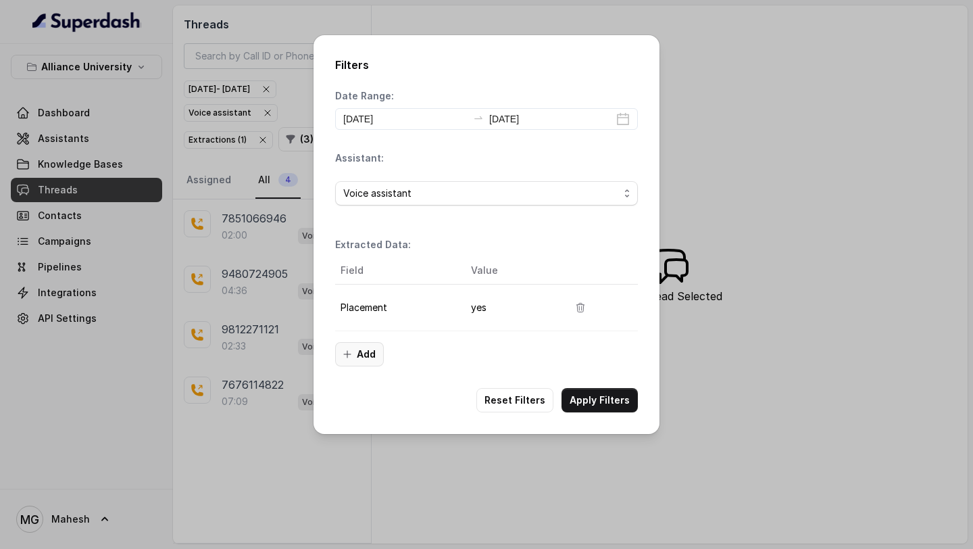
click at [368, 353] on button "Add" at bounding box center [359, 354] width 49 height 24
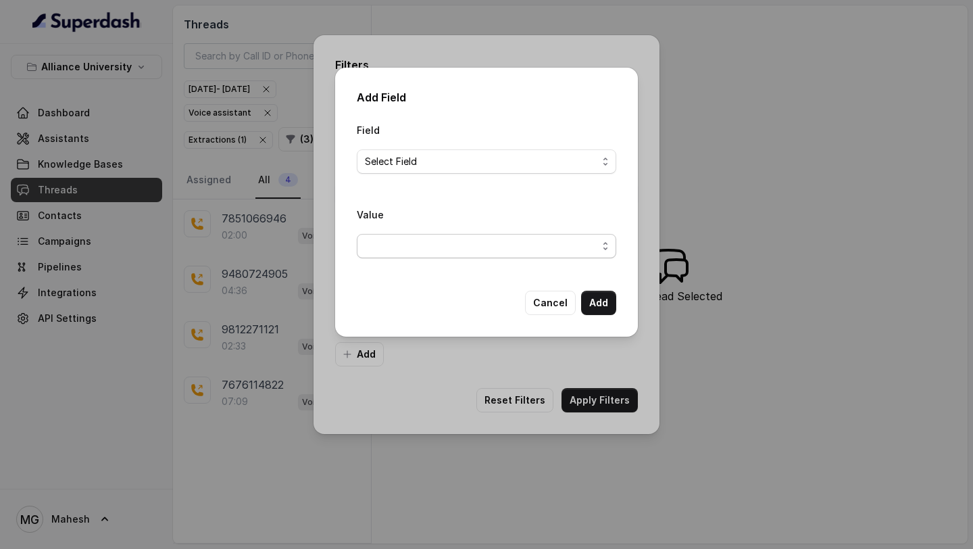
click at [431, 245] on span "button" at bounding box center [486, 246] width 259 height 24
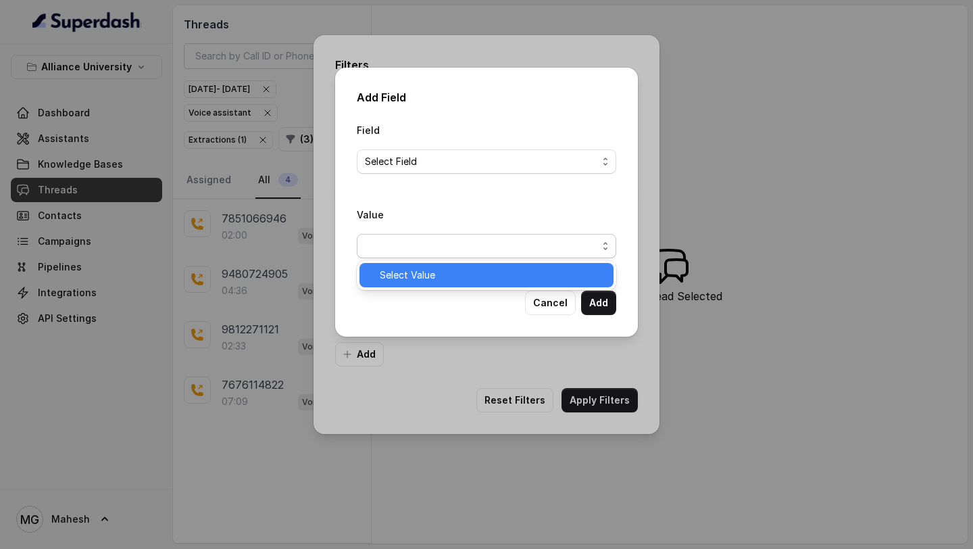
click at [413, 278] on span "Select Value" at bounding box center [493, 275] width 226 height 16
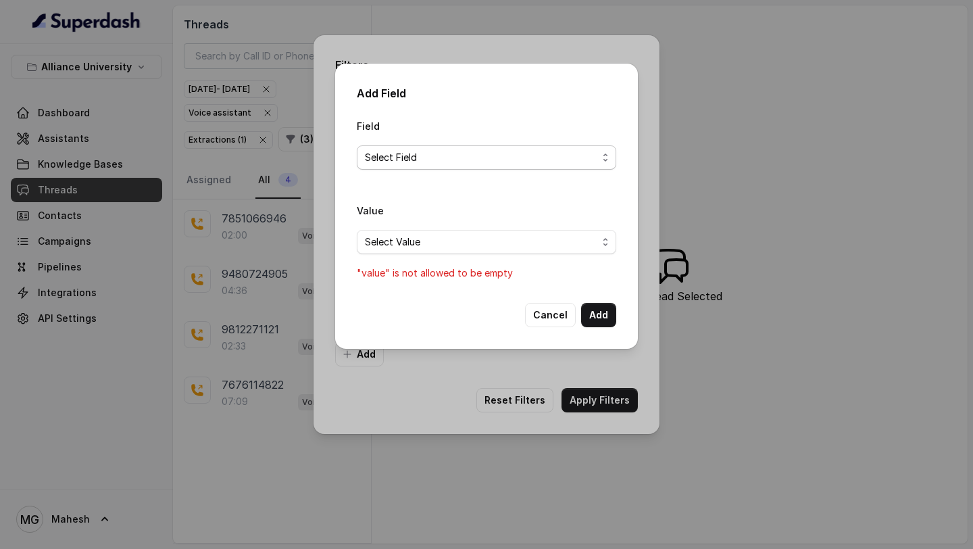
click at [455, 151] on span "Select Field" at bounding box center [481, 157] width 232 height 16
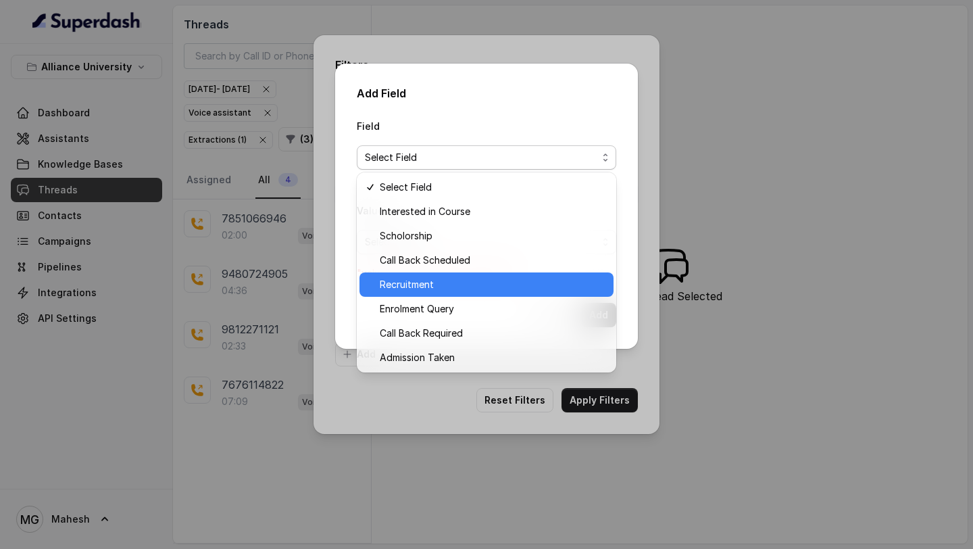
click at [426, 286] on span "Recruitment" at bounding box center [493, 284] width 226 height 16
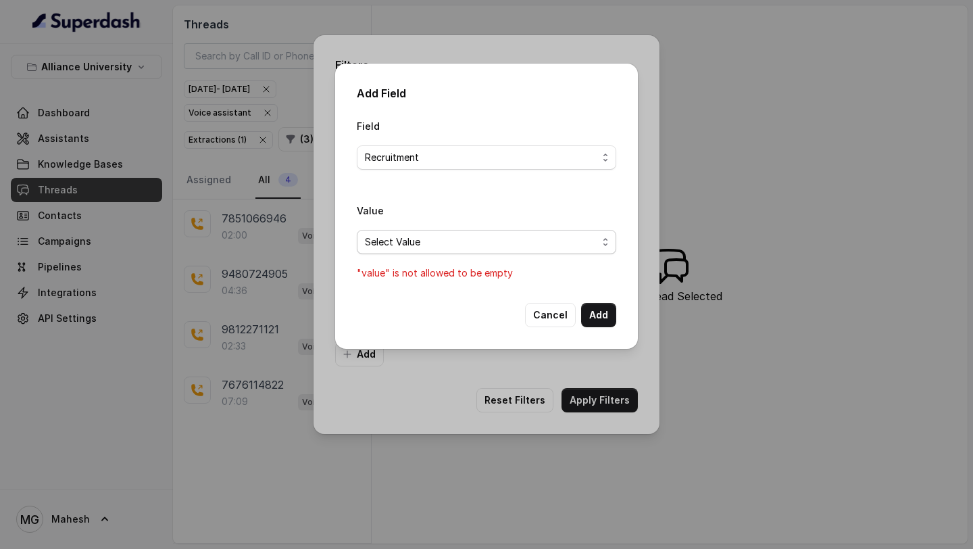
click at [464, 238] on span "Select Value" at bounding box center [481, 242] width 232 height 16
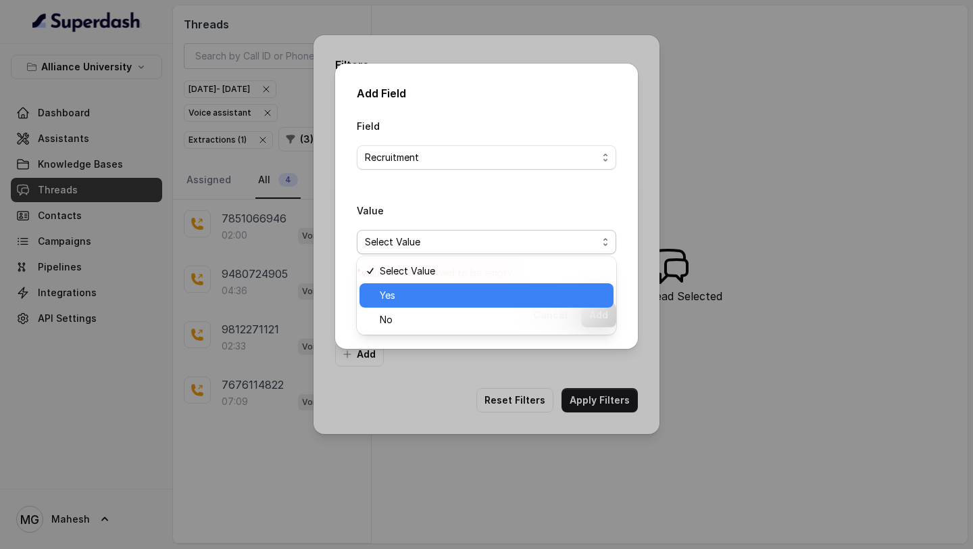
click at [413, 301] on span "Yes" at bounding box center [493, 295] width 226 height 16
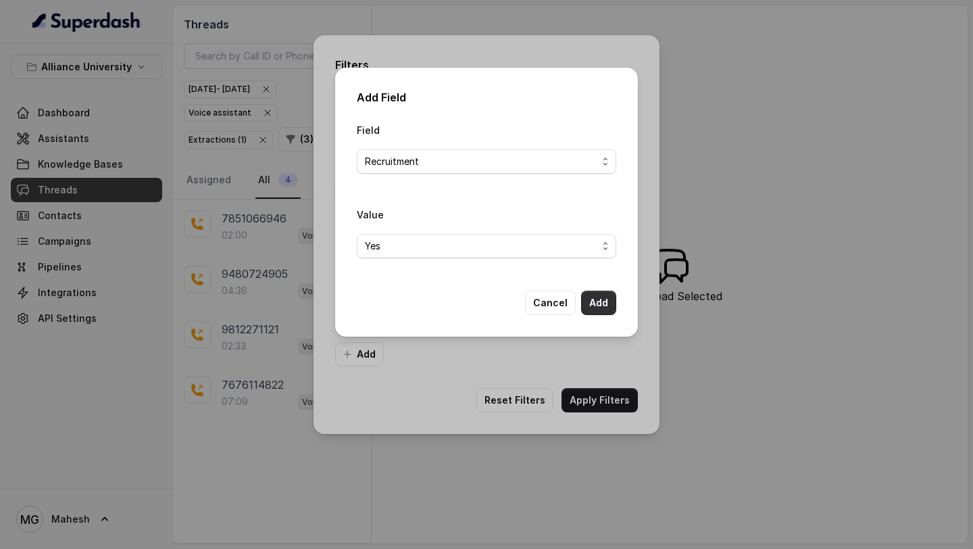
click at [603, 301] on button "Add" at bounding box center [598, 302] width 35 height 24
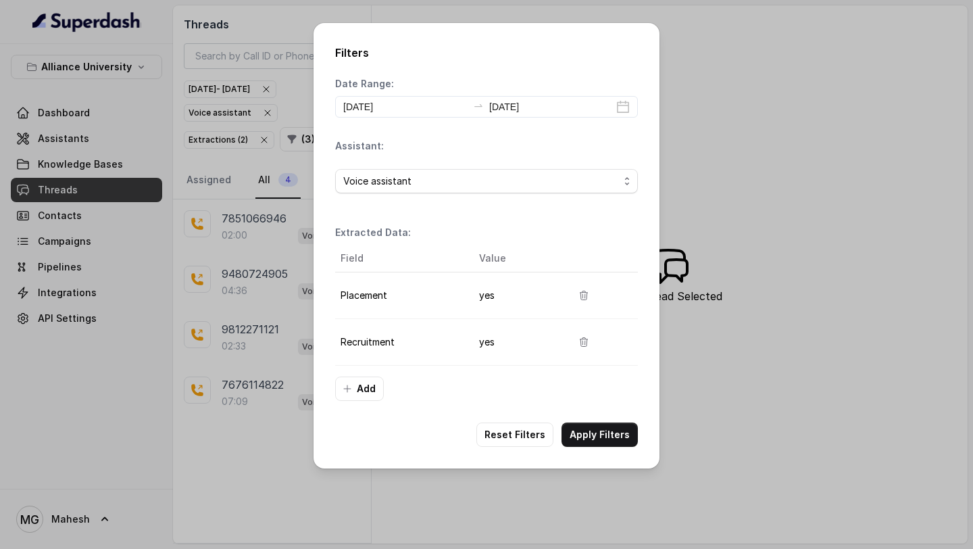
click at [579, 303] on button "button" at bounding box center [584, 295] width 24 height 24
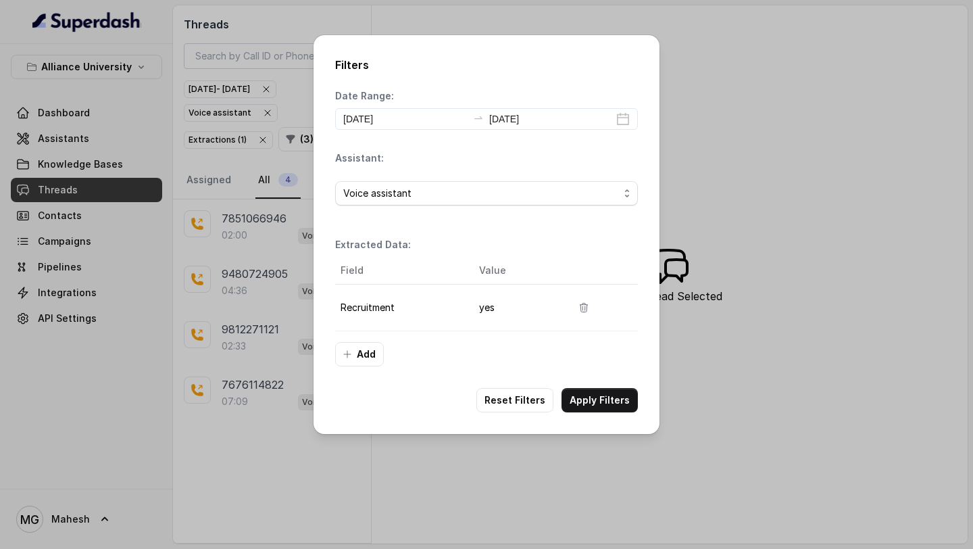
click at [603, 399] on button "Apply Filters" at bounding box center [599, 400] width 76 height 24
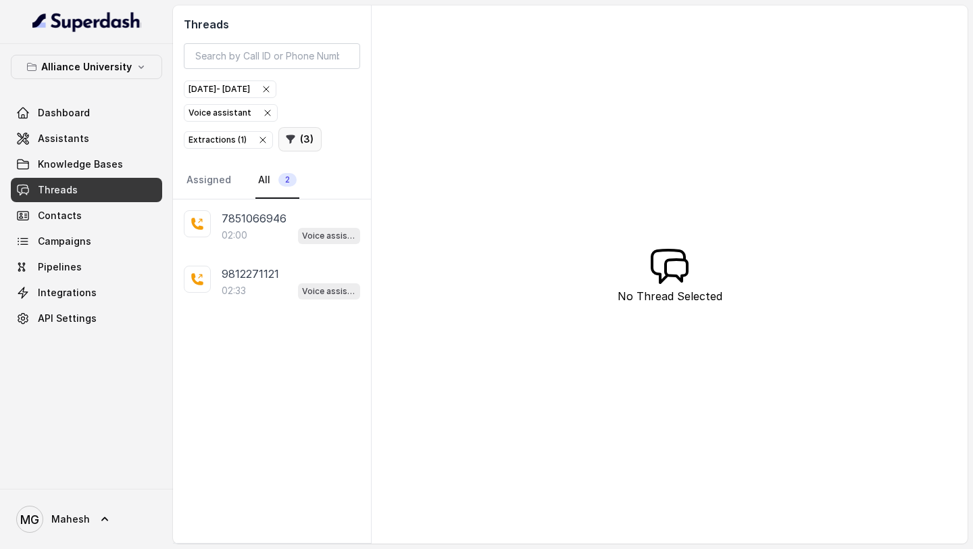
click at [291, 139] on icon "button" at bounding box center [290, 139] width 11 height 11
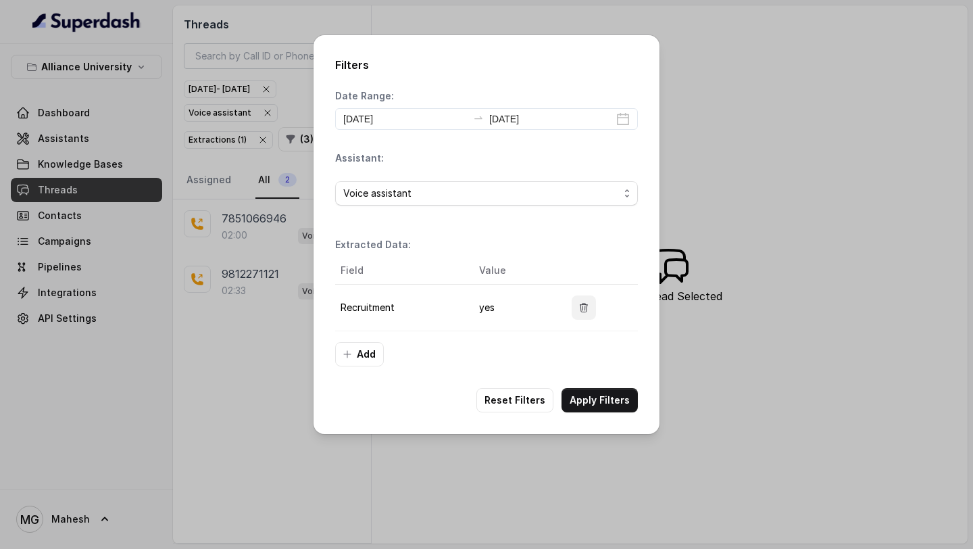
click at [586, 311] on icon "button" at bounding box center [583, 307] width 11 height 11
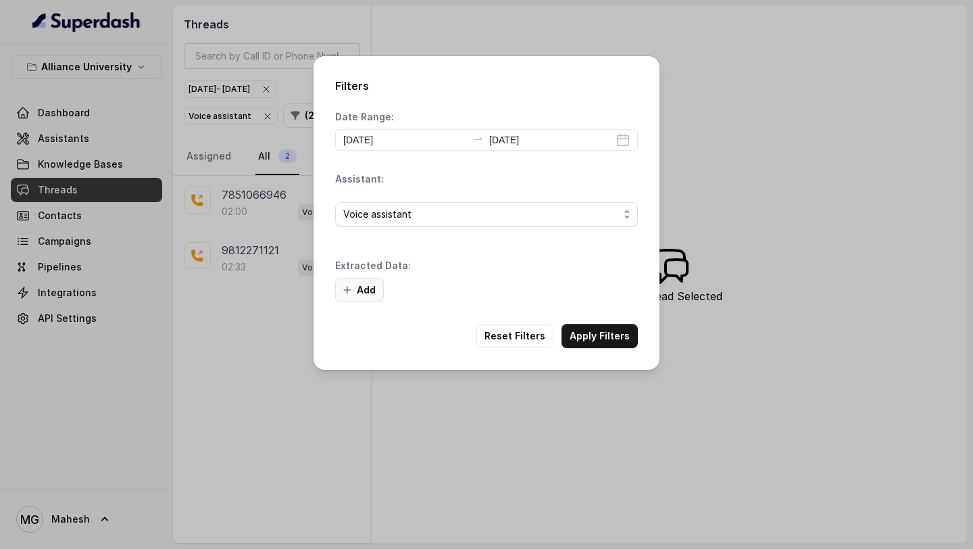
click at [369, 288] on button "Add" at bounding box center [359, 290] width 49 height 24
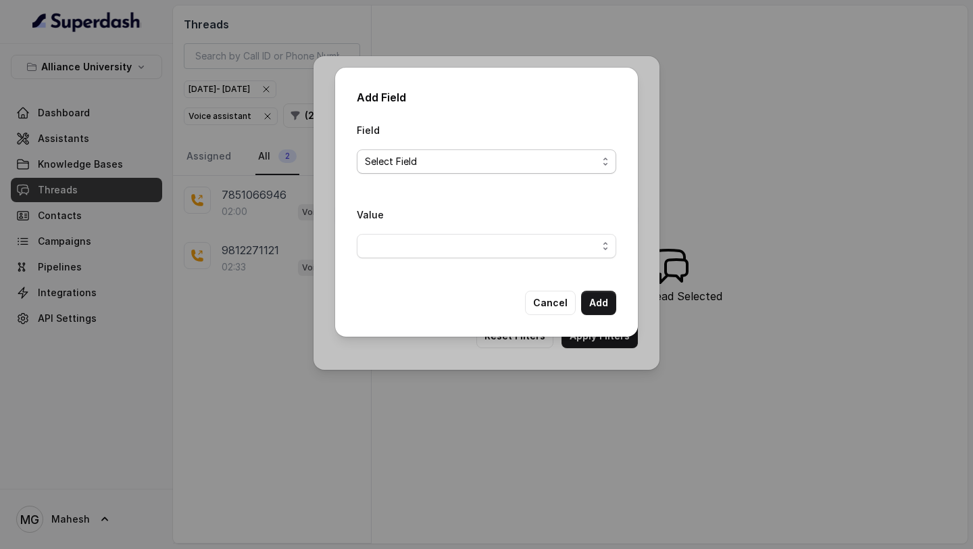
click at [505, 166] on span "Select Field" at bounding box center [481, 161] width 232 height 16
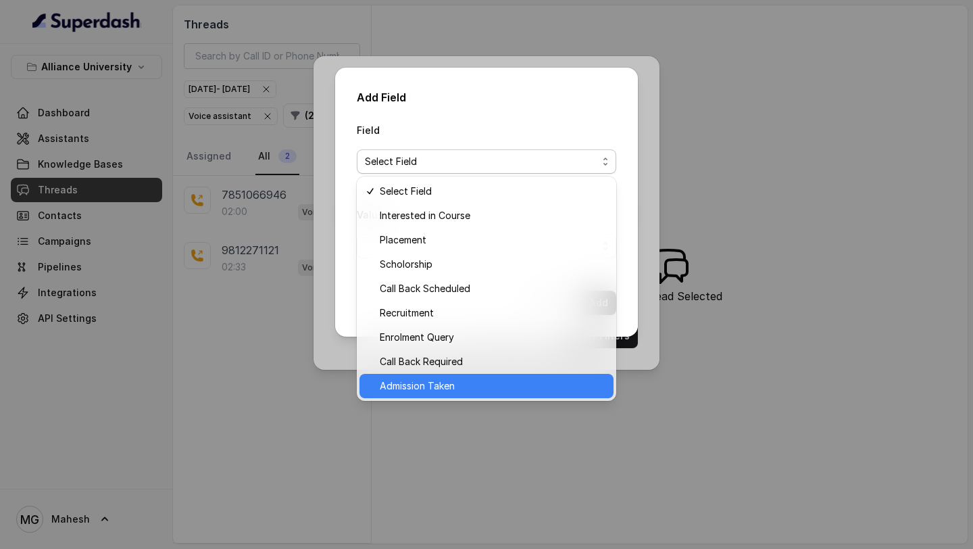
click at [438, 382] on span "Admission Taken" at bounding box center [493, 386] width 226 height 16
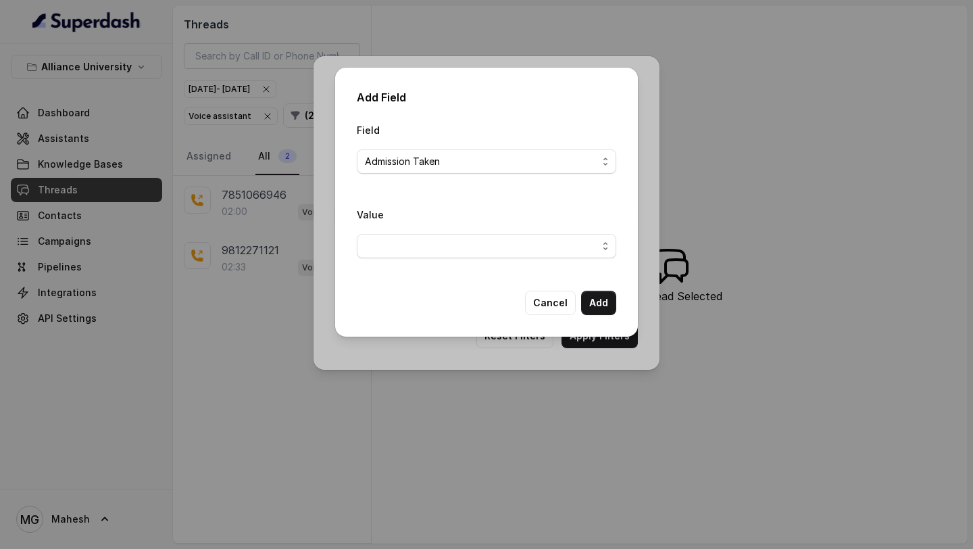
click at [478, 258] on div "Value" at bounding box center [486, 237] width 259 height 63
click at [486, 252] on span "button" at bounding box center [486, 246] width 259 height 24
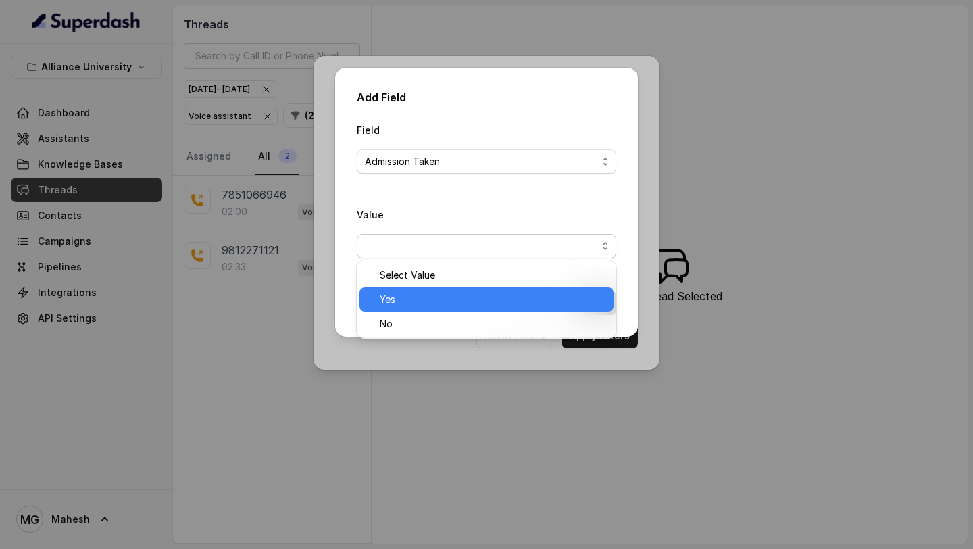
click at [418, 306] on span "Yes" at bounding box center [493, 299] width 226 height 16
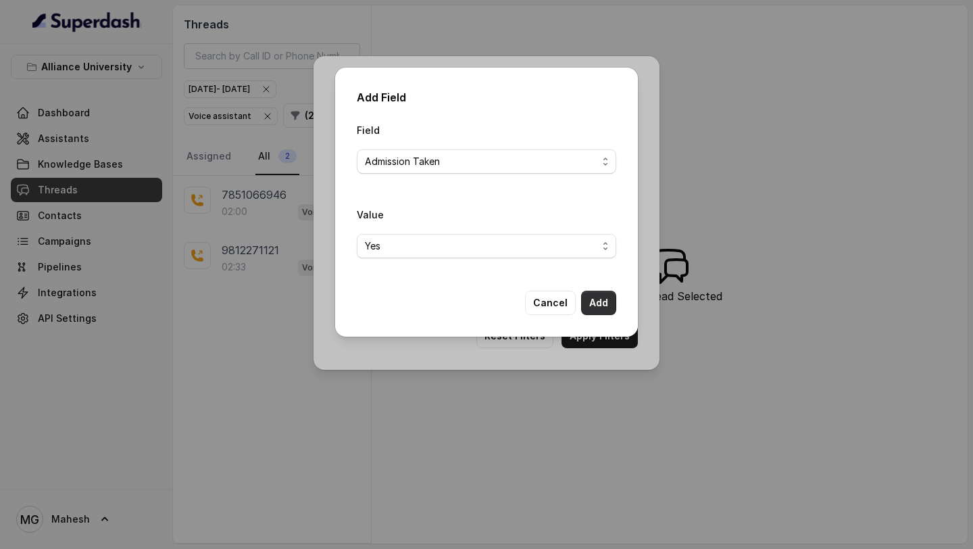
click at [587, 304] on button "Add" at bounding box center [598, 302] width 35 height 24
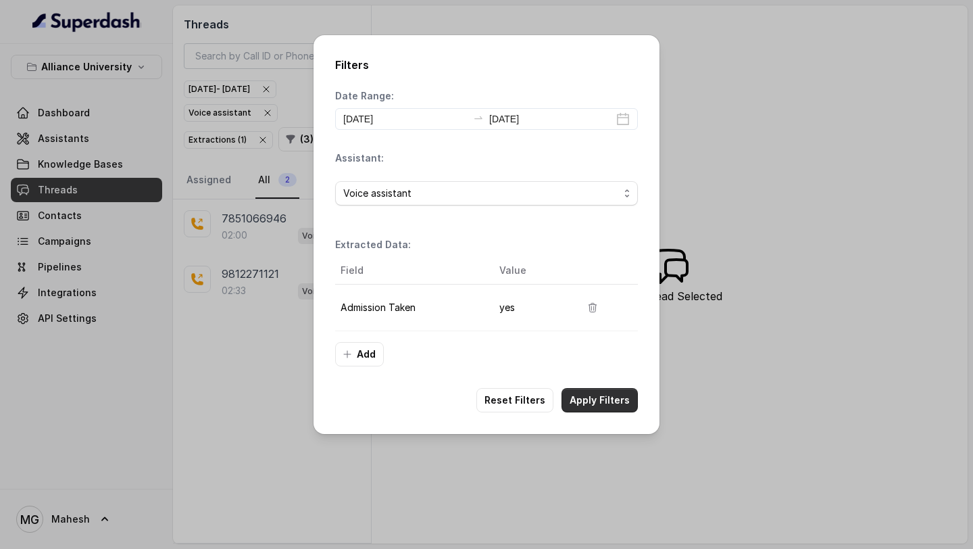
click at [601, 392] on button "Apply Filters" at bounding box center [599, 400] width 76 height 24
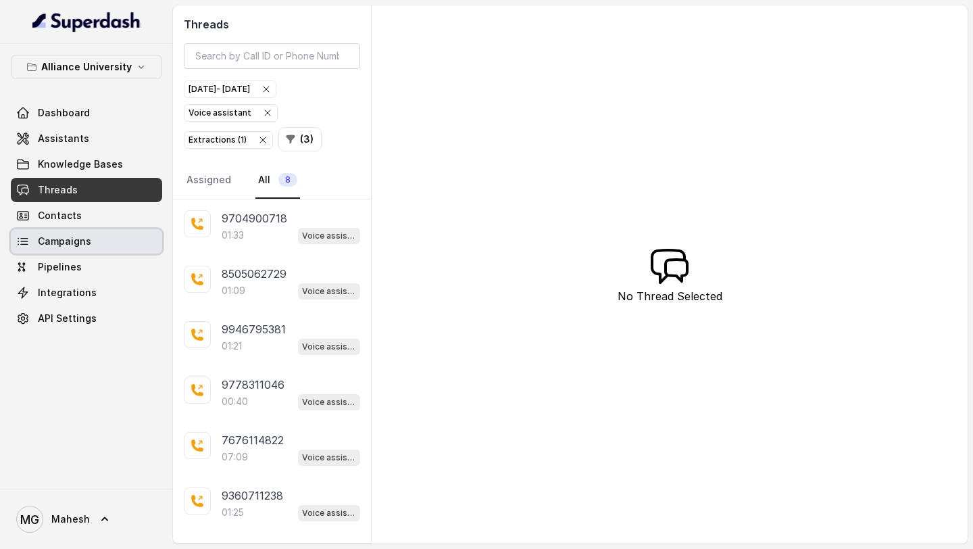
click at [74, 234] on link "Campaigns" at bounding box center [86, 241] width 151 height 24
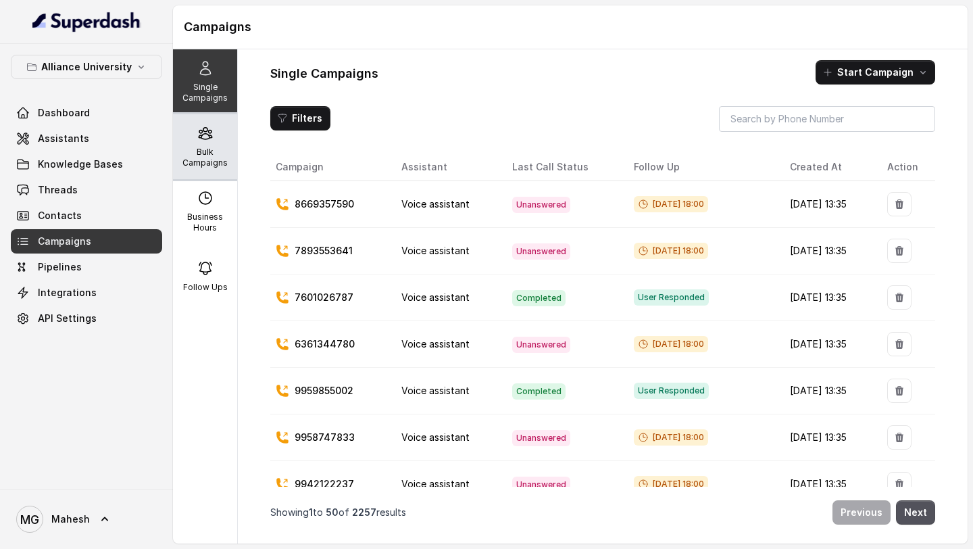
click at [205, 149] on p "Bulk Campaigns" at bounding box center [204, 158] width 53 height 22
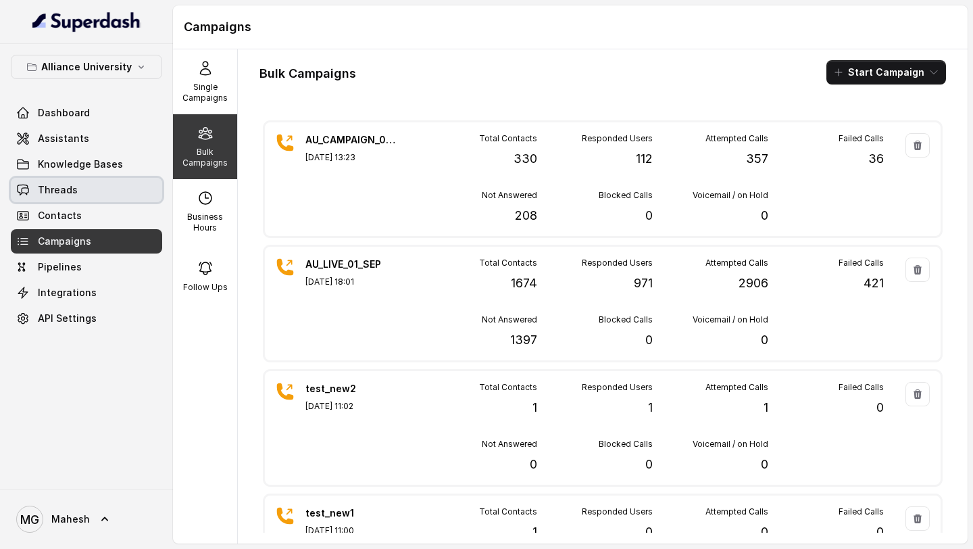
click at [100, 191] on link "Threads" at bounding box center [86, 190] width 151 height 24
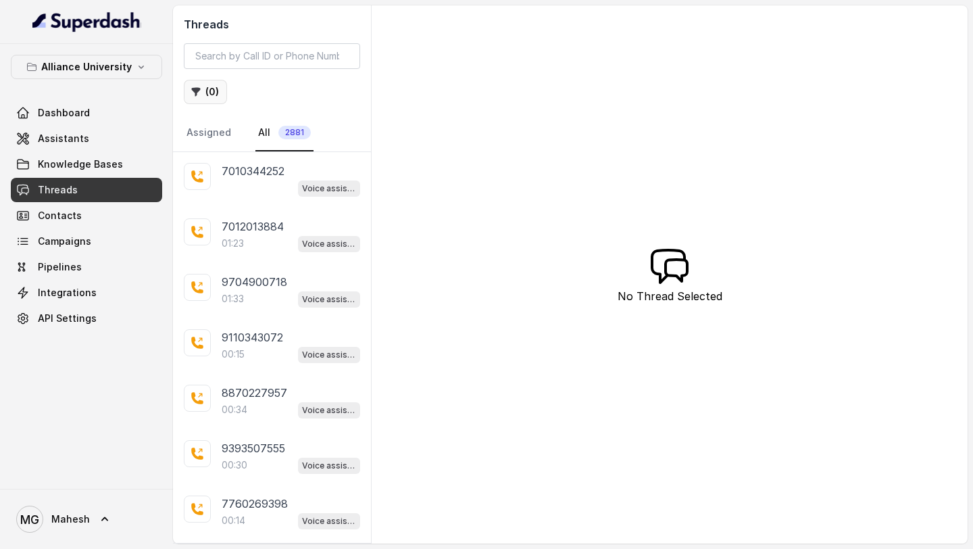
click at [209, 101] on button "( 0 )" at bounding box center [205, 92] width 43 height 24
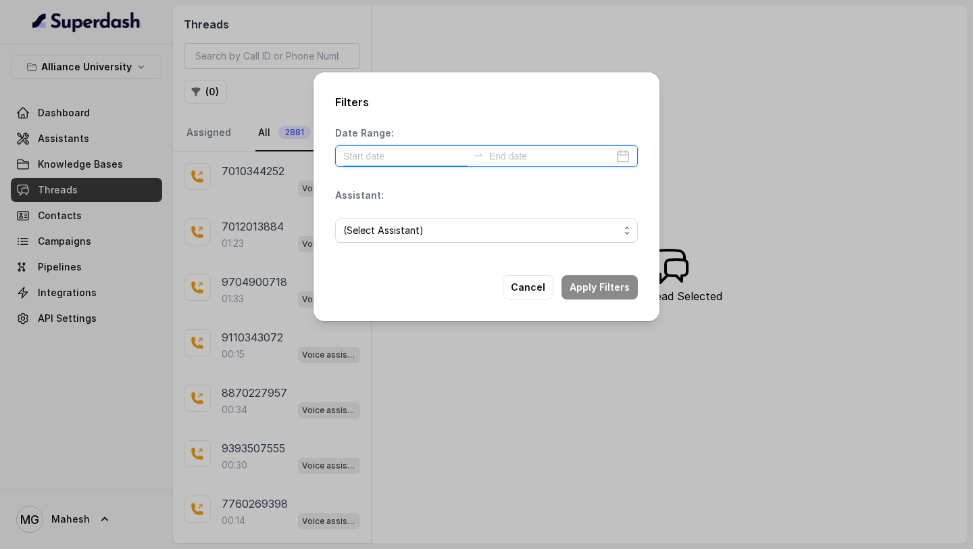
click at [448, 160] on input at bounding box center [405, 156] width 124 height 15
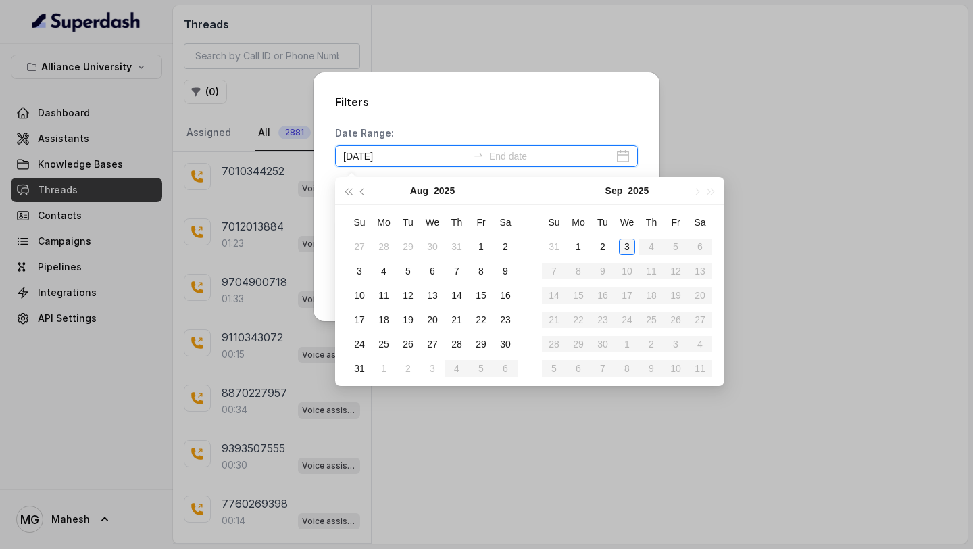
type input "[DATE]"
click at [621, 243] on div "3" at bounding box center [627, 246] width 16 height 16
type input "[DATE]"
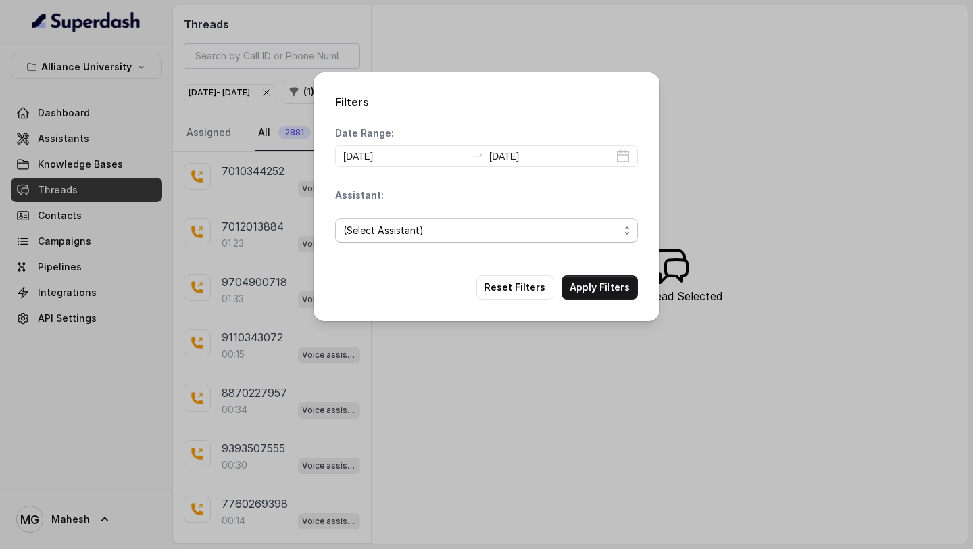
click at [512, 224] on span "(Select Assistant)" at bounding box center [481, 230] width 276 height 16
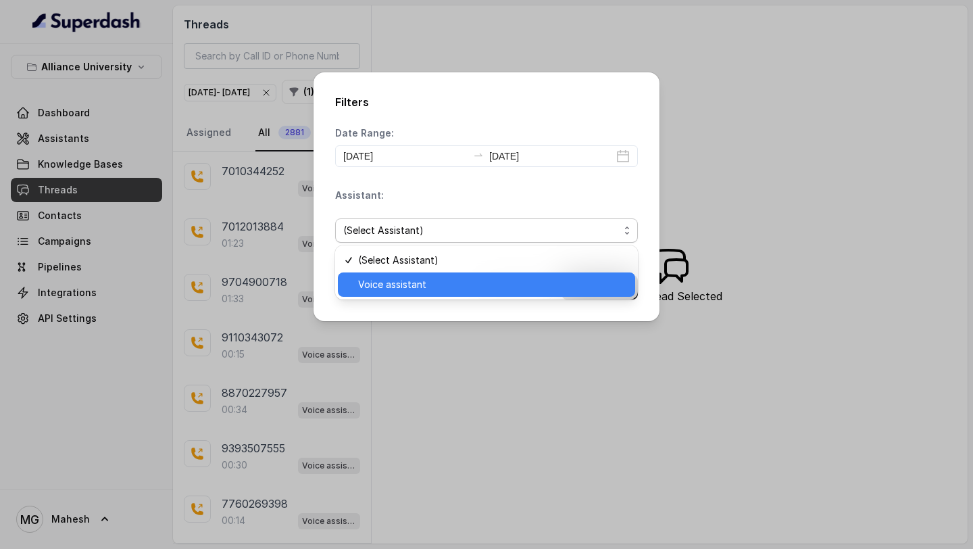
click at [428, 280] on span "Voice assistant" at bounding box center [492, 284] width 269 height 16
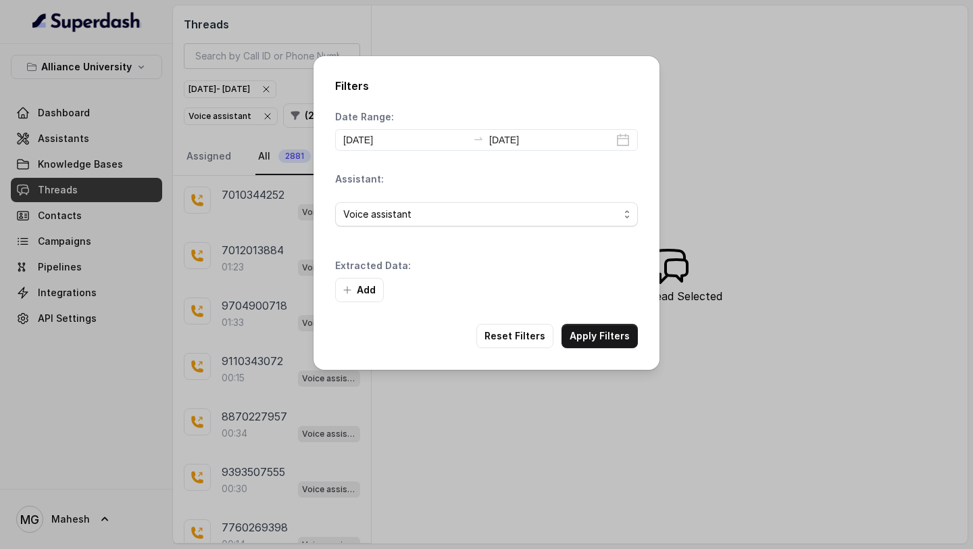
click at [594, 290] on div "Add" at bounding box center [486, 290] width 303 height 24
click at [593, 334] on button "Apply Filters" at bounding box center [599, 336] width 76 height 24
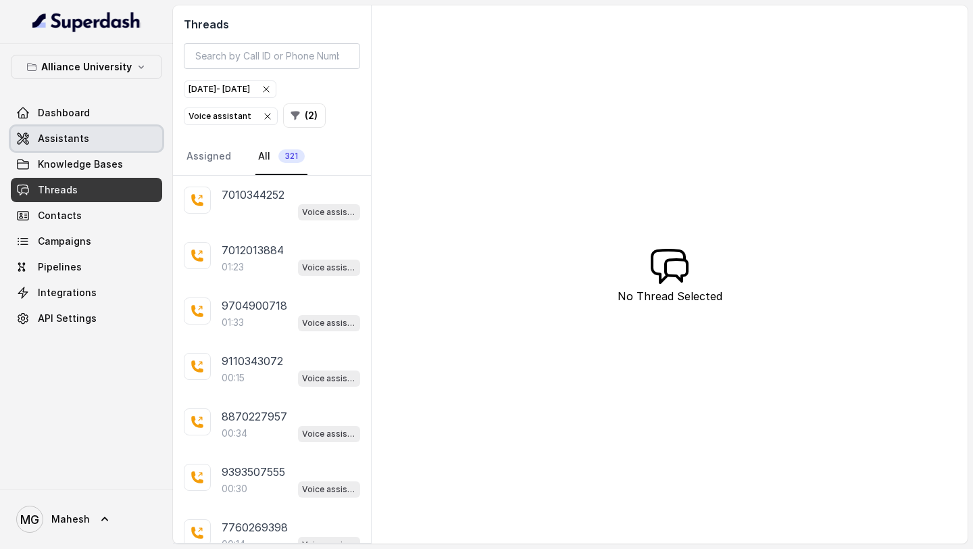
click at [122, 137] on link "Assistants" at bounding box center [86, 138] width 151 height 24
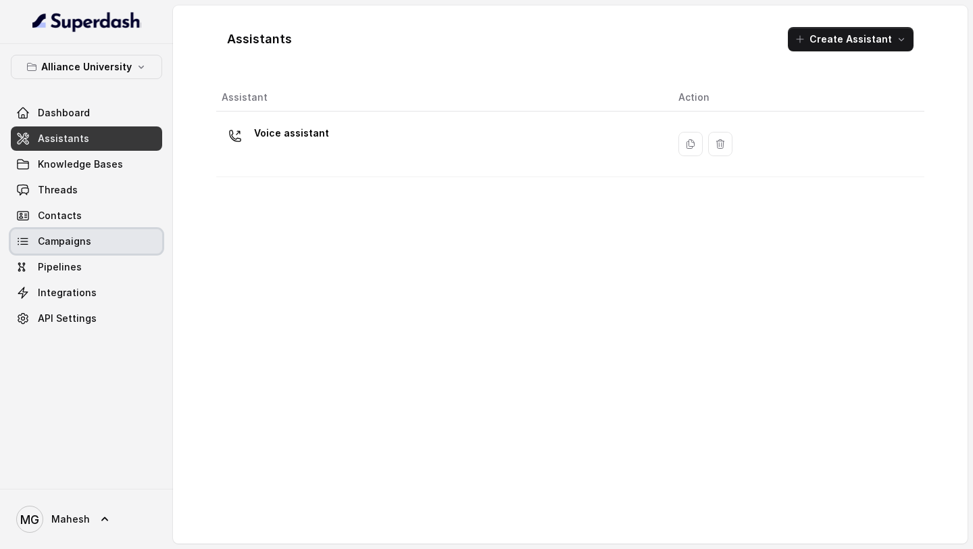
click at [96, 238] on link "Campaigns" at bounding box center [86, 241] width 151 height 24
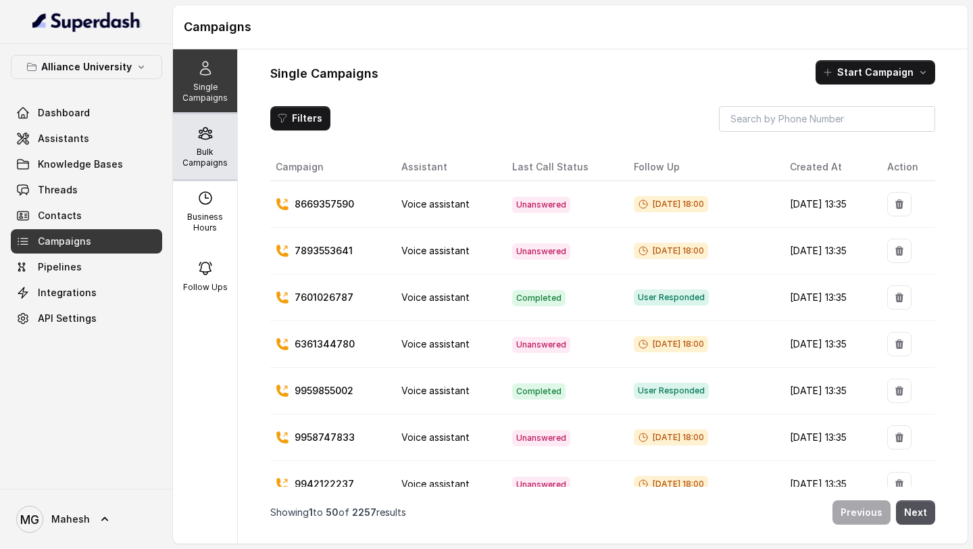
click at [210, 151] on p "Bulk Campaigns" at bounding box center [204, 158] width 53 height 22
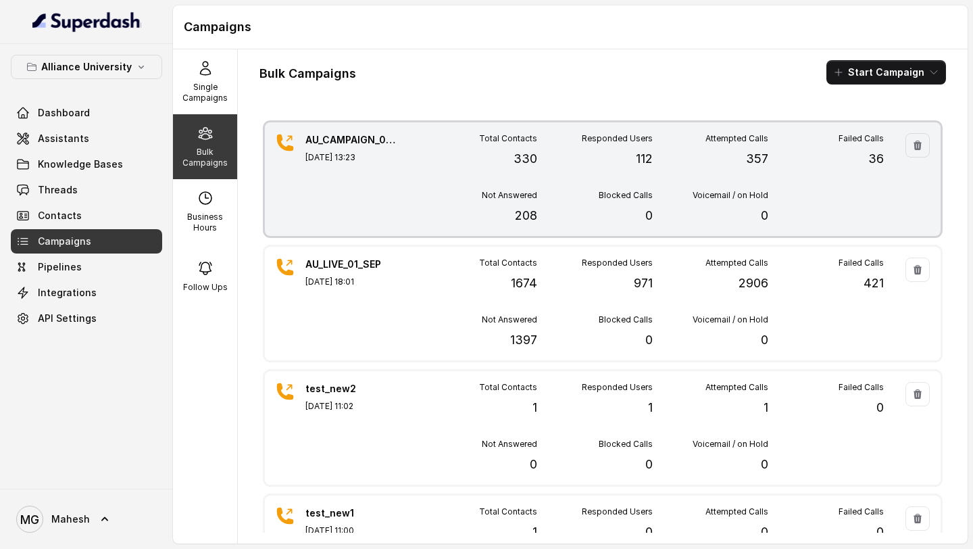
click at [433, 196] on div "Not Answered 208" at bounding box center [480, 207] width 116 height 35
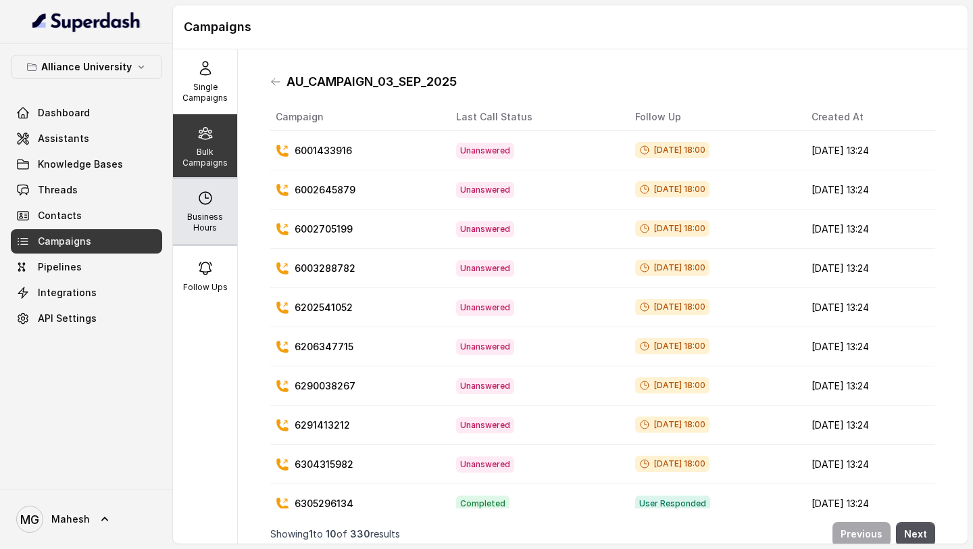
click at [203, 227] on p "Business Hours" at bounding box center [204, 222] width 53 height 22
select select "Asia/Kolkata"
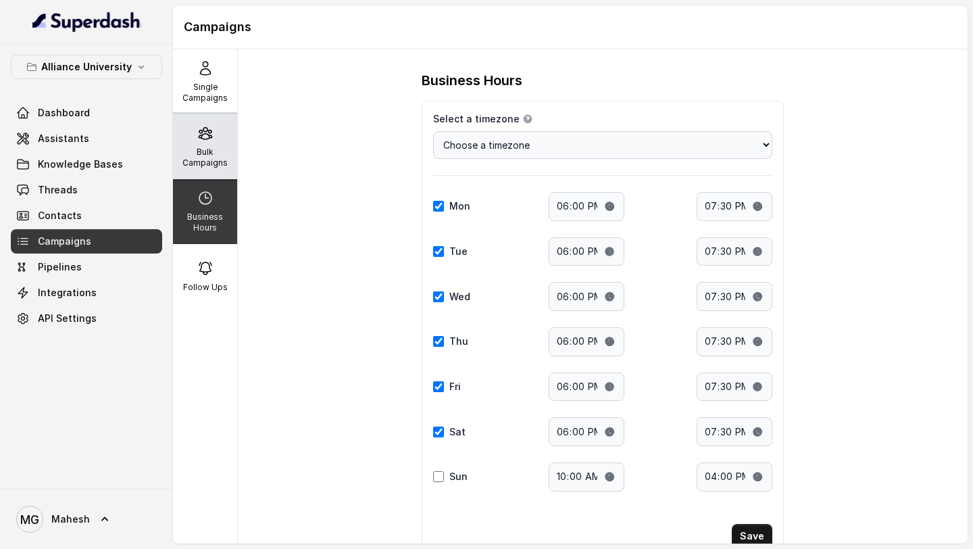
click at [226, 145] on div "Bulk Campaigns" at bounding box center [205, 146] width 64 height 65
